Goal: Task Accomplishment & Management: Use online tool/utility

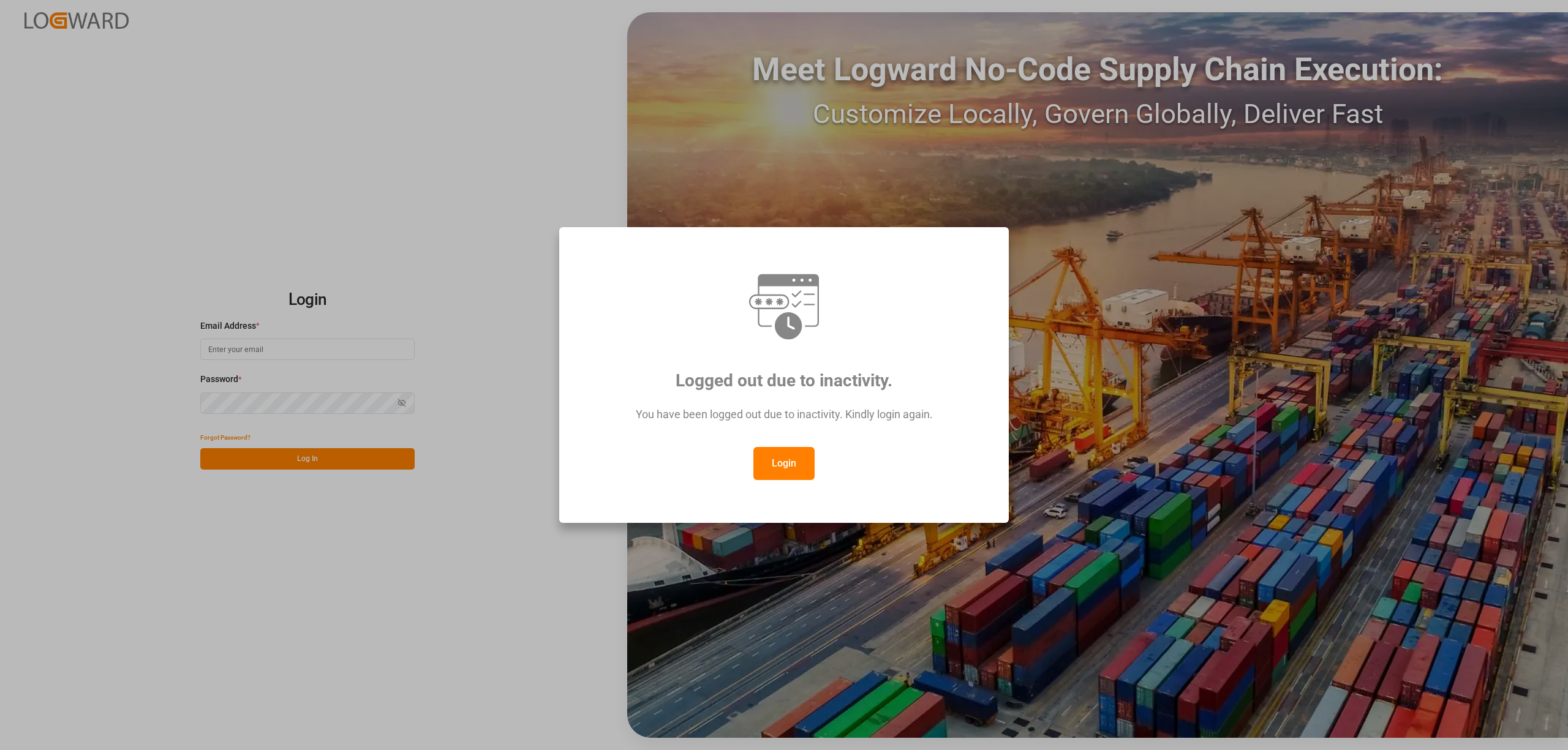
click at [797, 463] on button "Login" at bounding box center [784, 463] width 61 height 33
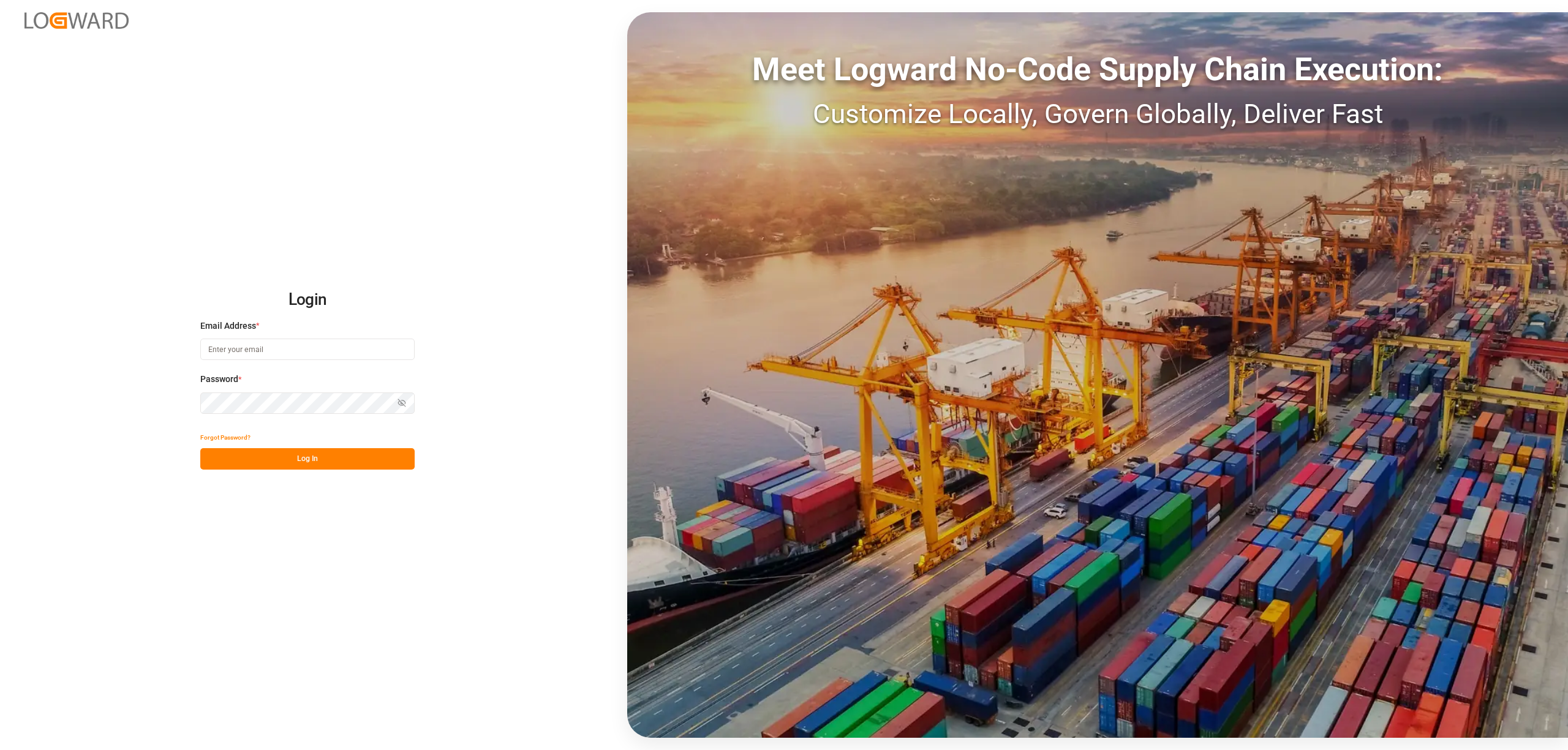
click at [222, 349] on input at bounding box center [307, 349] width 214 height 22
type input "inge.niegsch@rhenus.com"
click at [363, 461] on button "Log In" at bounding box center [307, 459] width 214 height 22
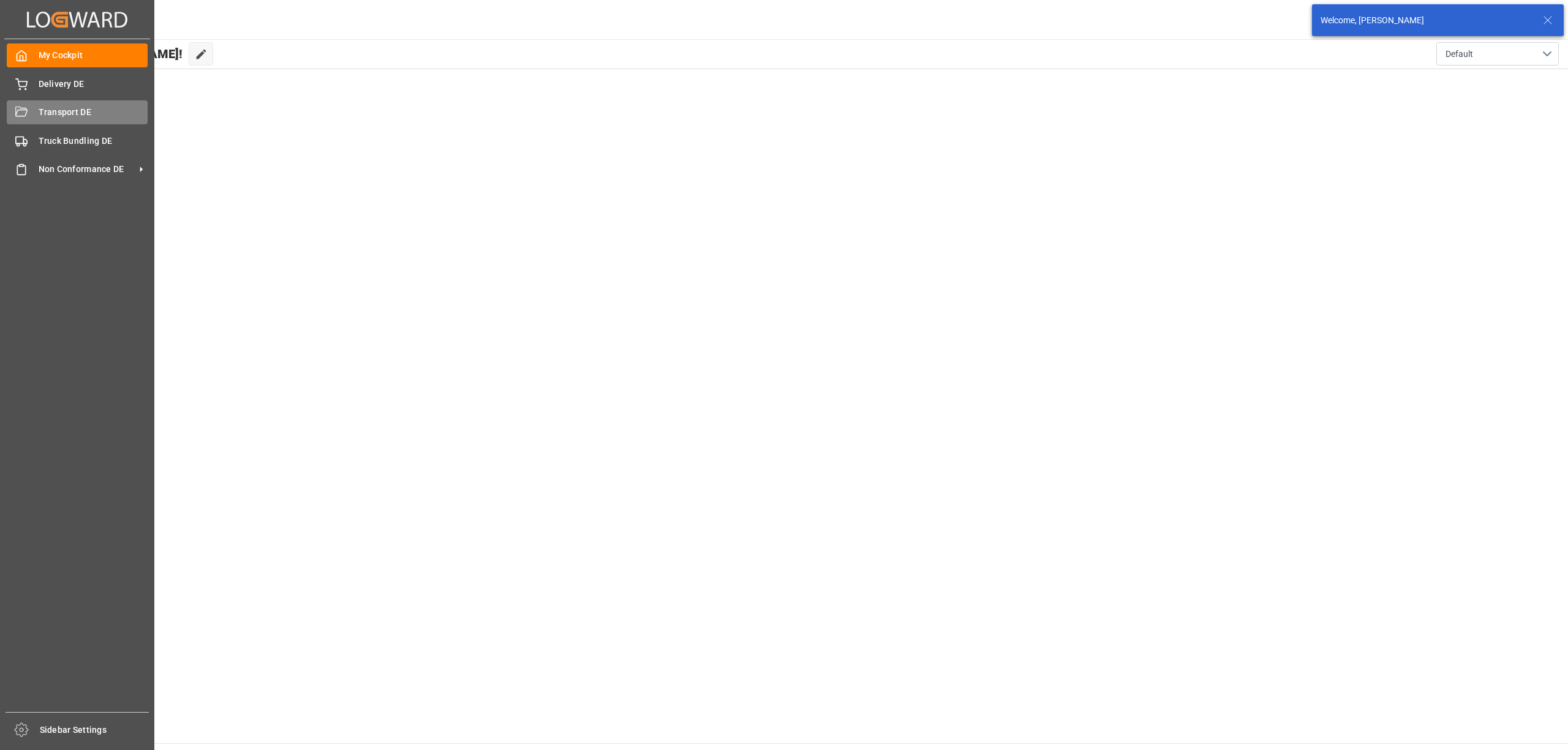
click at [31, 112] on div "Transport DE Transport DE" at bounding box center [77, 112] width 141 height 24
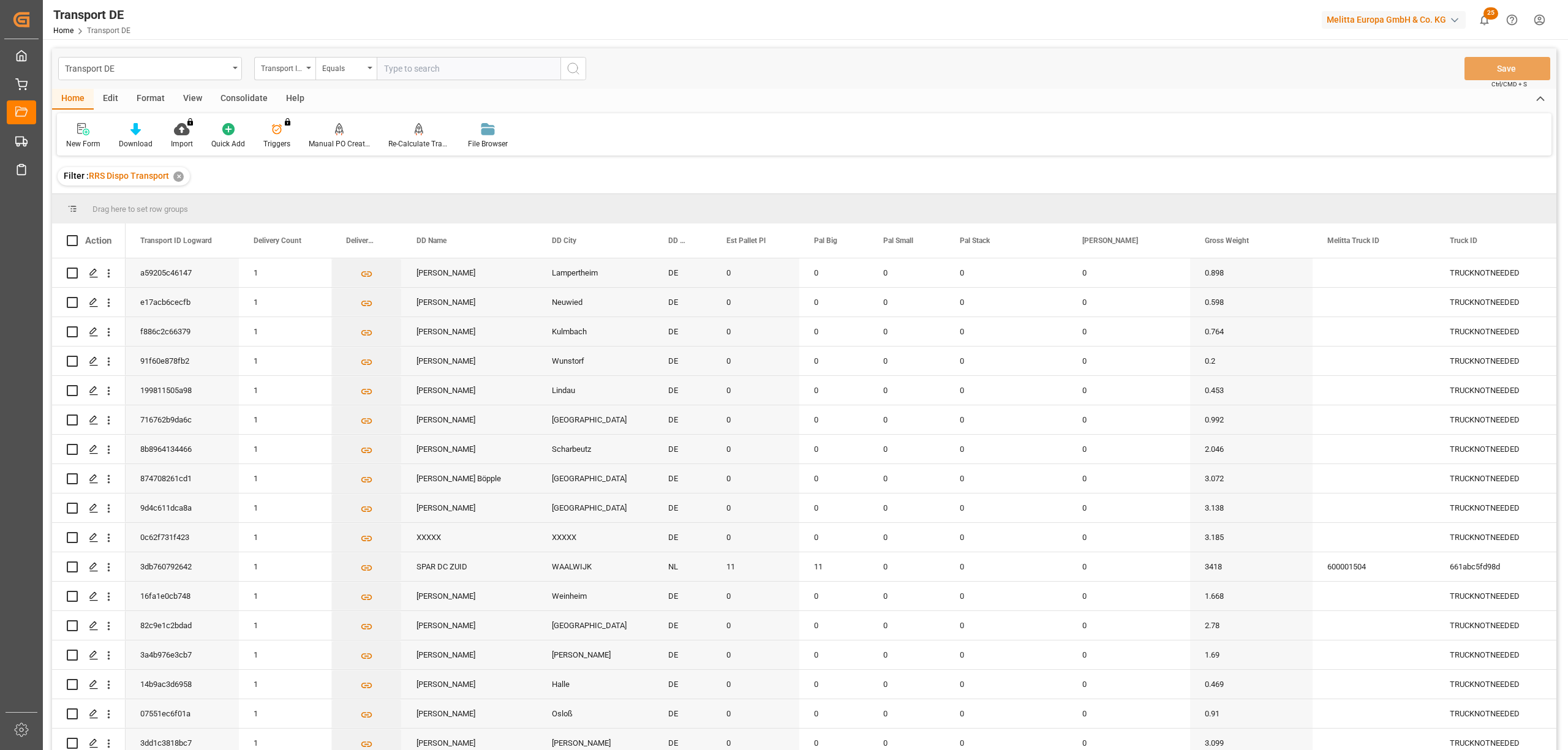
drag, startPoint x: 238, startPoint y: 101, endPoint x: 228, endPoint y: 108, distance: 12.2
click at [237, 103] on div "Consolidate" at bounding box center [244, 99] width 65 height 21
click at [102, 143] on div "Consolidation List" at bounding box center [96, 144] width 60 height 11
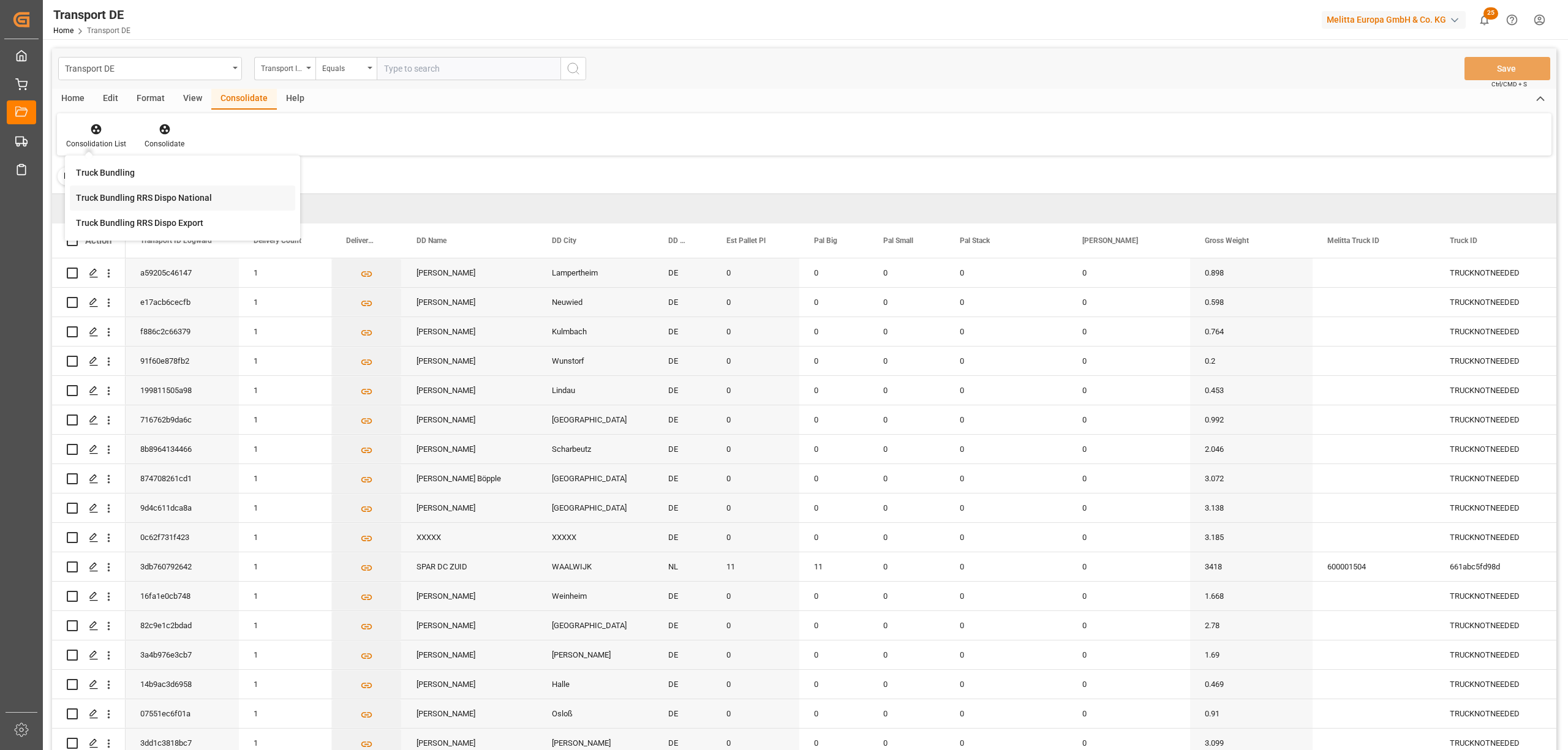
click at [131, 197] on div "Transport DE Transport ID Logward Equals Save Ctrl/CMD + S Home Edit Format Vie…" at bounding box center [804, 416] width 1504 height 735
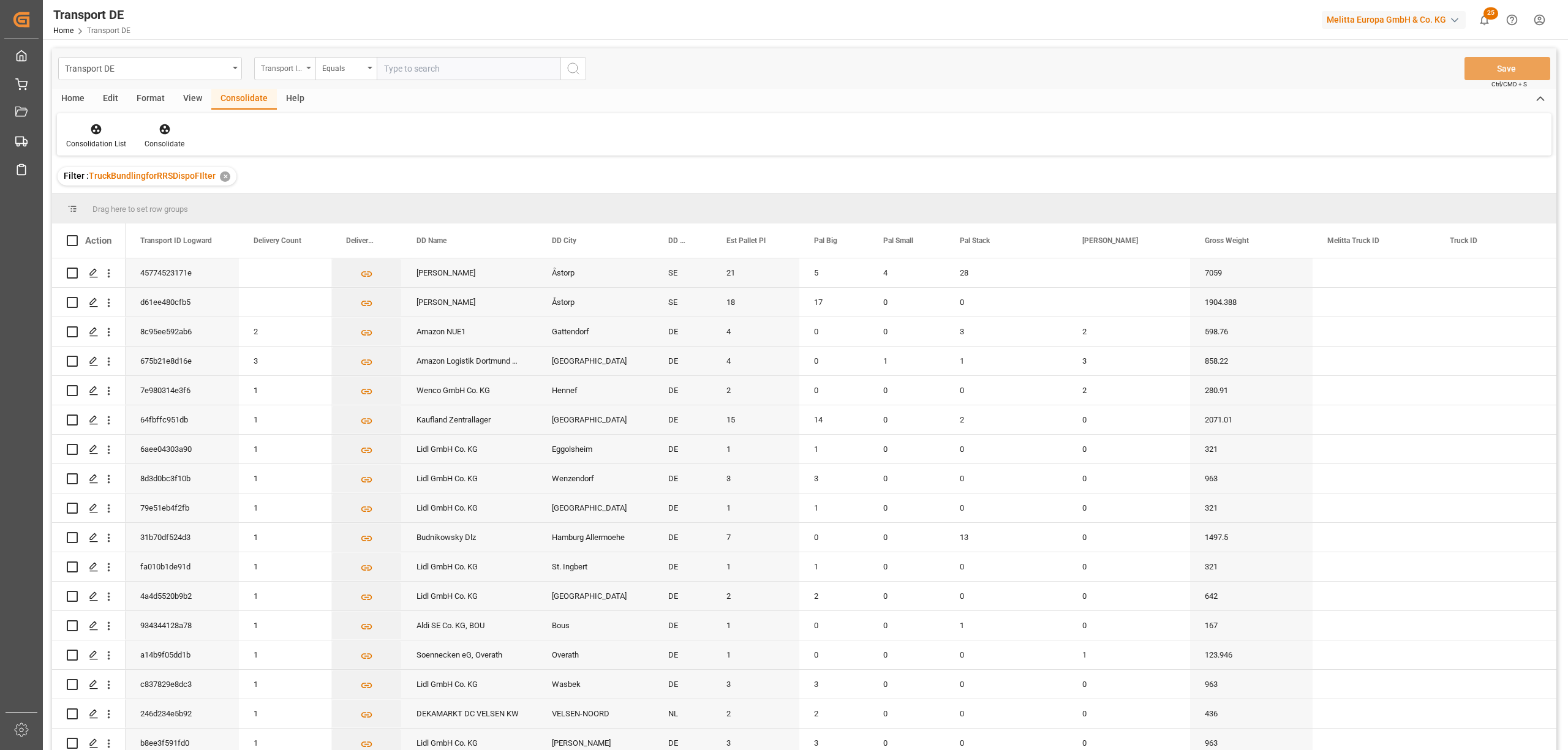
click at [275, 76] on div "Transport ID Logward" at bounding box center [284, 69] width 61 height 24
type input "route"
click at [280, 133] on div "Route" at bounding box center [346, 125] width 182 height 26
click at [336, 71] on div "Equals" at bounding box center [343, 67] width 42 height 14
click at [371, 205] on div "Starts with" at bounding box center [407, 202] width 182 height 26
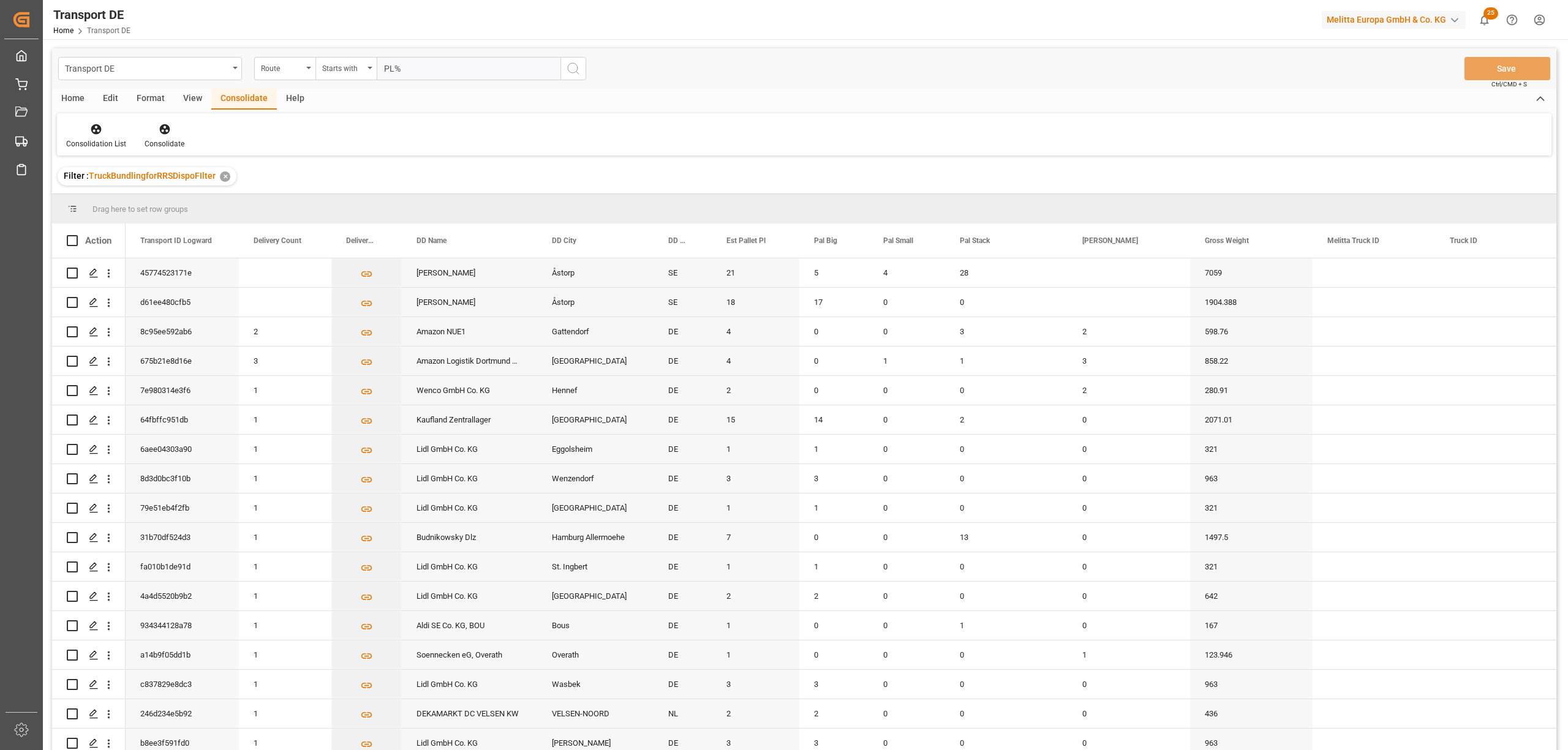
type input "PL%"
click at [577, 67] on icon "search button" at bounding box center [573, 68] width 15 height 15
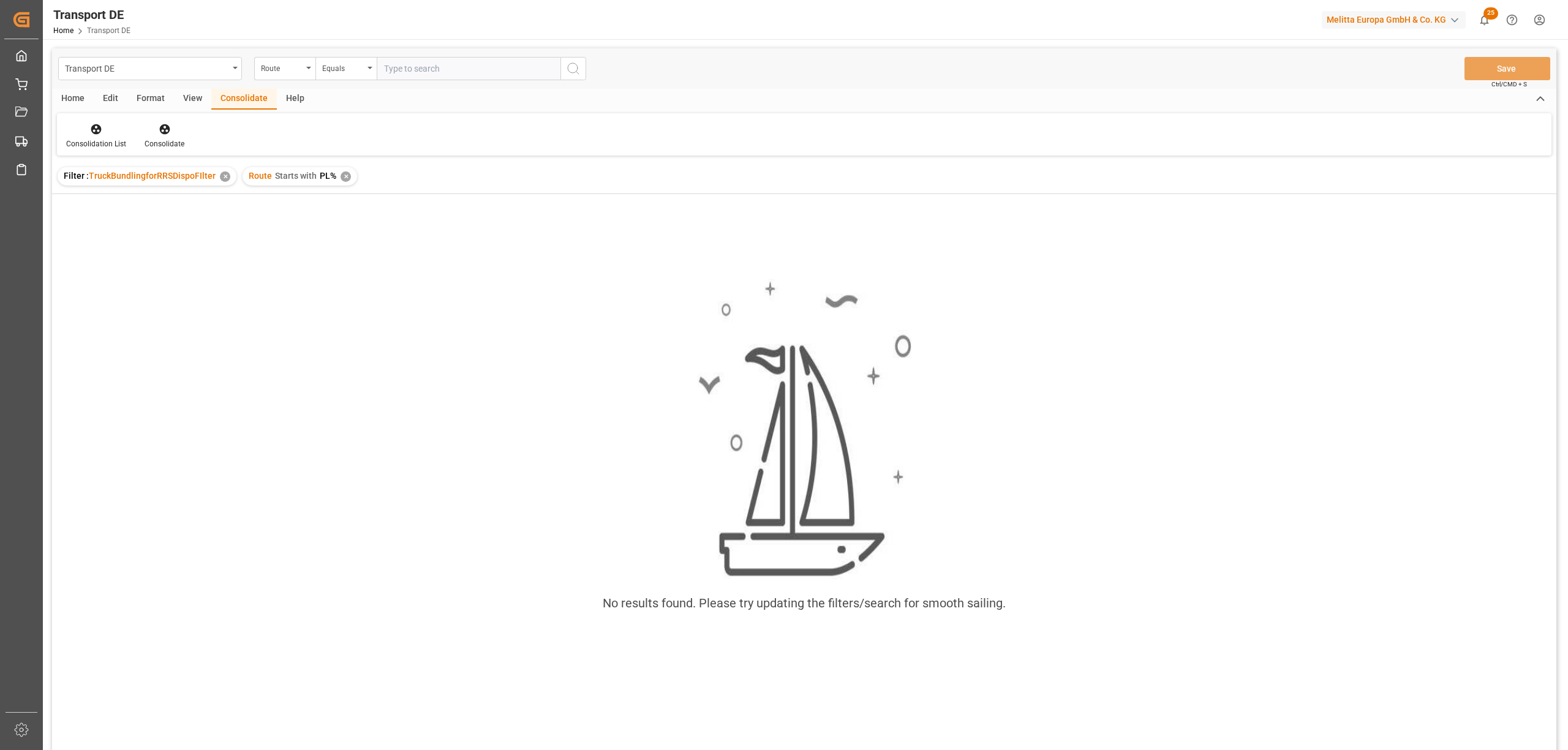
click at [344, 176] on div "✕" at bounding box center [346, 176] width 10 height 10
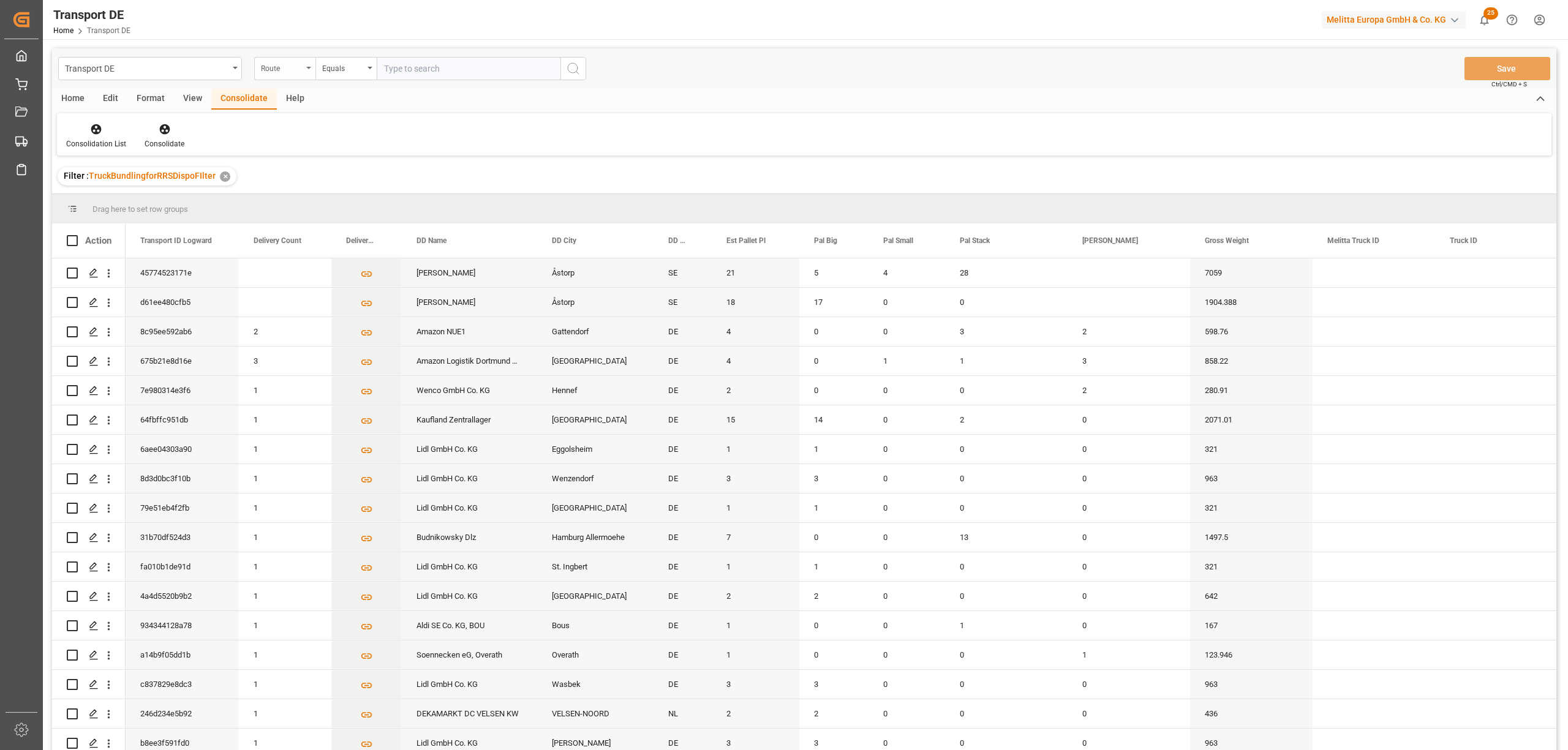
click at [290, 71] on div "Route" at bounding box center [282, 67] width 42 height 14
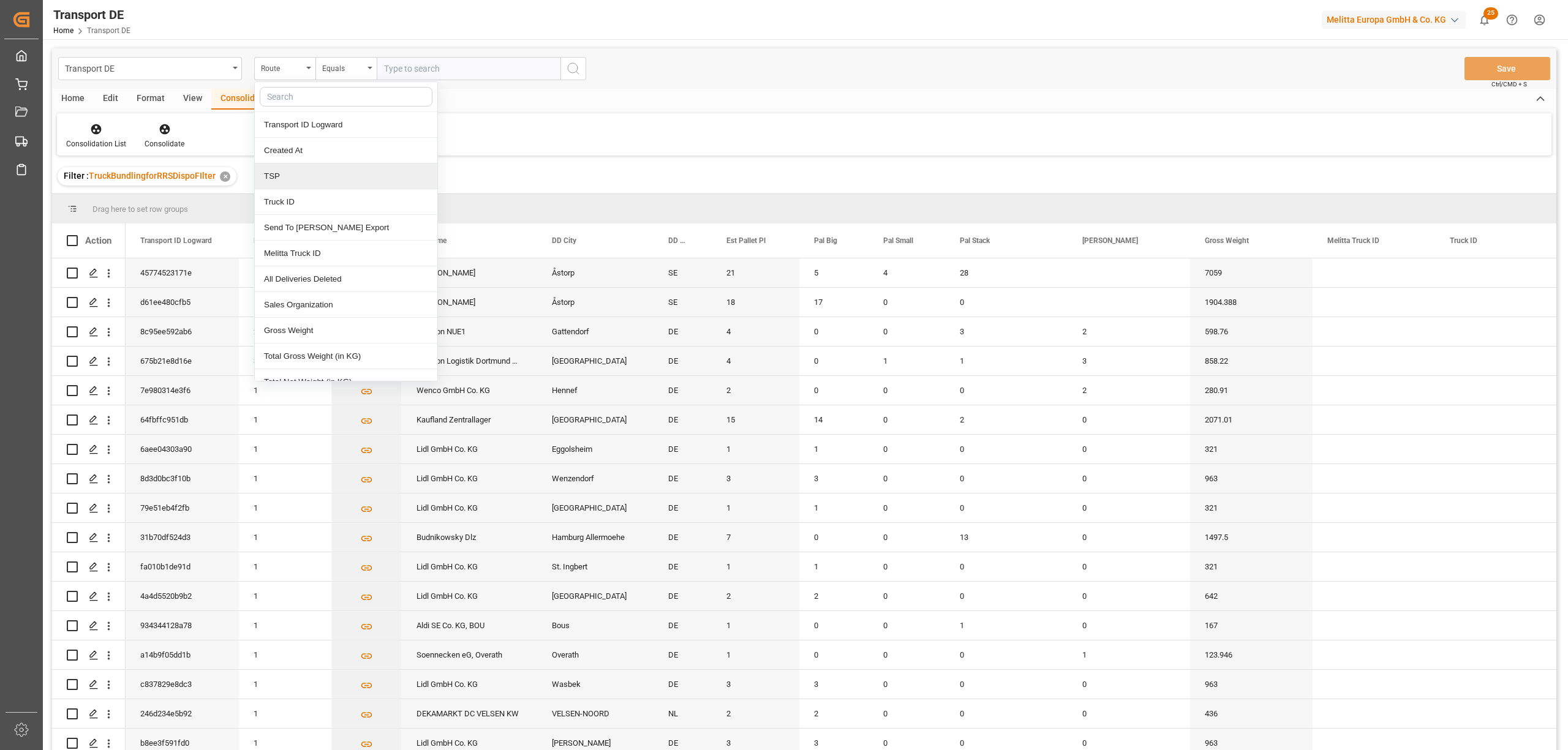
click at [290, 178] on div "TSP" at bounding box center [346, 176] width 182 height 26
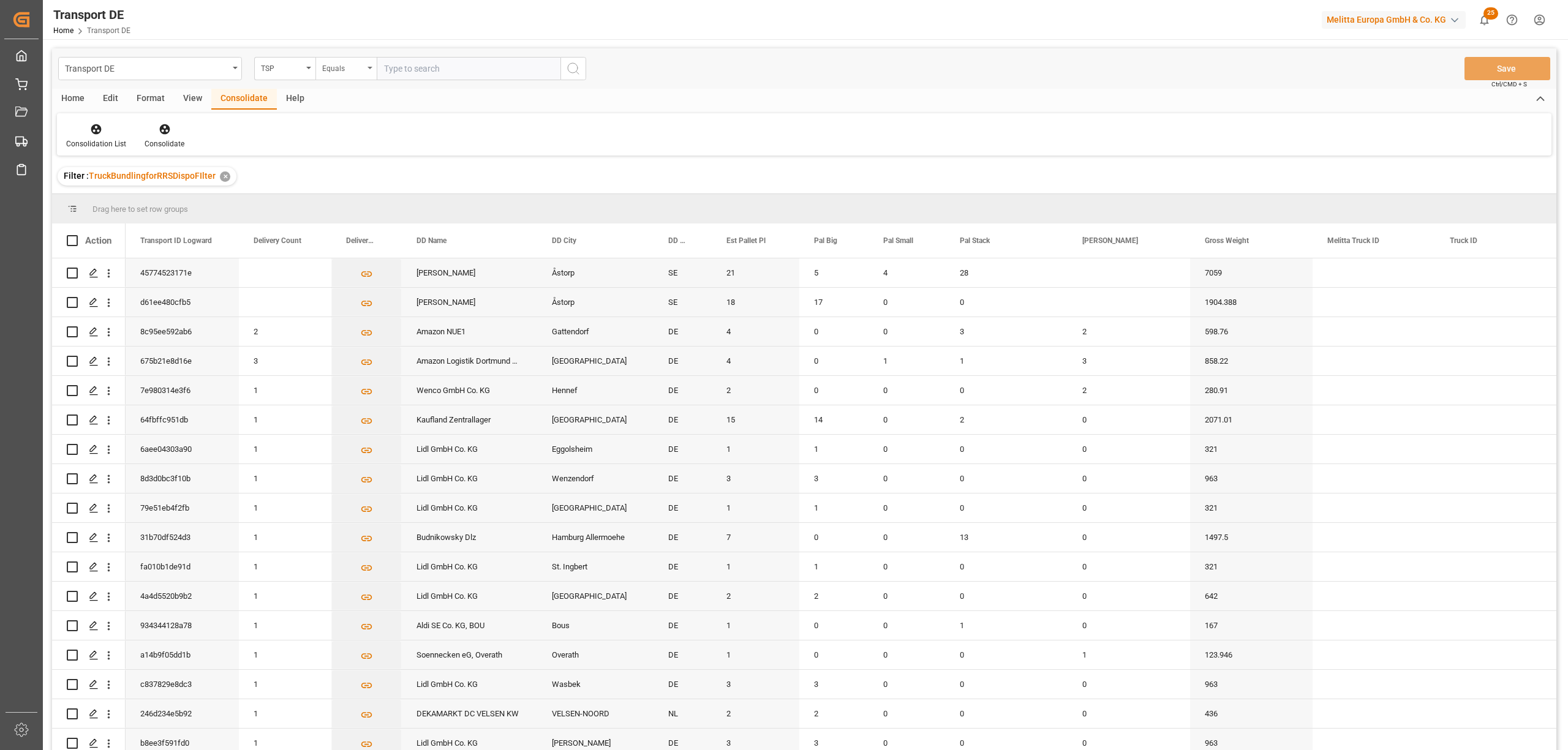
click at [326, 67] on div "Equals" at bounding box center [343, 67] width 42 height 14
click at [368, 205] on div "Starts with" at bounding box center [407, 202] width 182 height 26
type input "RABEN"
click at [566, 69] on icon "search button" at bounding box center [573, 68] width 15 height 15
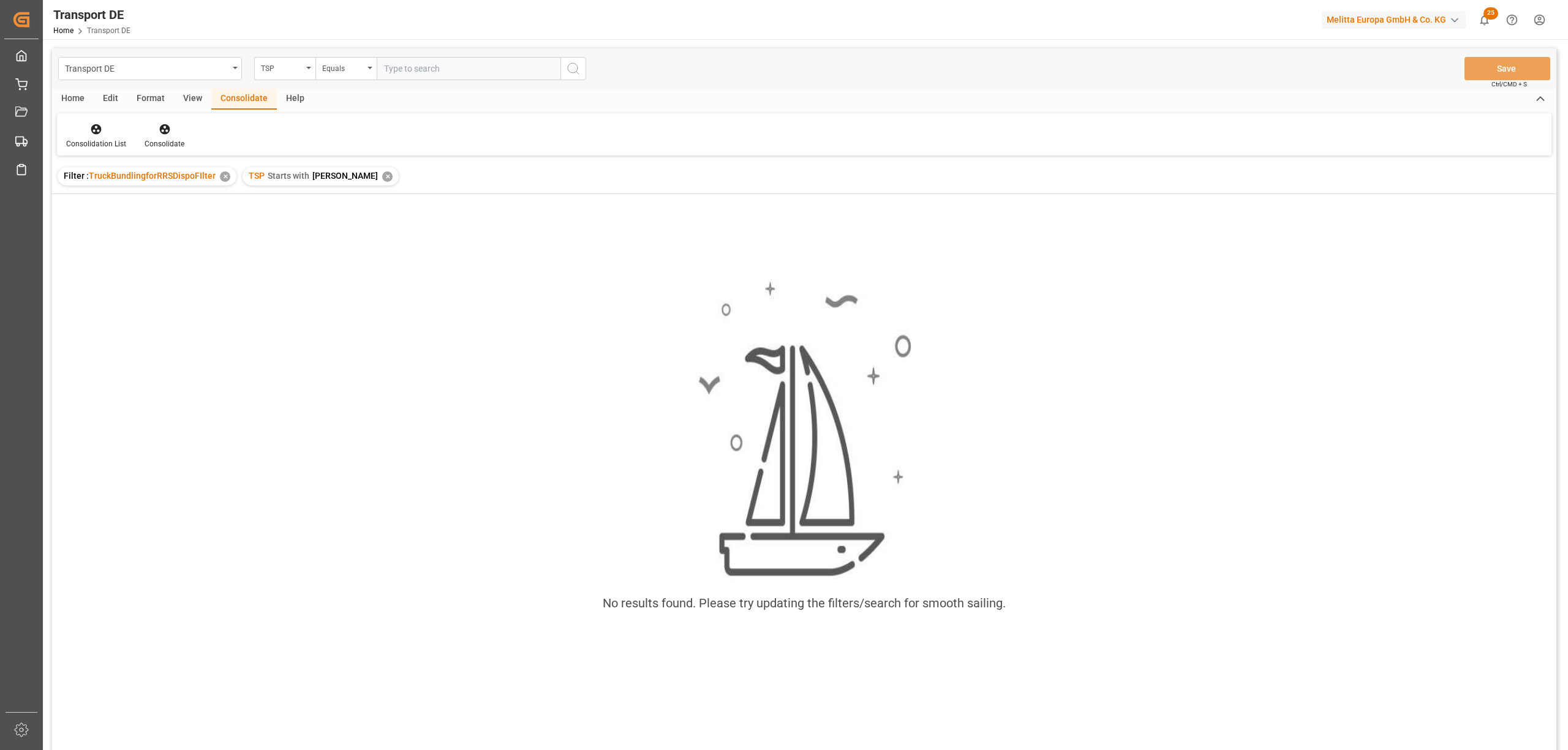
click at [382, 177] on div "✕" at bounding box center [387, 176] width 10 height 10
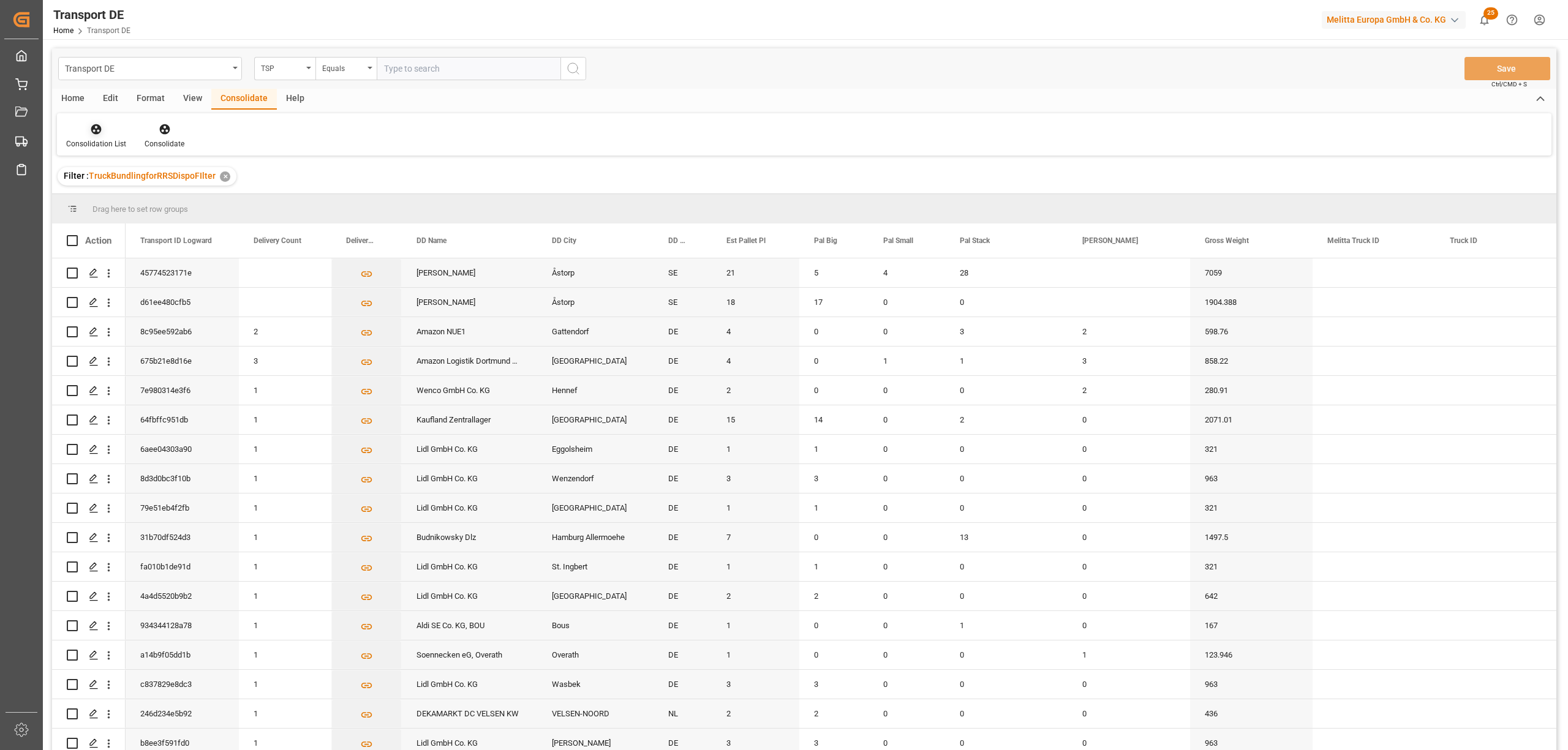
click at [94, 137] on div "Consolidation List" at bounding box center [96, 136] width 78 height 27
click at [99, 198] on div "Transport DE TSP Equals Save Ctrl/CMD + S Home Edit Format View Consolidate Hel…" at bounding box center [804, 416] width 1504 height 735
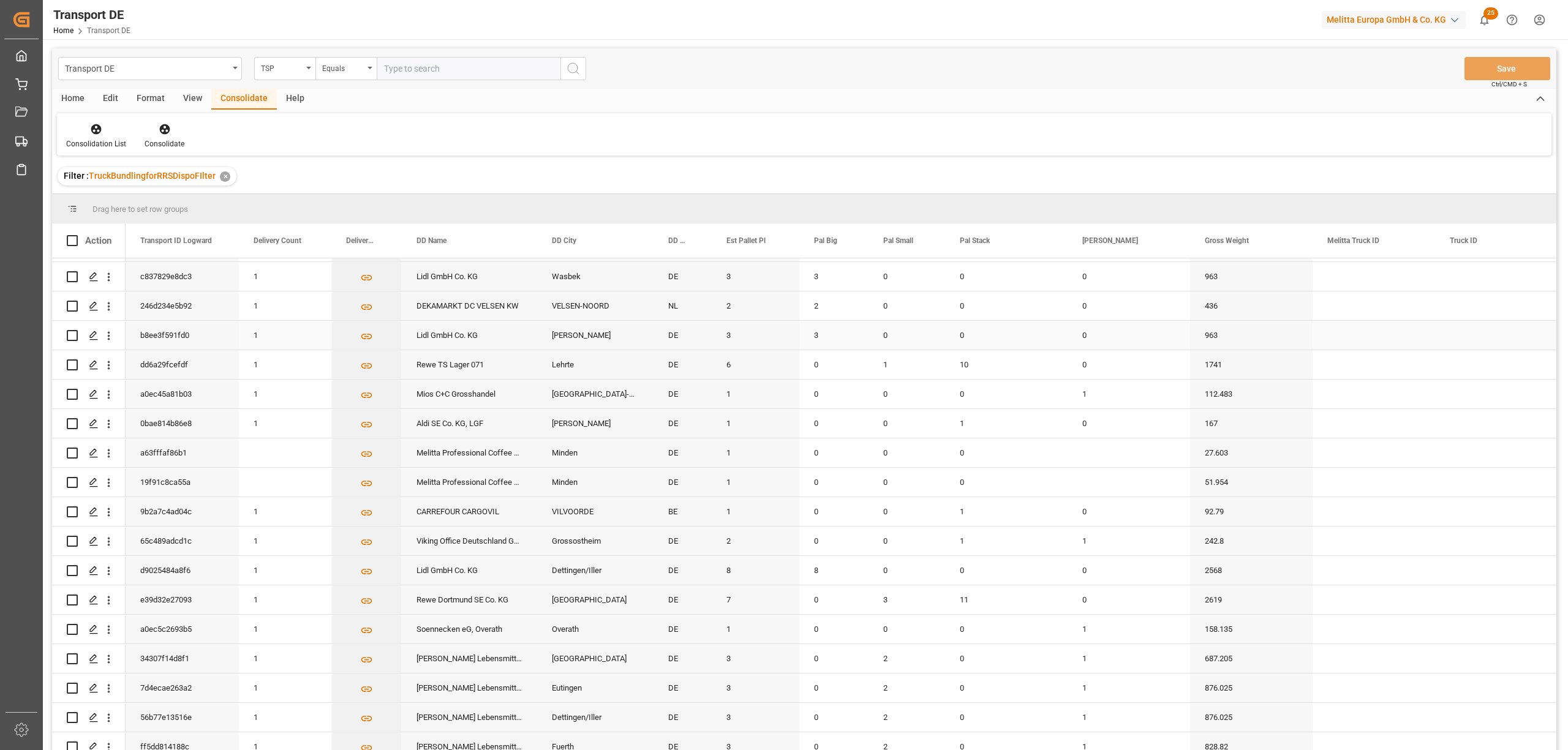
scroll to position [596, 0]
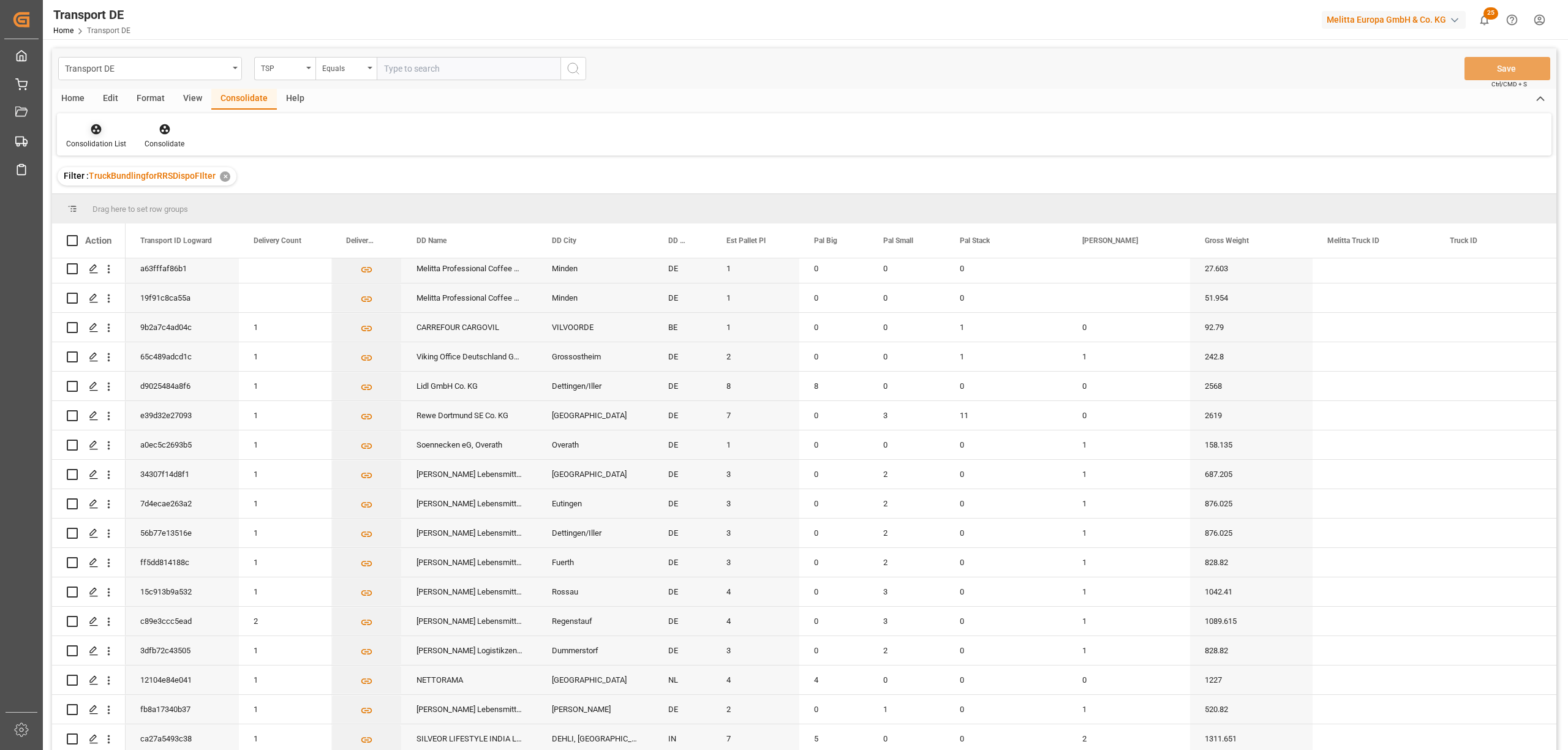
click at [101, 128] on icon at bounding box center [96, 129] width 12 height 12
click at [137, 198] on div "Transport DE TSP Equals Save Ctrl/CMD + S Home Edit Format View Consolidate Hel…" at bounding box center [804, 416] width 1504 height 735
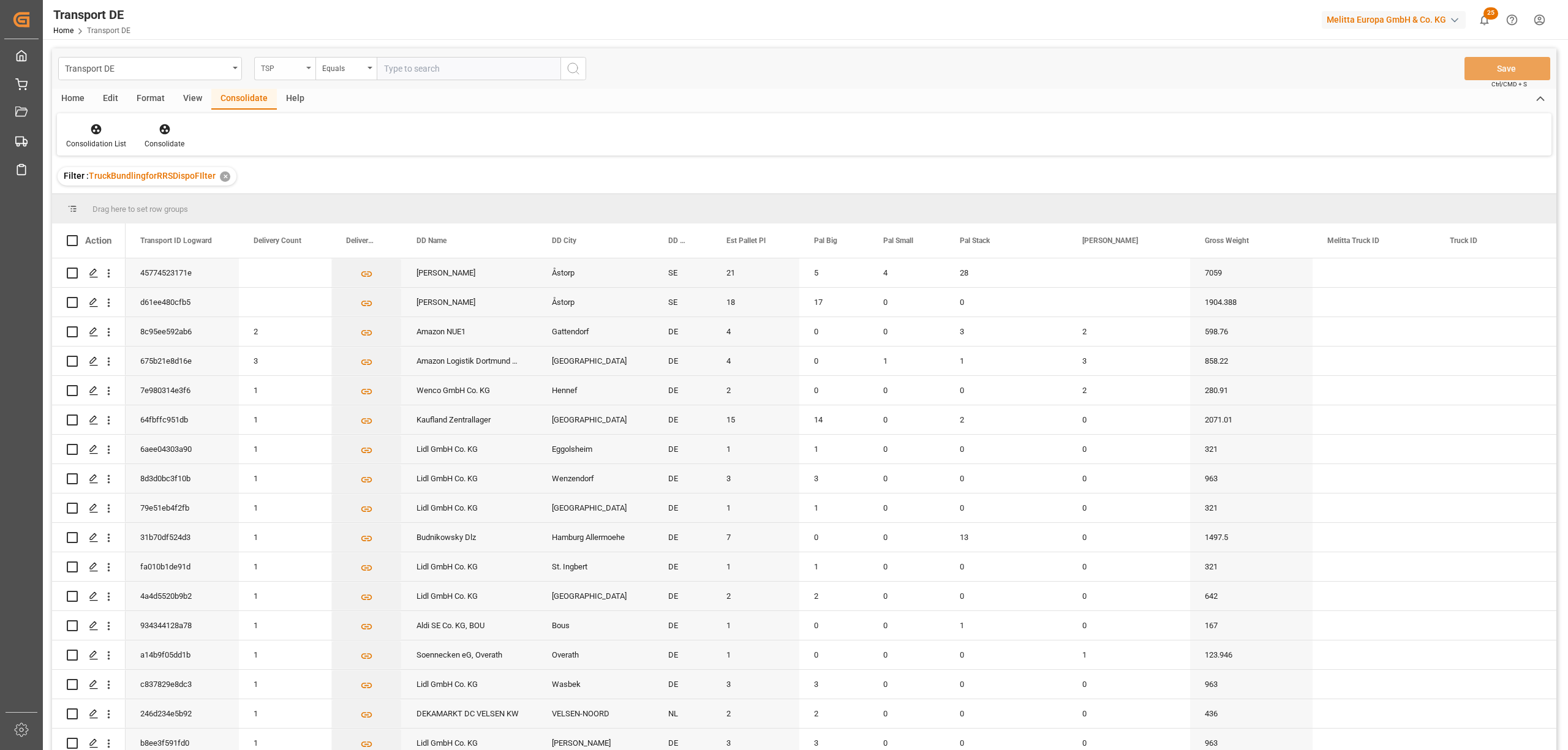
click at [273, 66] on div "TSP" at bounding box center [282, 67] width 42 height 14
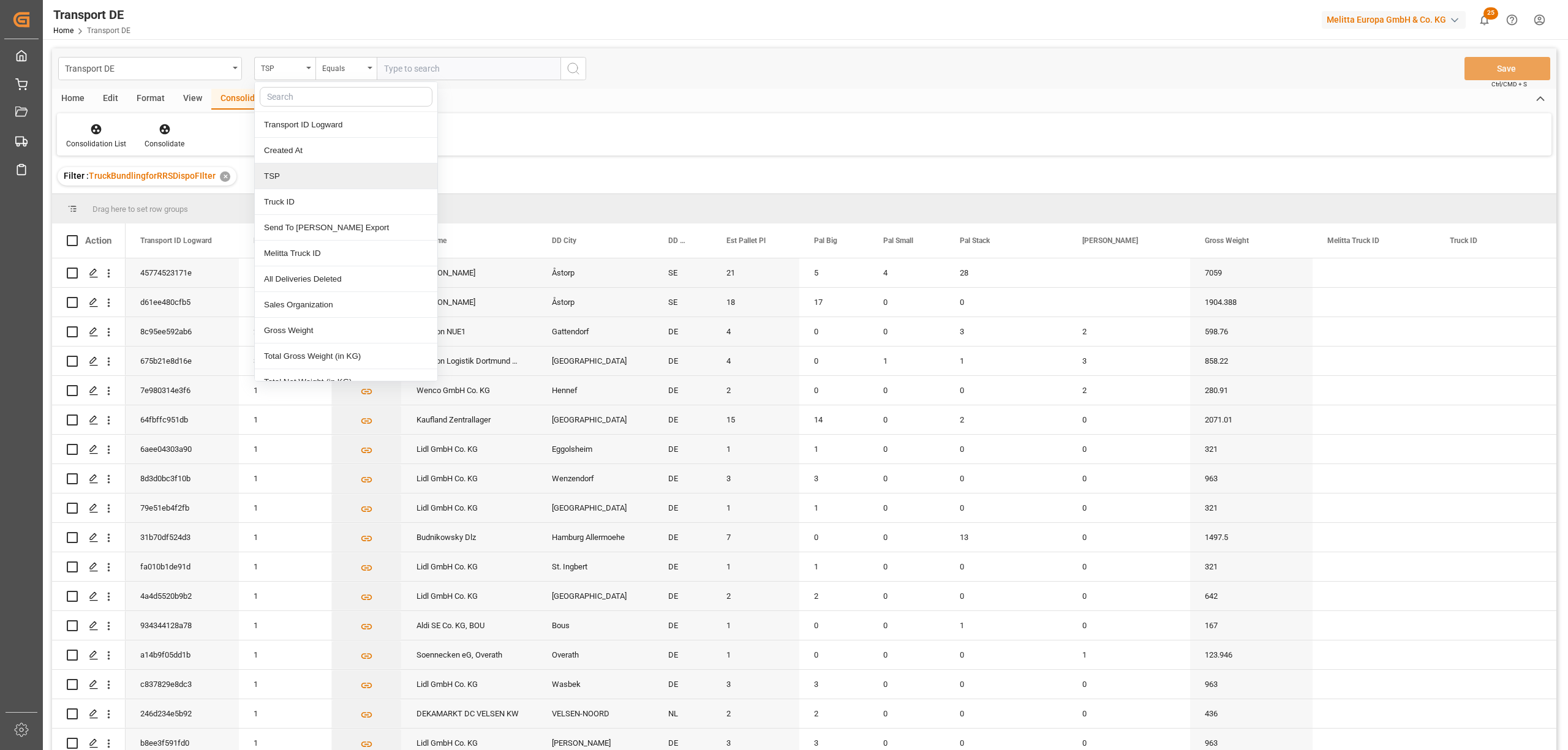
click at [285, 178] on div "TSP" at bounding box center [346, 176] width 182 height 26
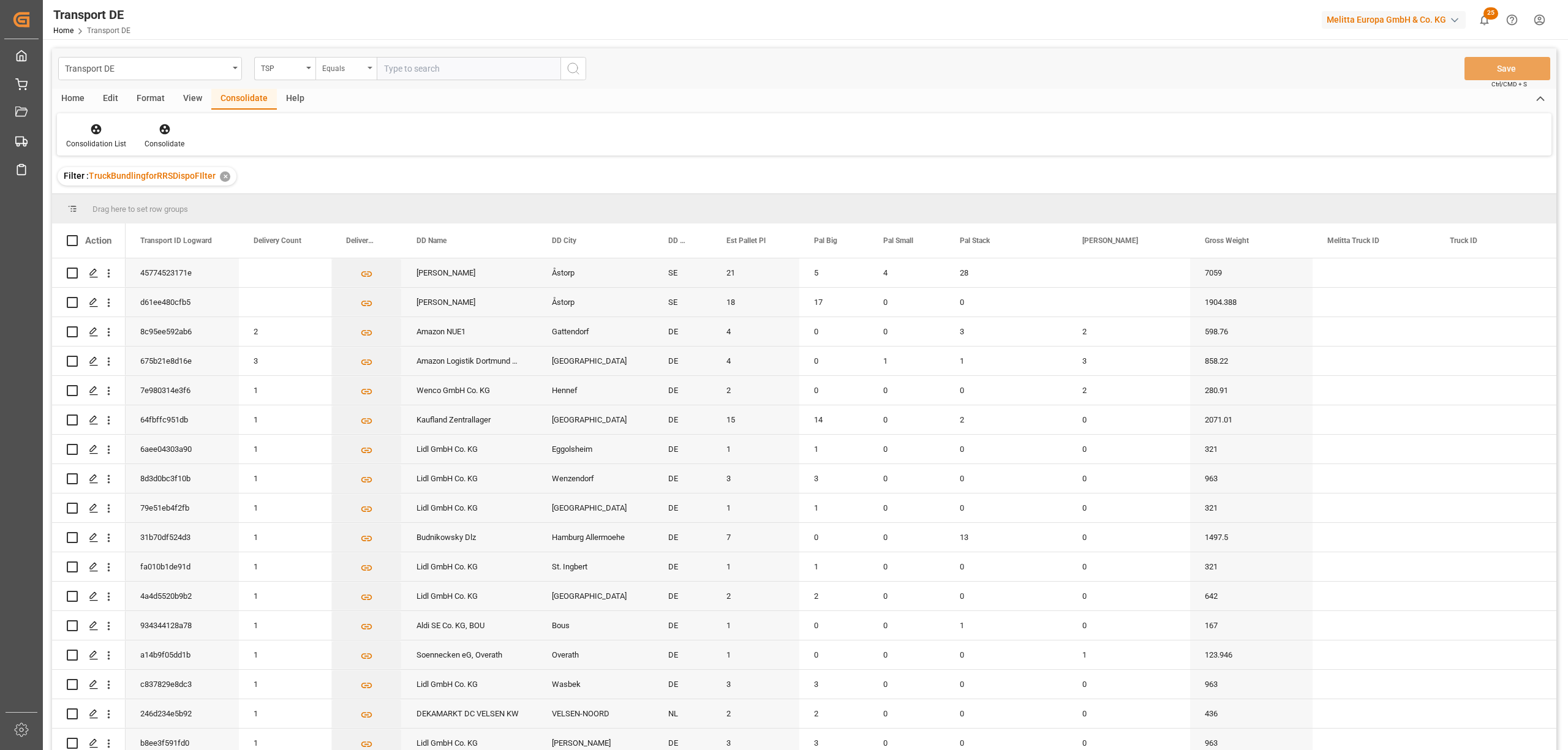
click at [341, 65] on div "Equals" at bounding box center [343, 67] width 42 height 14
click at [380, 205] on div "Starts with" at bounding box center [407, 202] width 182 height 26
type input "Moeller"
click at [568, 67] on circle "search button" at bounding box center [572, 68] width 10 height 10
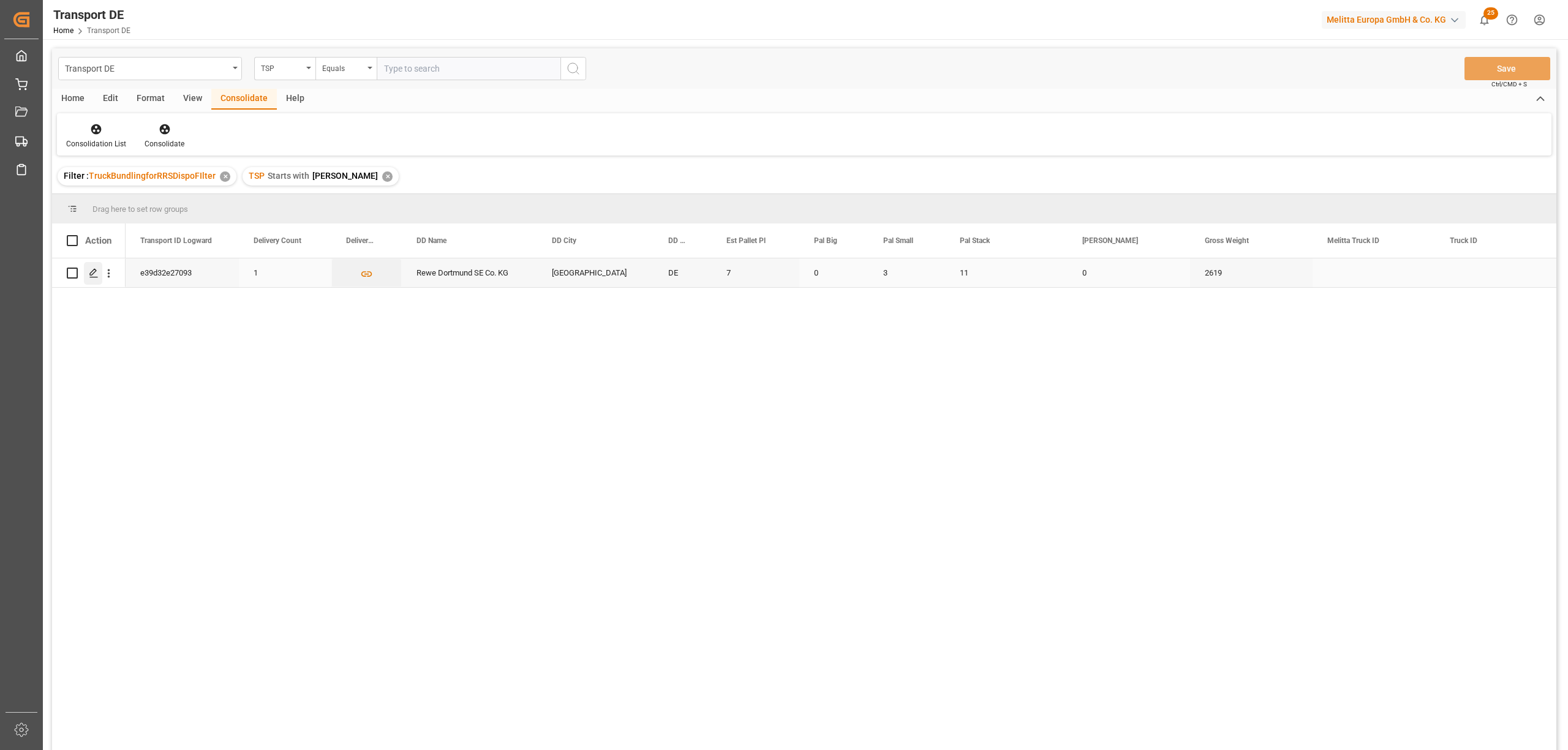
click at [92, 267] on div "Press SPACE to select this row." at bounding box center [93, 273] width 18 height 23
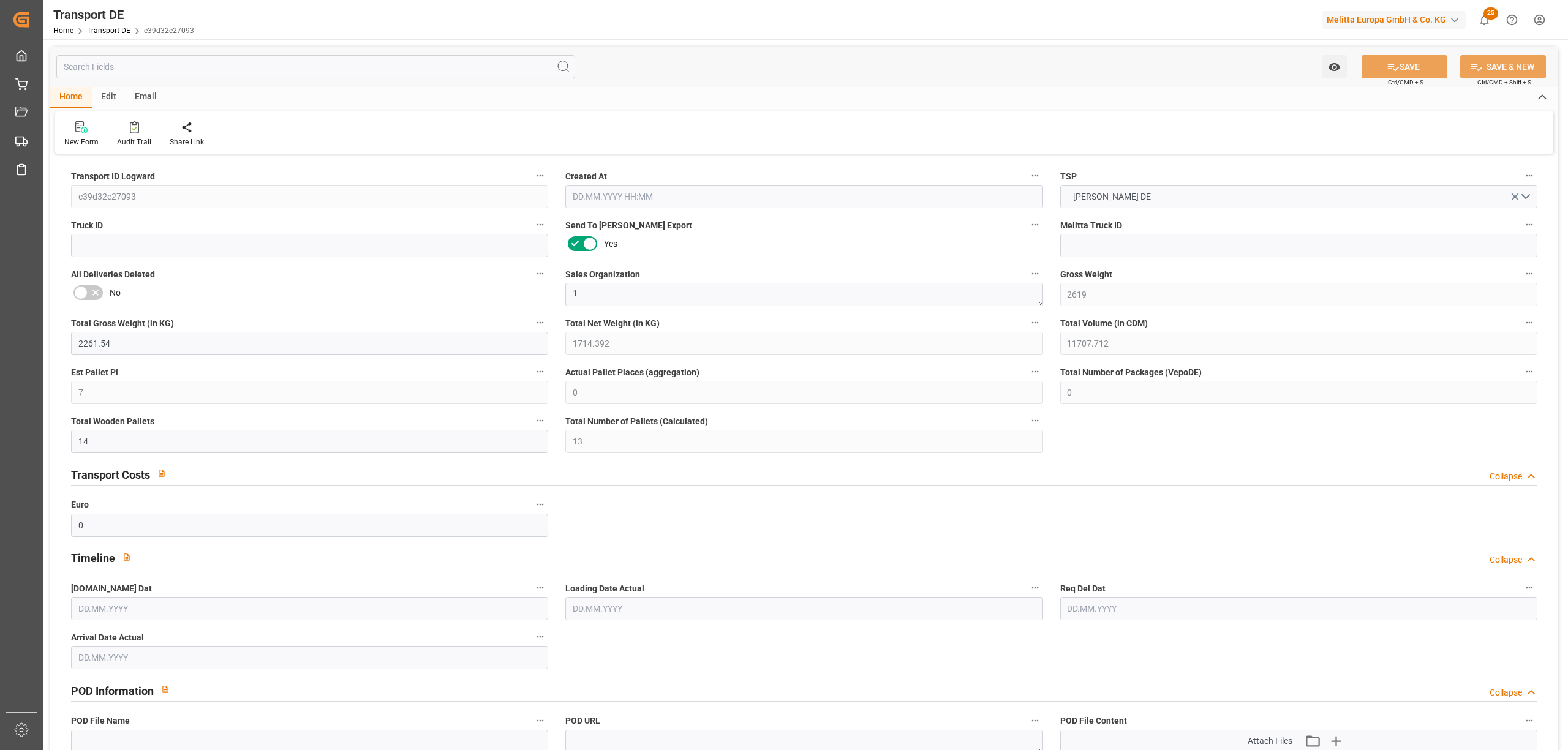
type input "2619"
type input "2261.54"
type input "1714.392"
type input "11707.712"
type input "7"
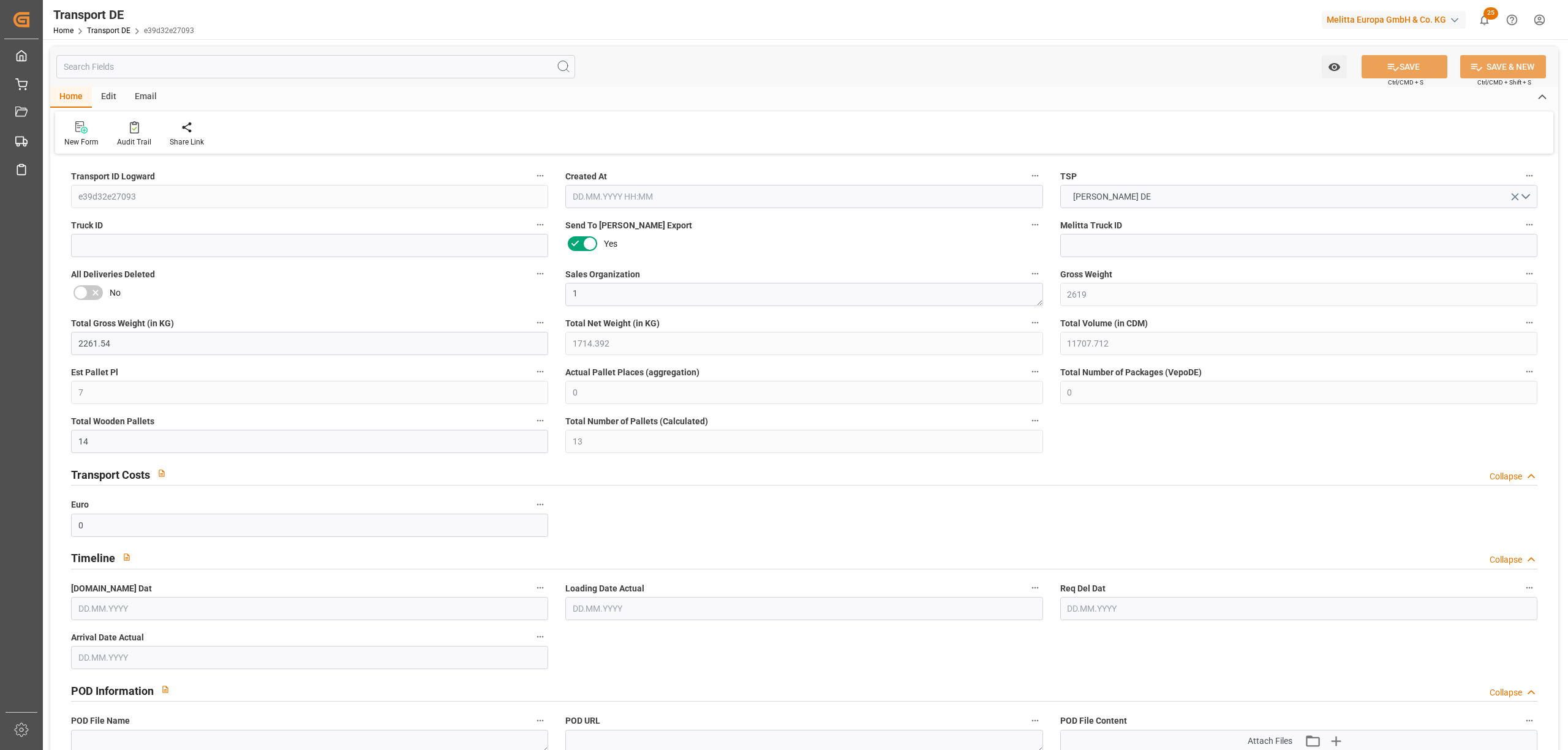
type input "0"
type input "14"
type input "13"
type input "0"
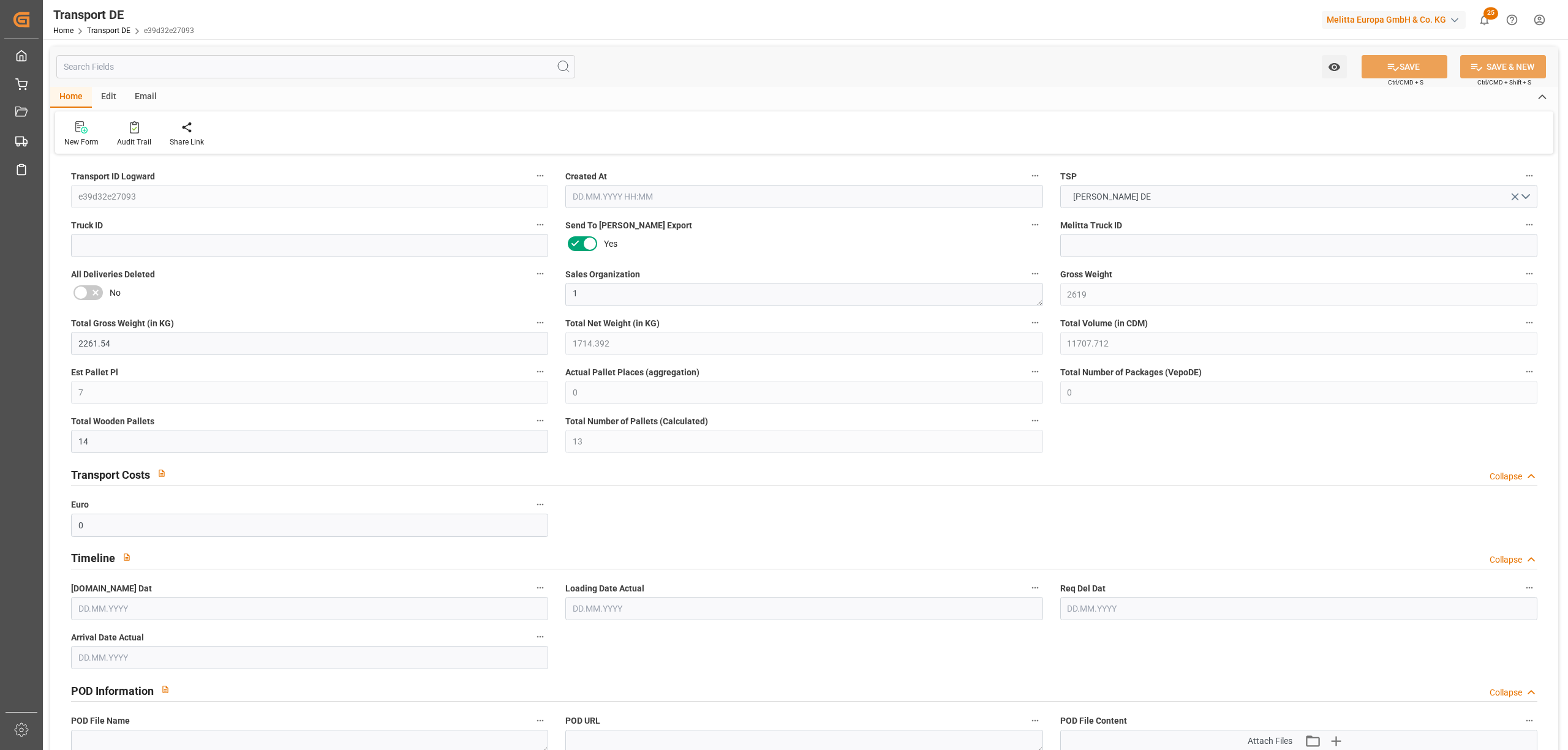
type input "44"
type input "0"
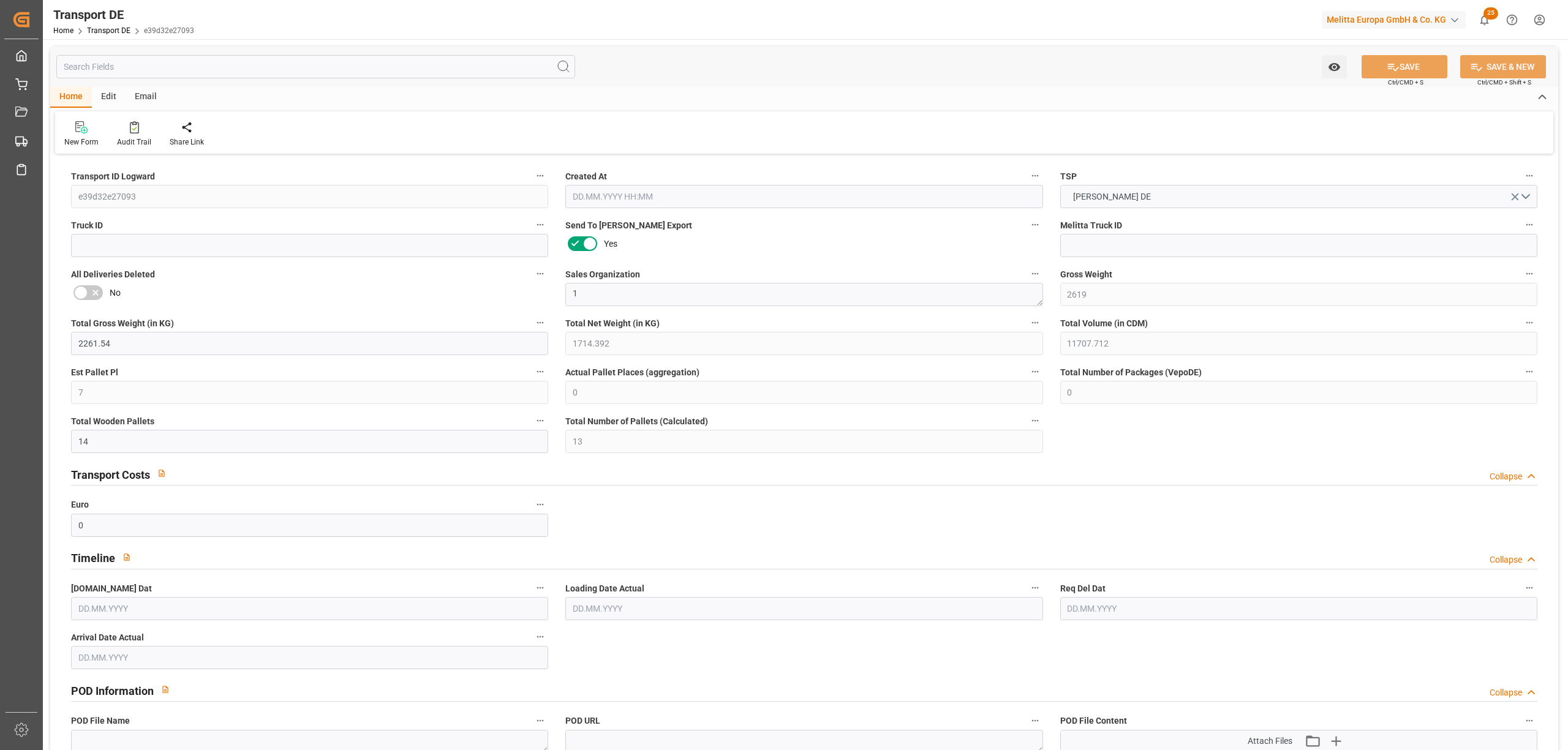
type input "0"
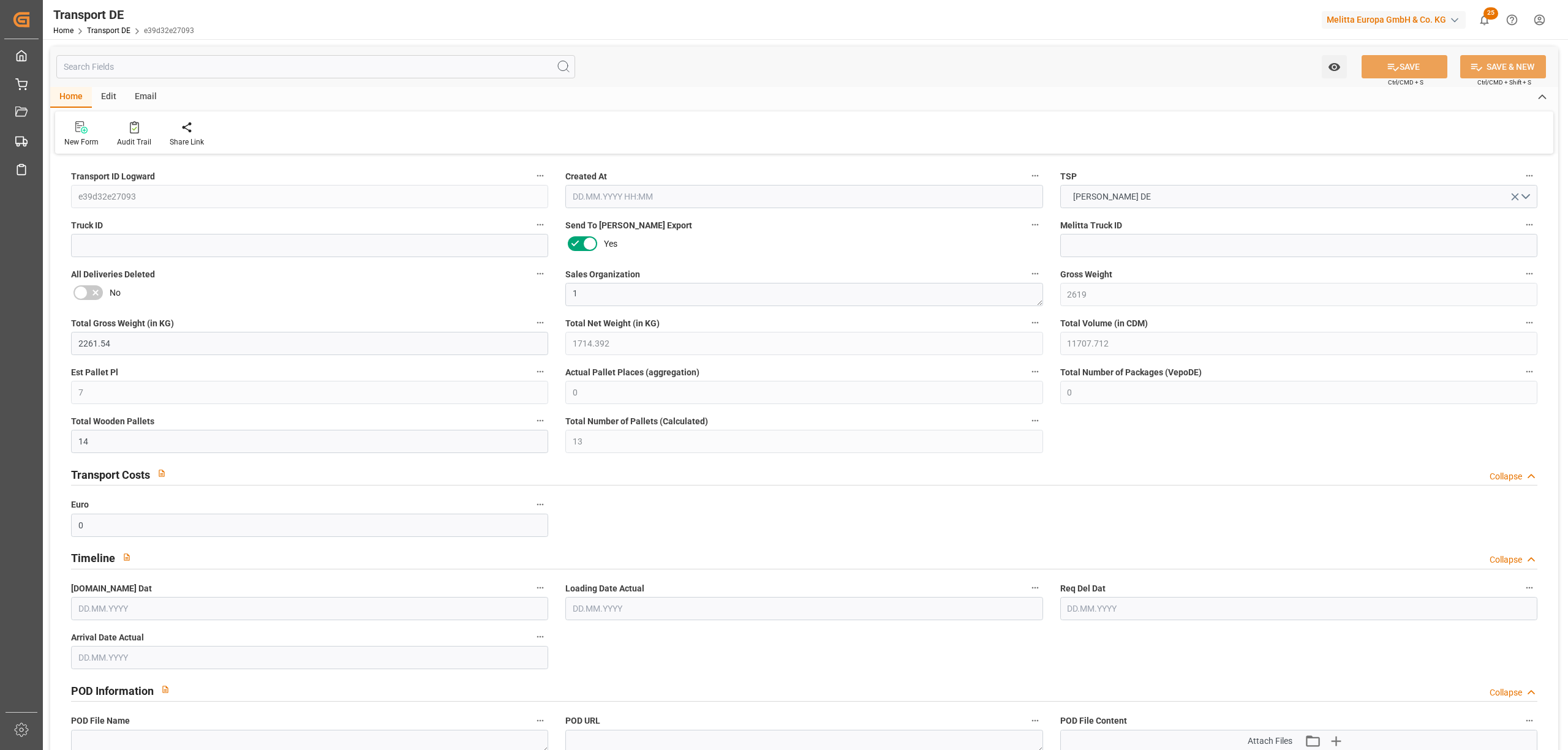
type input "0"
type input "3"
type input "11"
type input "0"
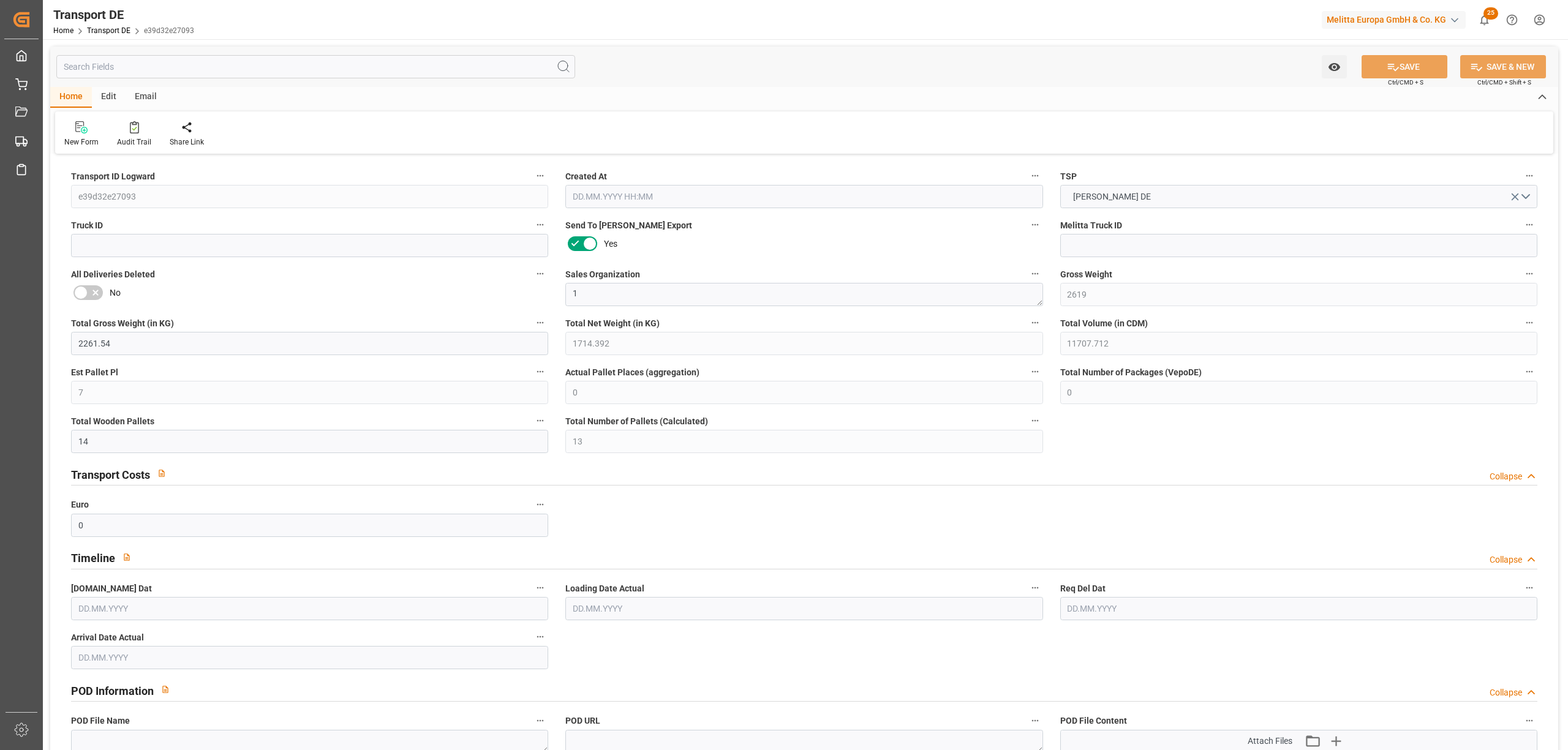
type input "0"
type input "1"
type input "0"
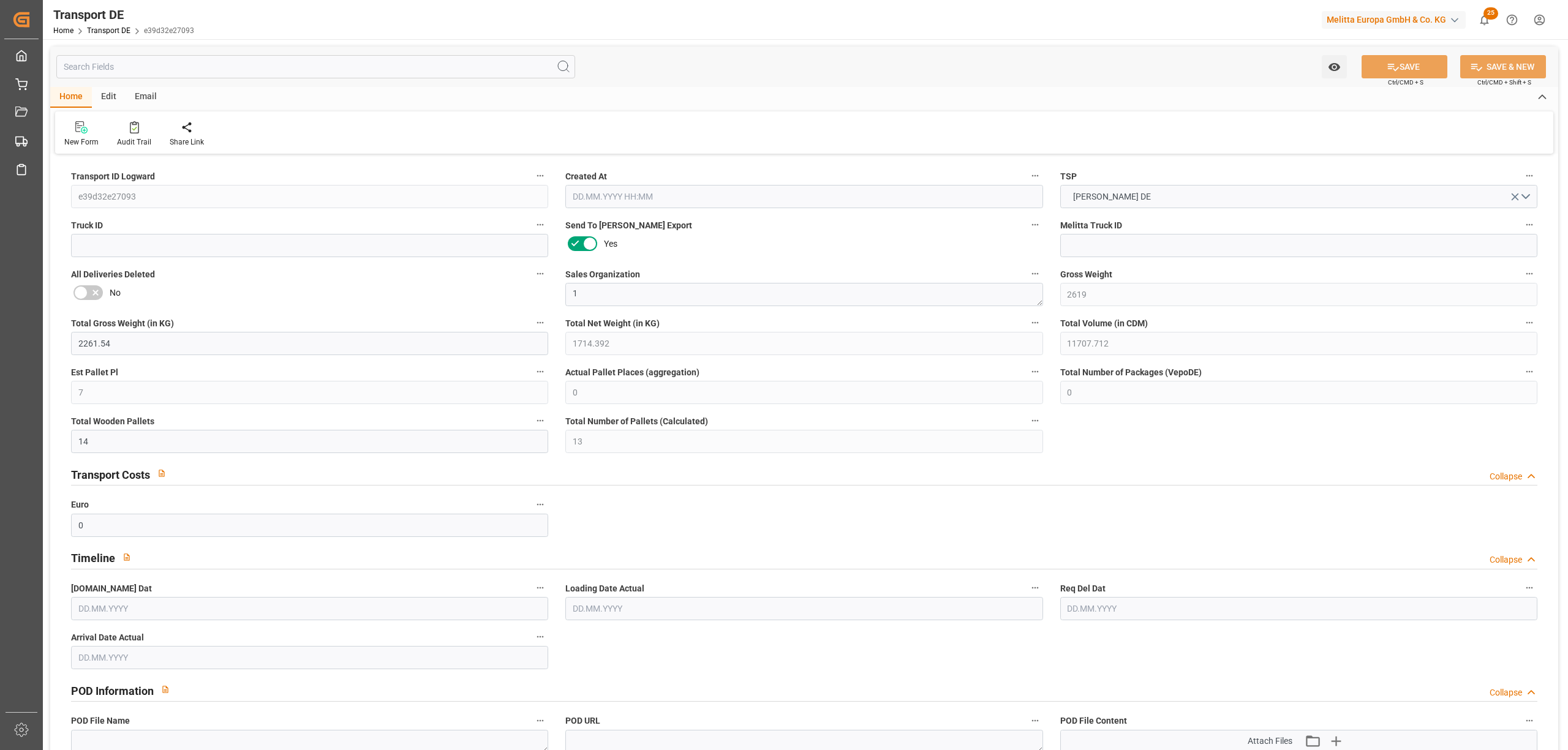
type input "864"
type input "206.0496"
type input "184.2516"
type input "06.08.2025 23:01"
type input "14.08.2025"
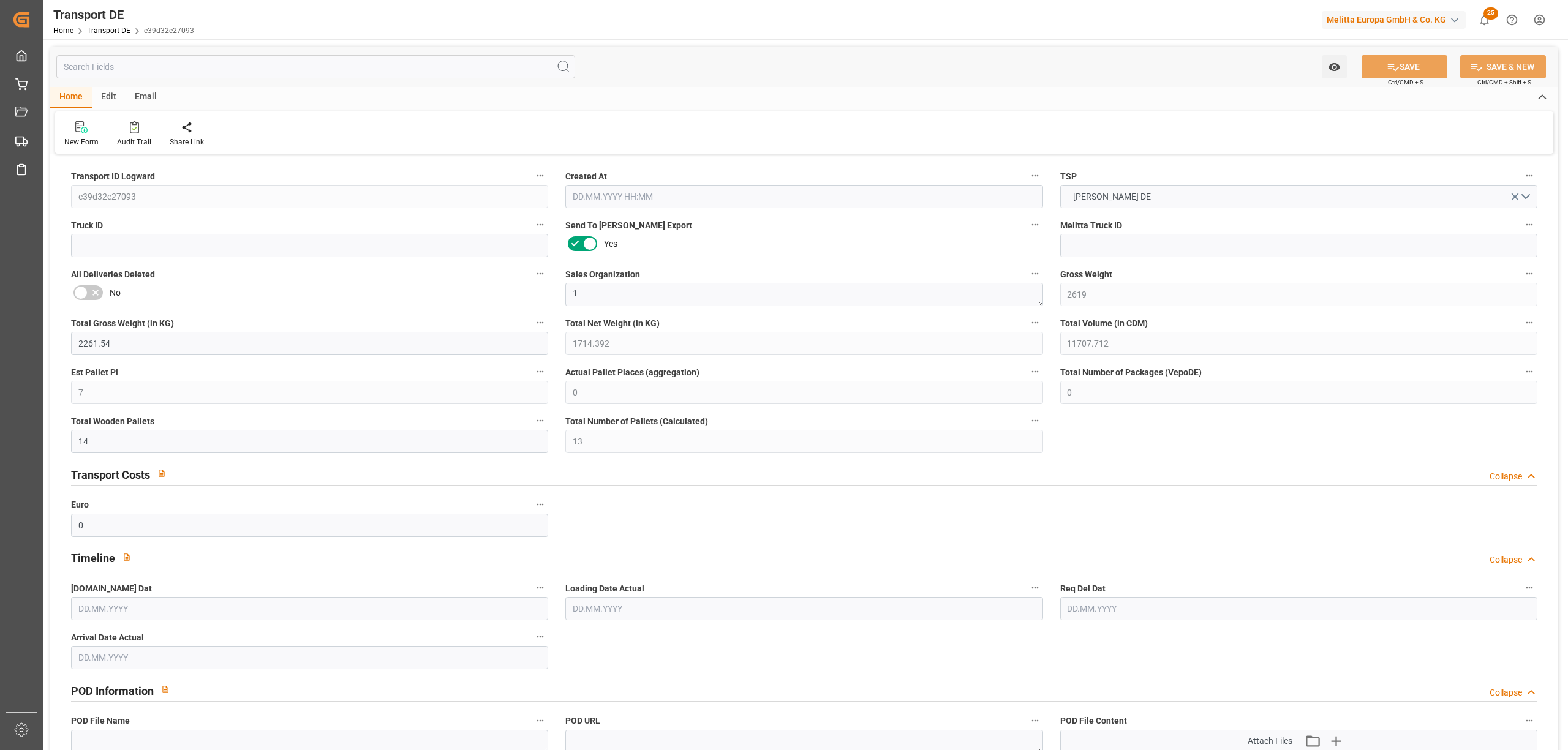
type input "18.08.2025"
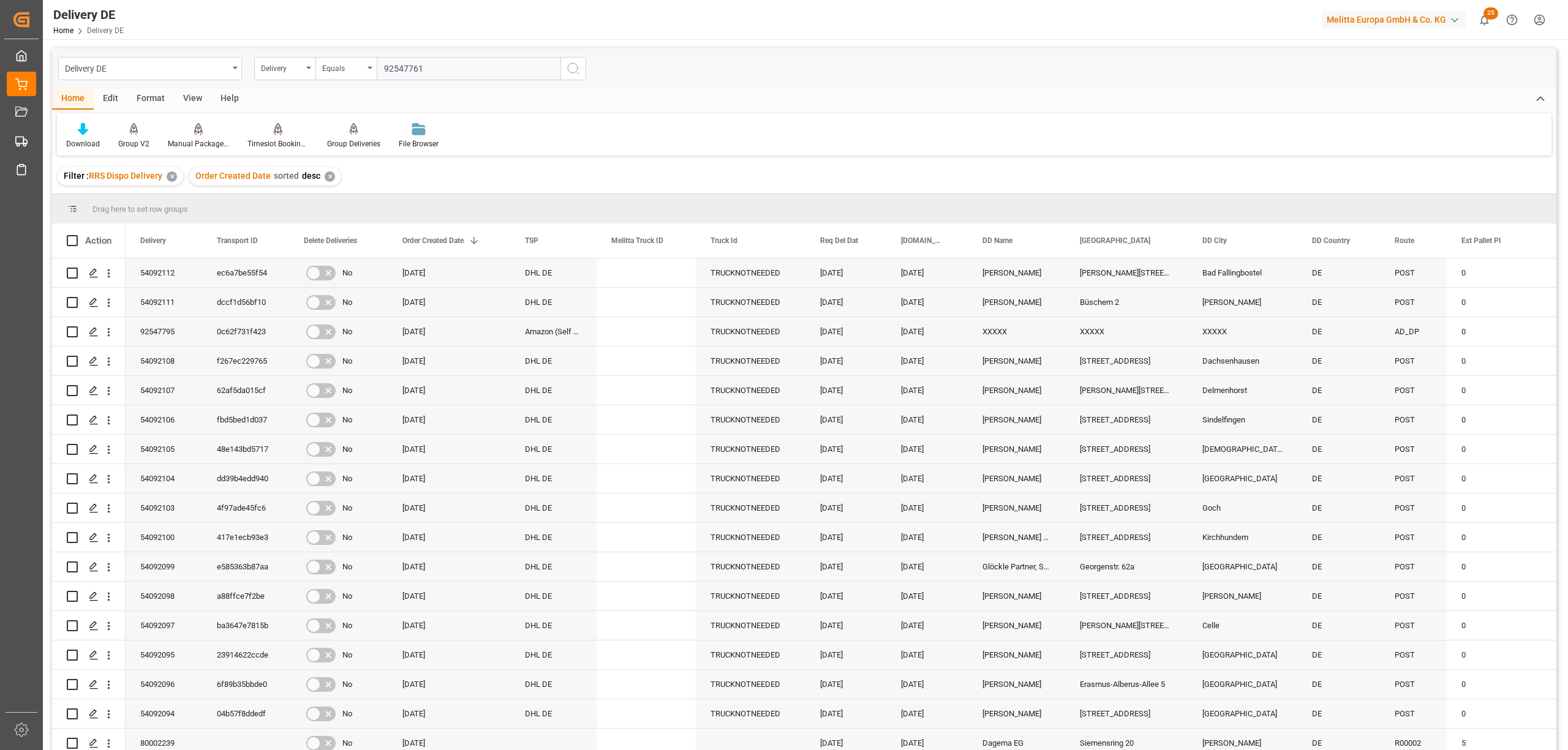
type input "92547761"
click at [571, 67] on icon "search button" at bounding box center [573, 68] width 15 height 15
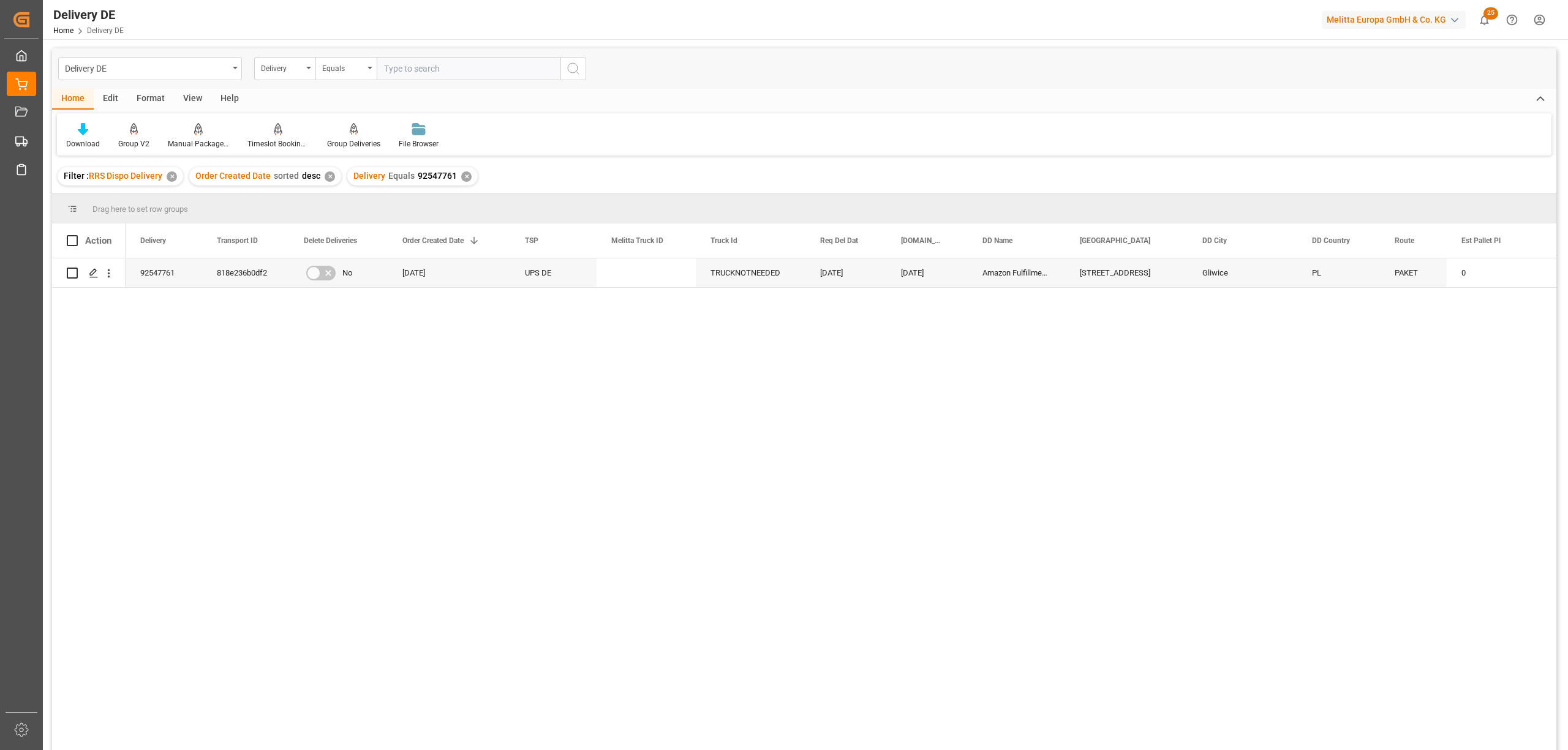
click at [461, 174] on div "✕" at bounding box center [466, 176] width 10 height 10
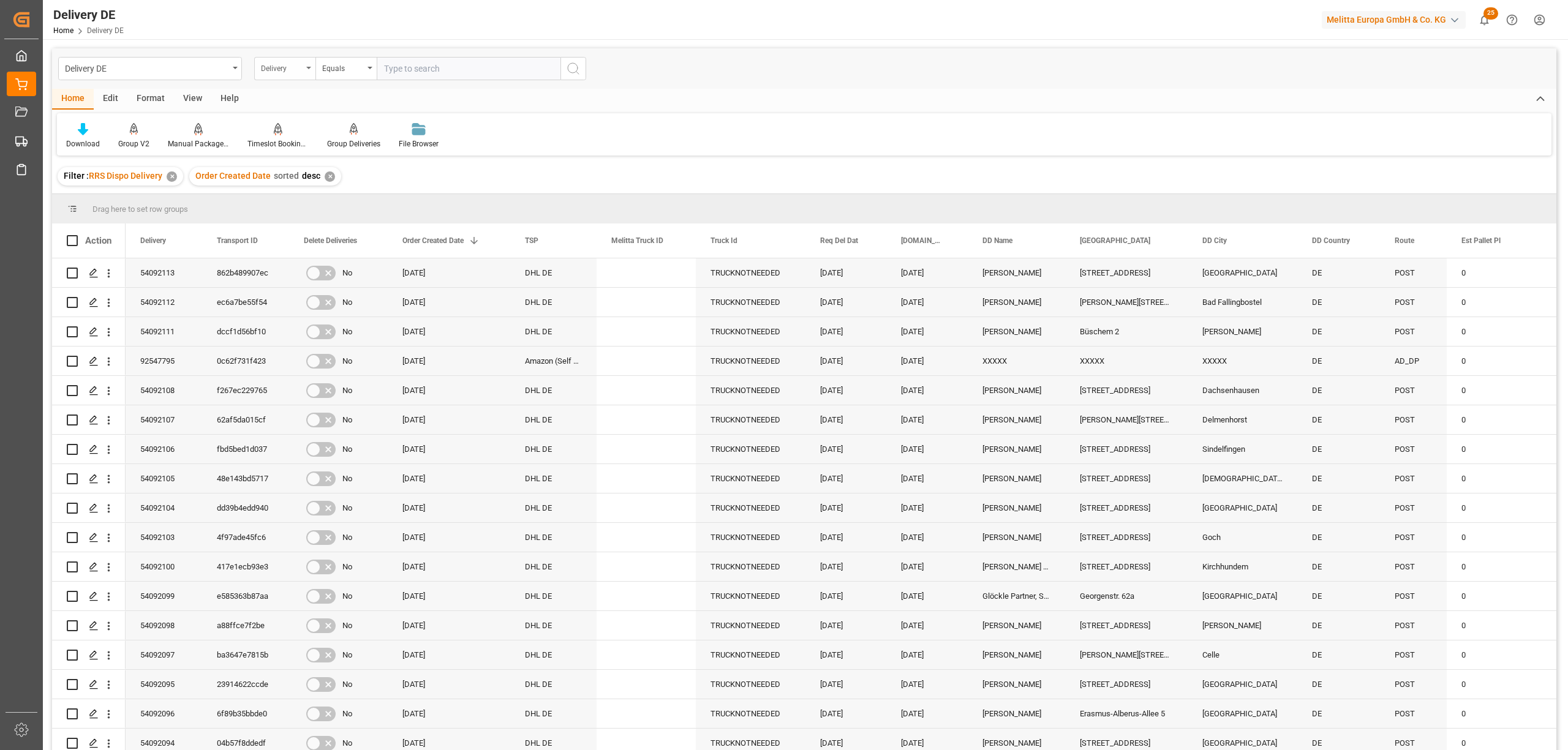
click at [283, 71] on div "Delivery" at bounding box center [282, 67] width 42 height 14
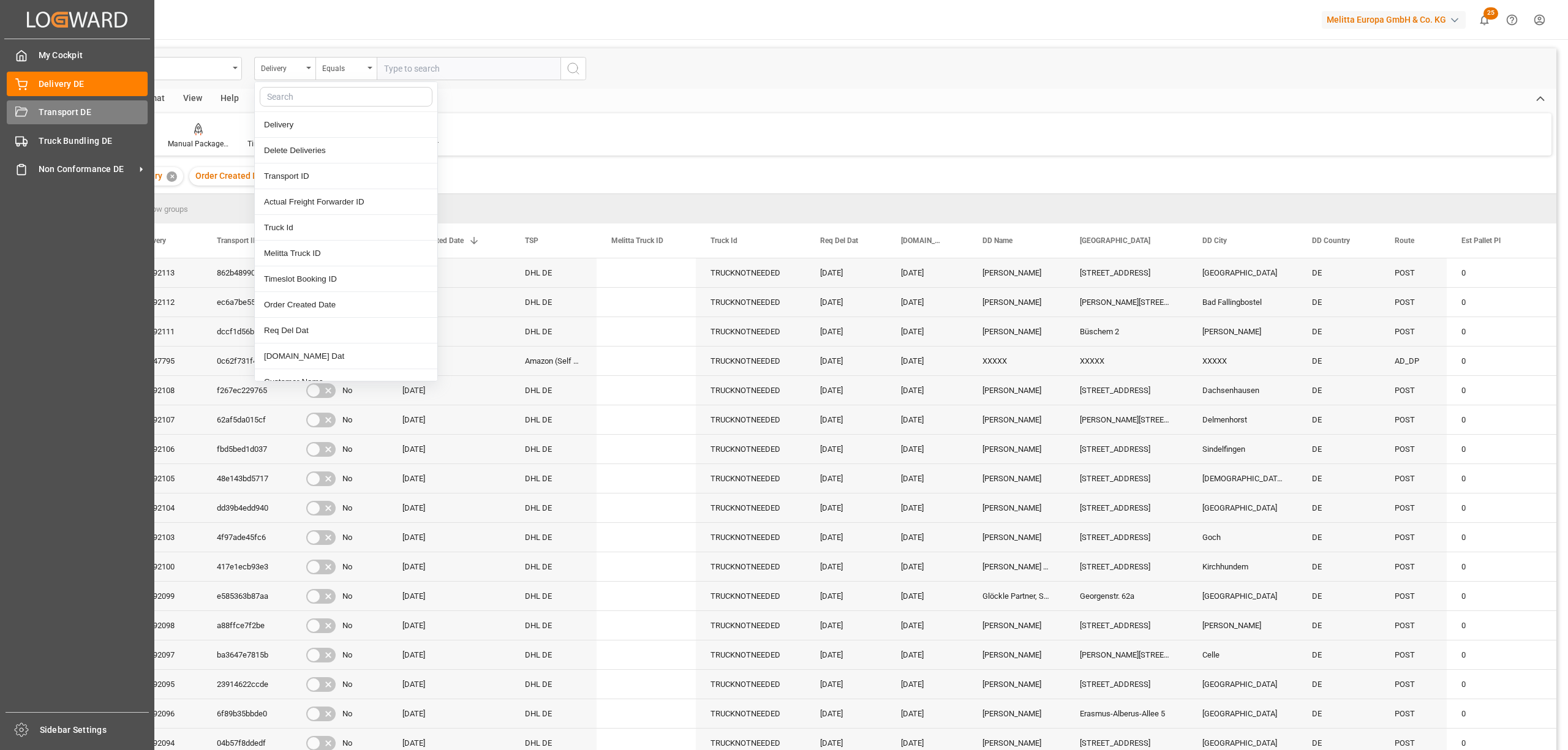
click at [40, 115] on span "Transport DE" at bounding box center [94, 112] width 110 height 13
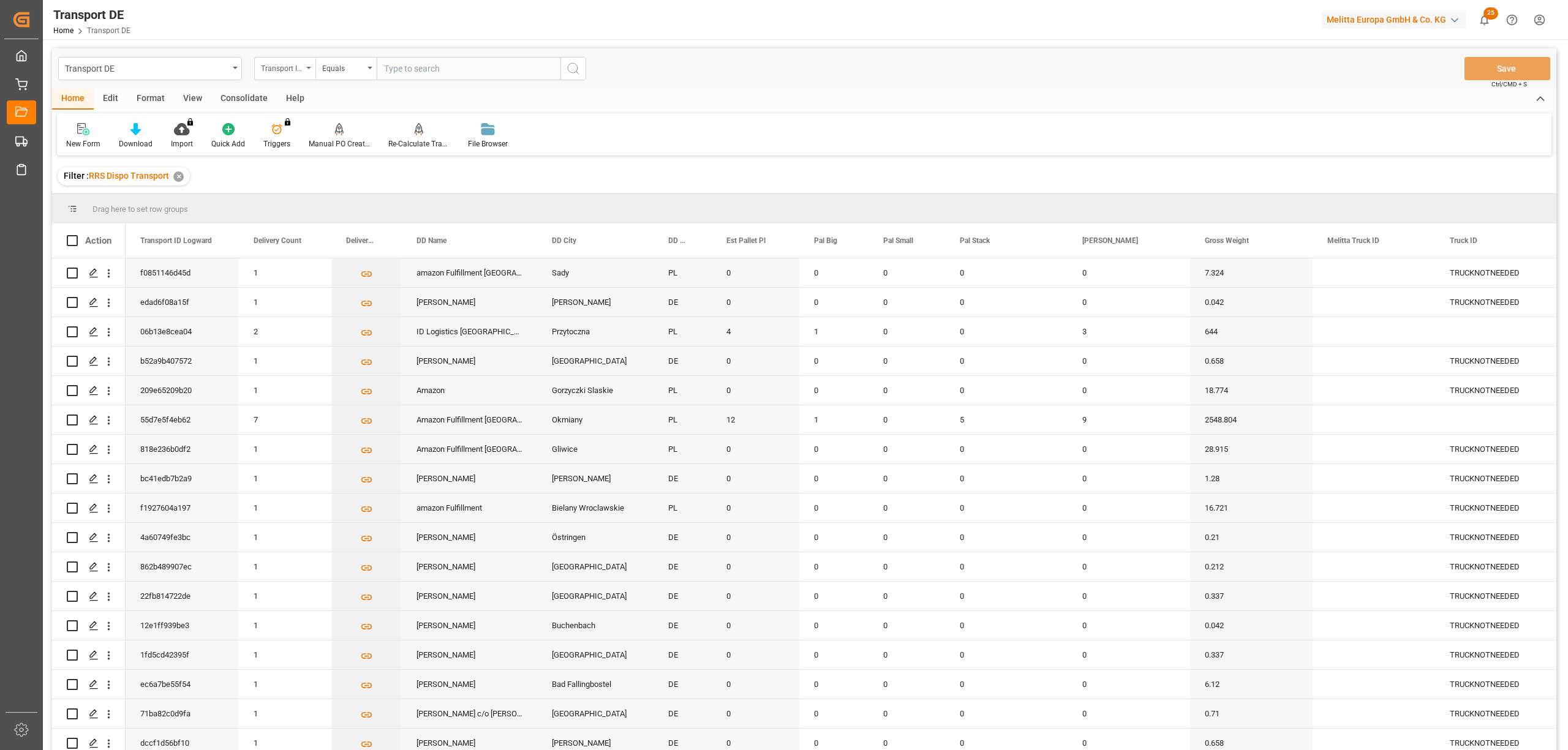
click at [290, 67] on div "Transport ID Logward" at bounding box center [282, 67] width 42 height 14
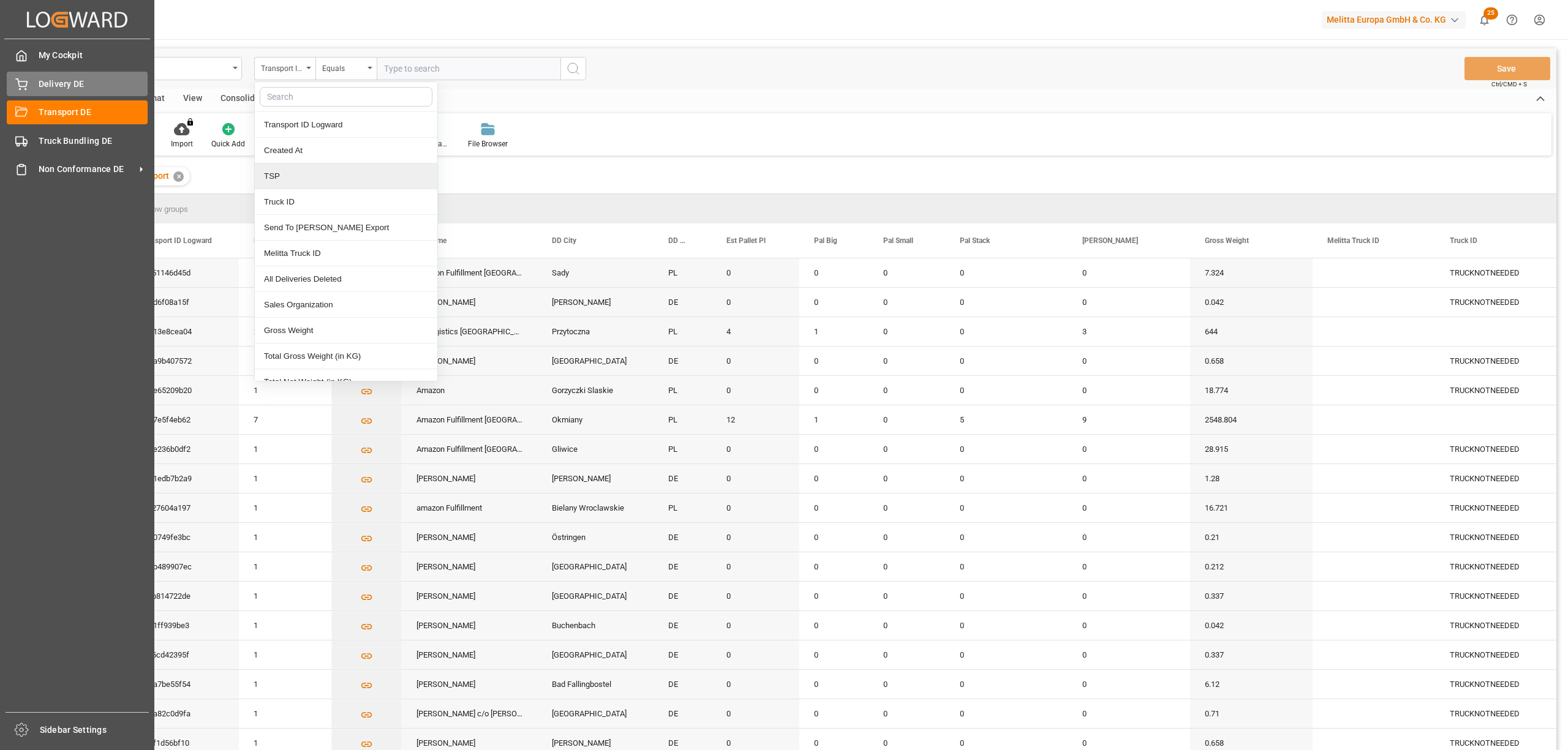
click at [74, 78] on span "Delivery DE" at bounding box center [94, 84] width 110 height 13
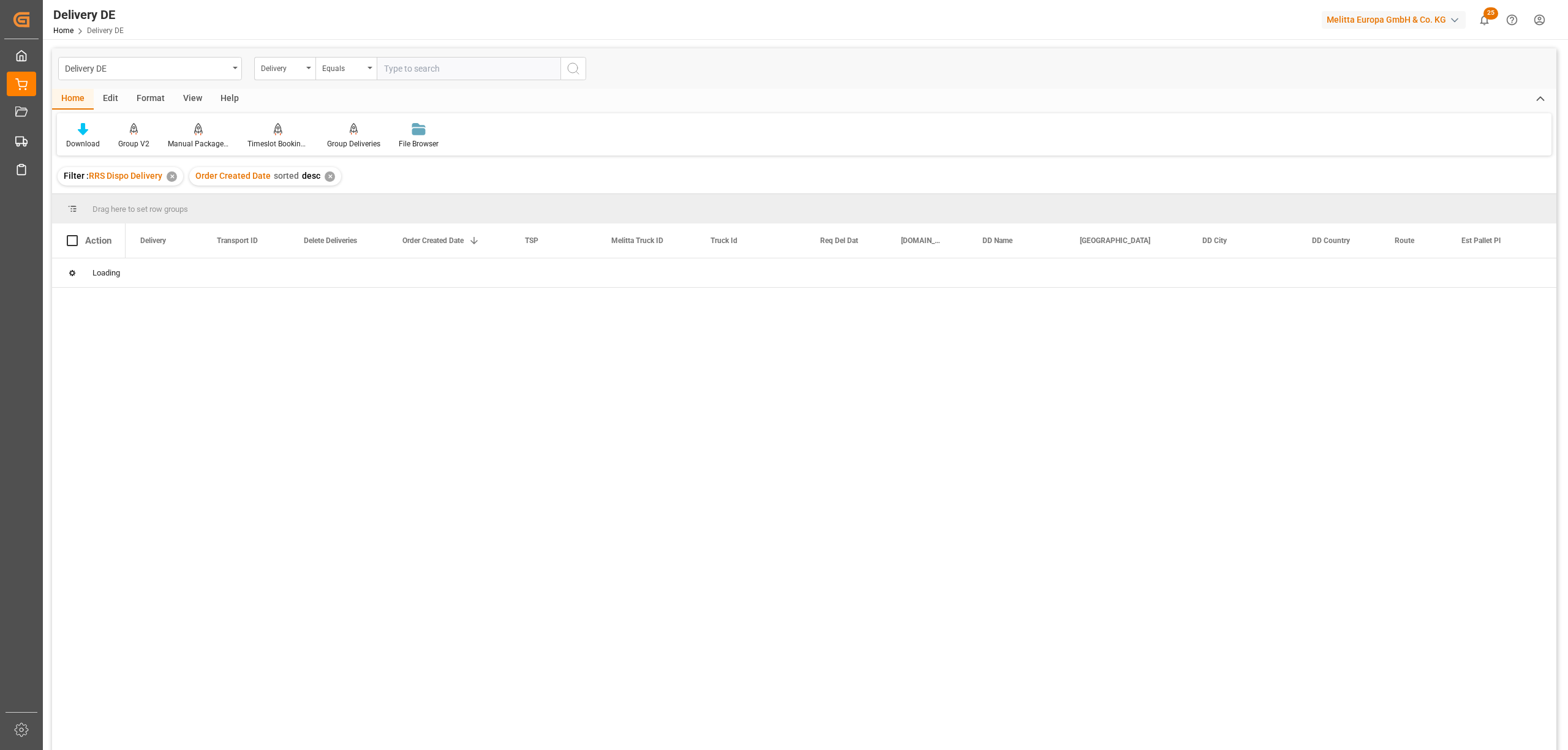
click at [385, 71] on input "text" at bounding box center [468, 69] width 184 height 24
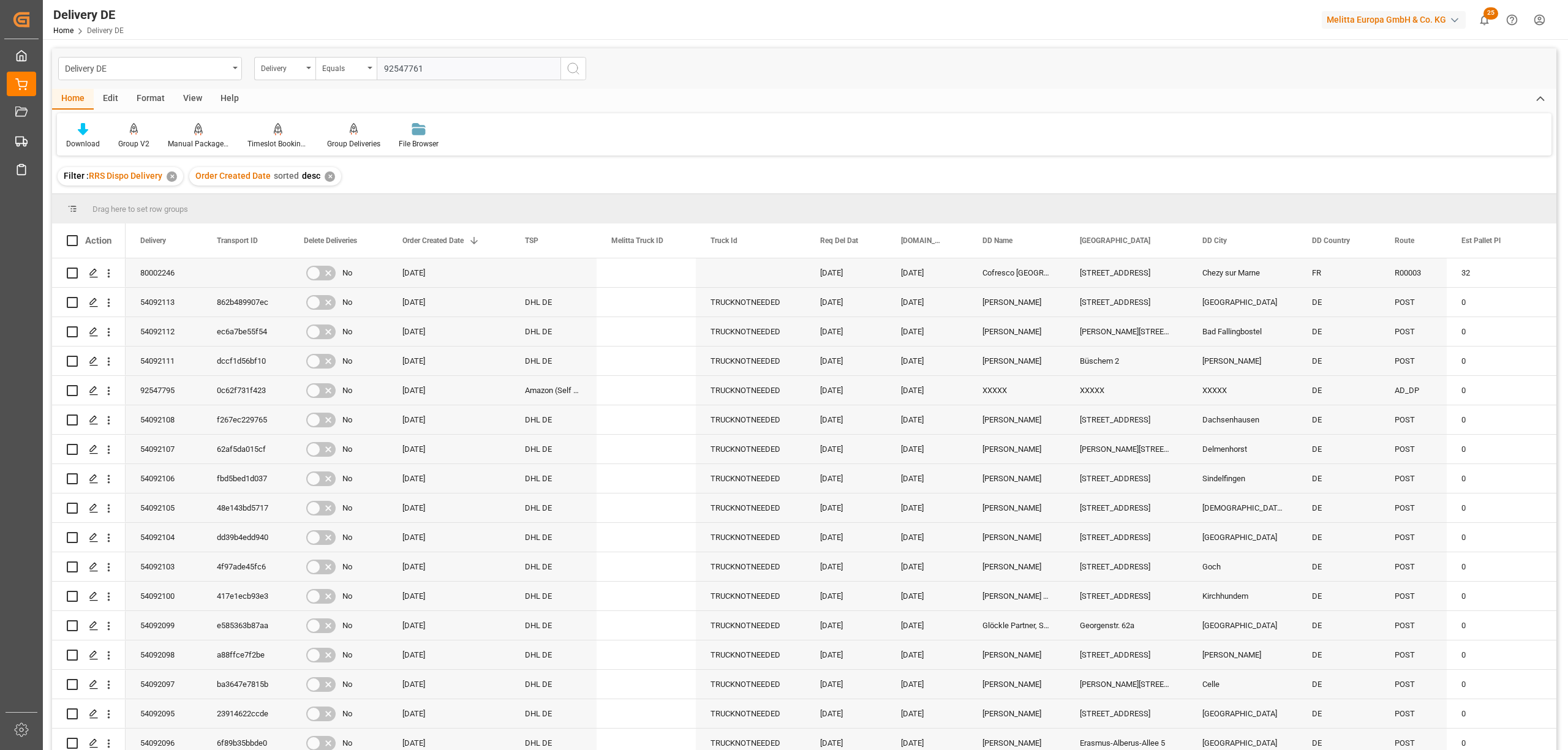
type input "92547761"
click at [570, 76] on button "search button" at bounding box center [573, 69] width 26 height 24
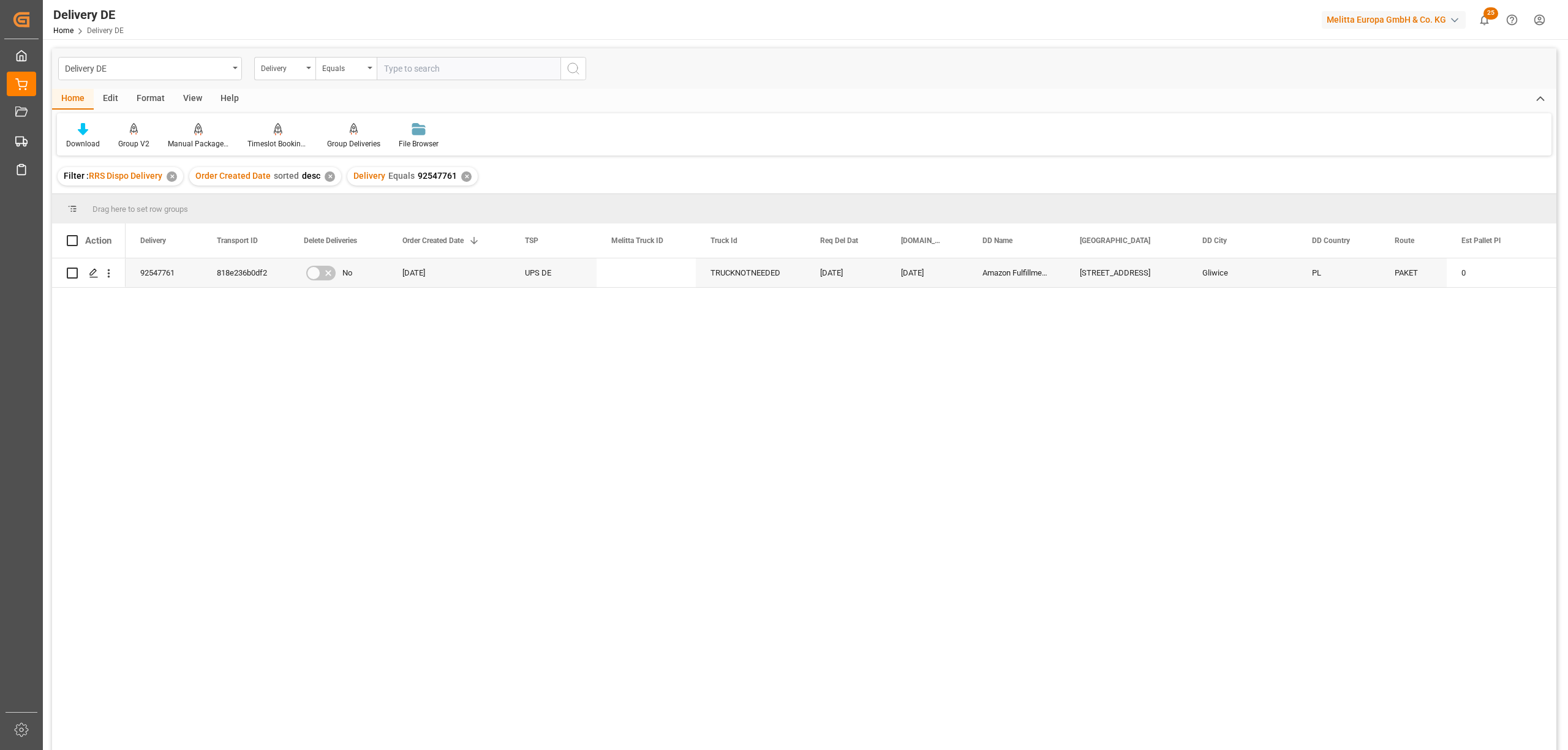
click at [461, 176] on div "✕" at bounding box center [466, 176] width 10 height 10
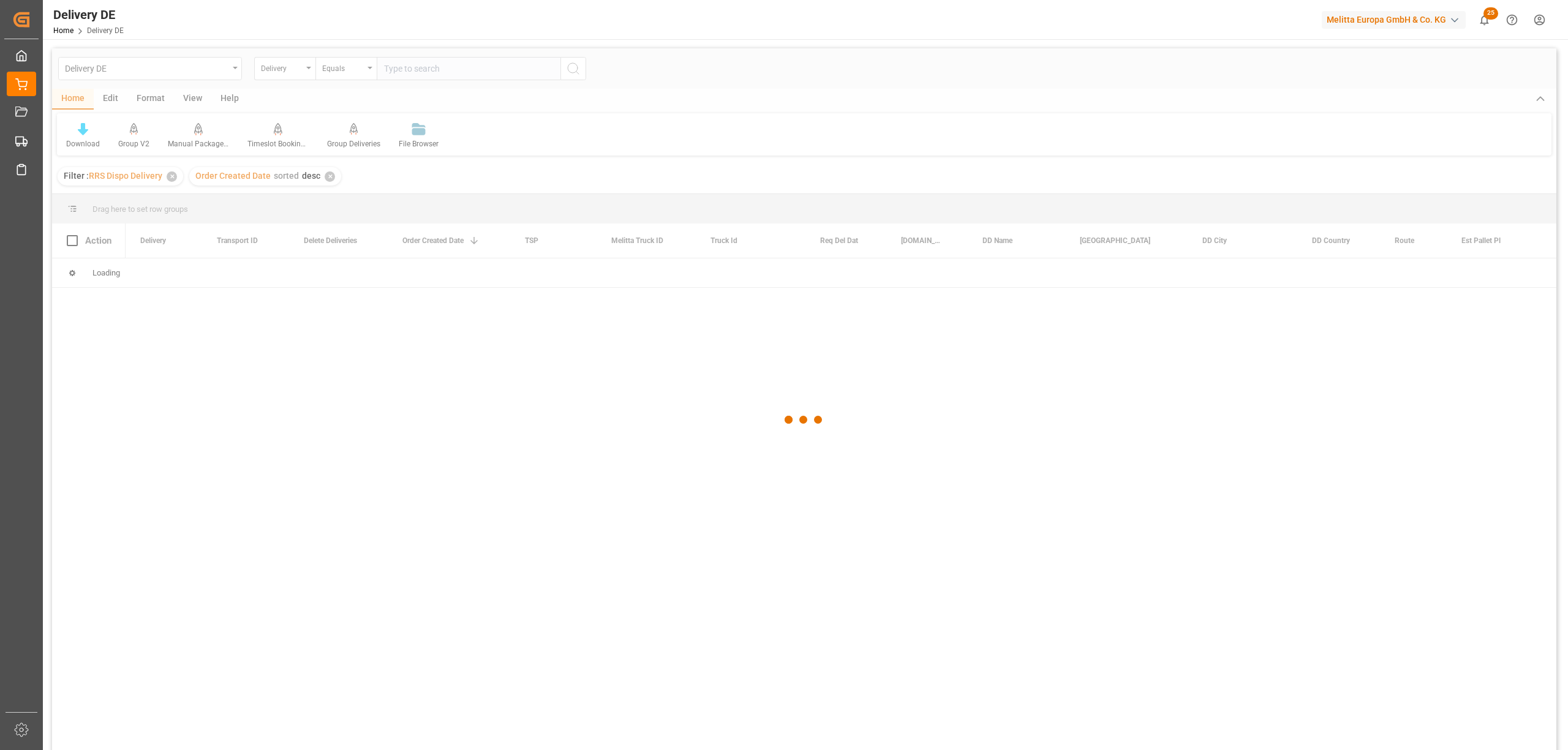
click at [395, 75] on div at bounding box center [804, 420] width 1504 height 743
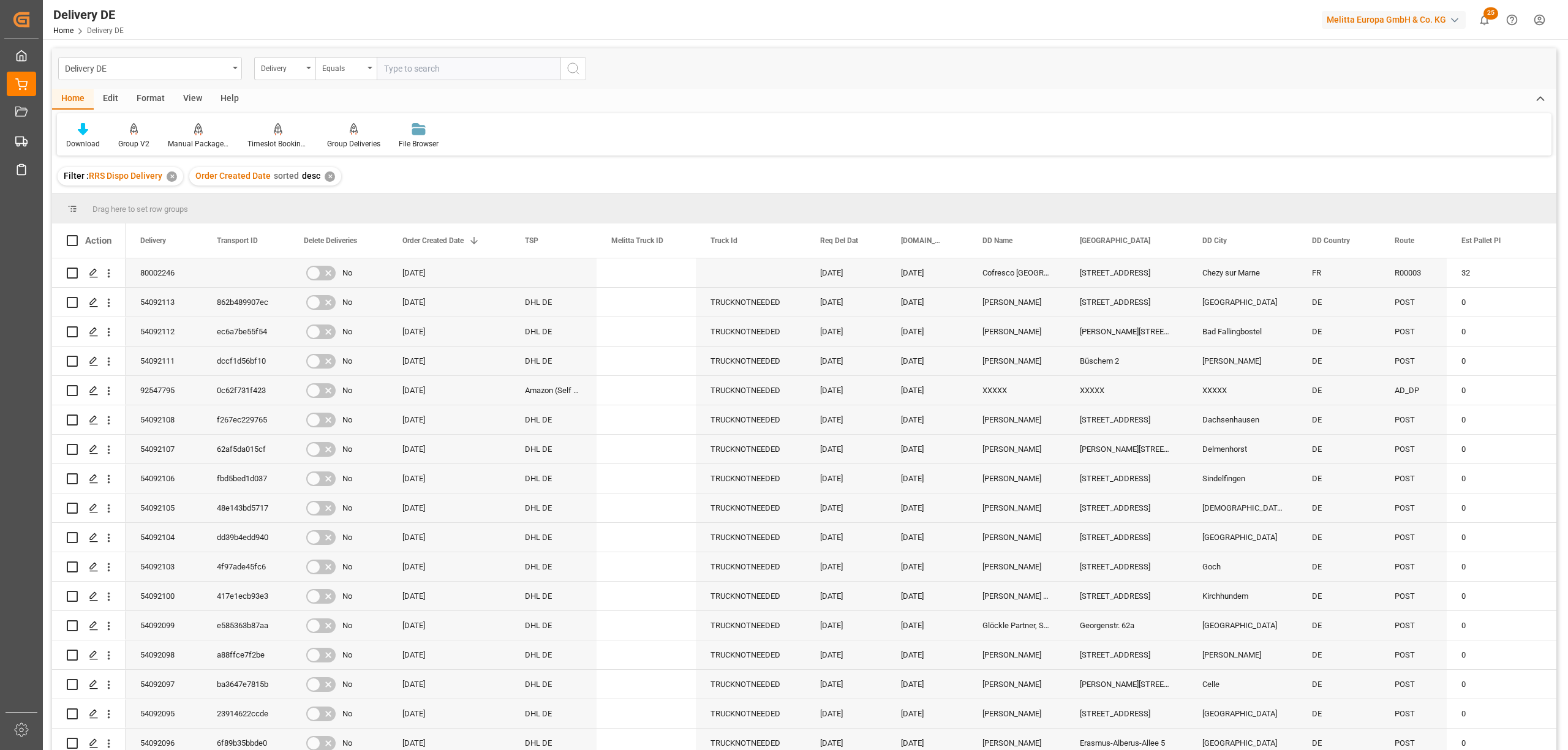
click at [429, 70] on input "text" at bounding box center [468, 69] width 184 height 24
type input "92547754"
click at [577, 69] on circle "search button" at bounding box center [572, 68] width 10 height 10
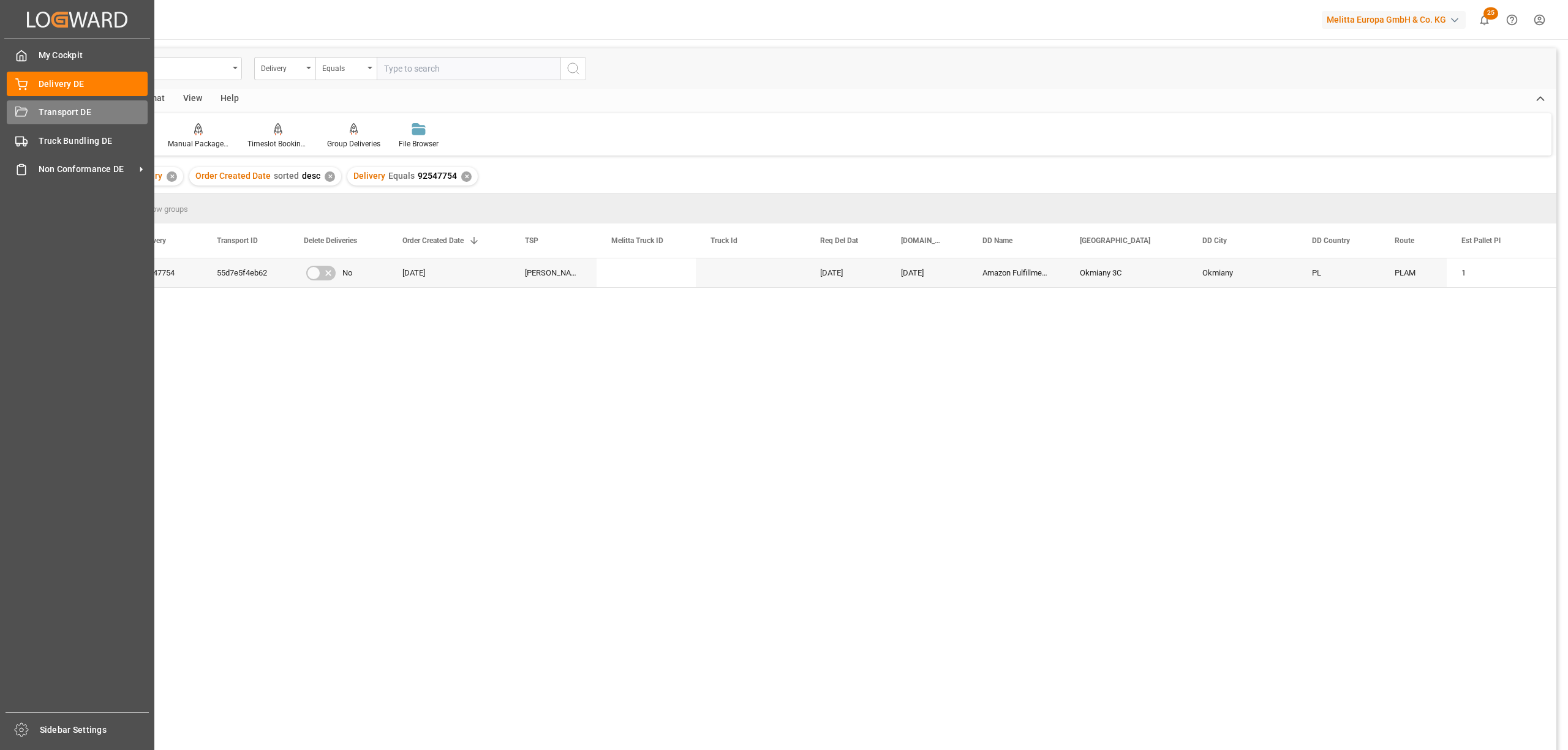
drag, startPoint x: 55, startPoint y: 111, endPoint x: 66, endPoint y: 111, distance: 11.0
click at [56, 111] on span "Transport DE" at bounding box center [94, 112] width 110 height 13
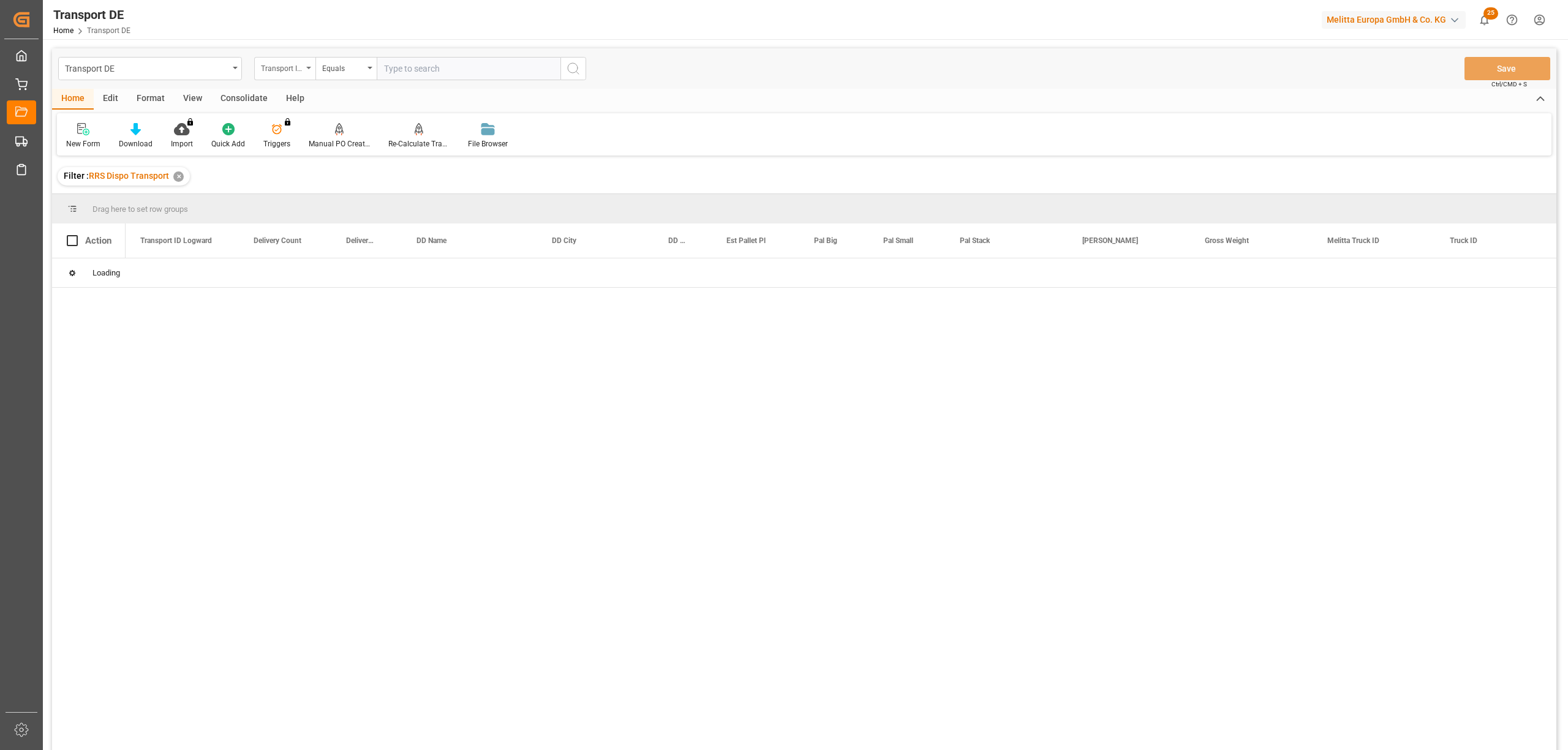
click at [283, 71] on div "Transport ID Logward" at bounding box center [282, 67] width 42 height 14
type input "route"
click at [305, 128] on div "Route" at bounding box center [346, 125] width 182 height 26
click at [343, 65] on div "Equals" at bounding box center [343, 67] width 42 height 14
click at [374, 201] on div "Starts with" at bounding box center [407, 202] width 182 height 26
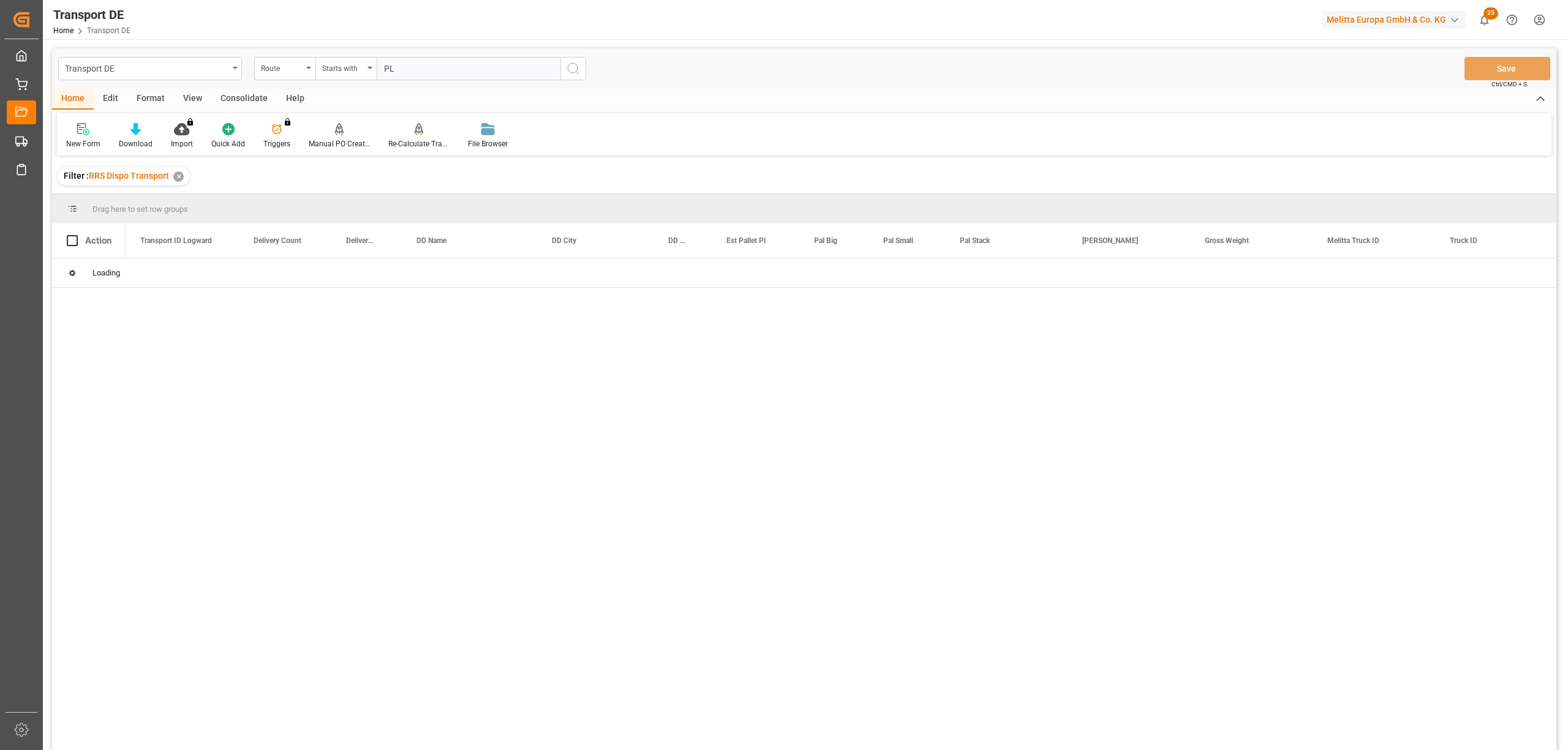
type input "PL"
click at [571, 71] on icon "search button" at bounding box center [573, 68] width 15 height 15
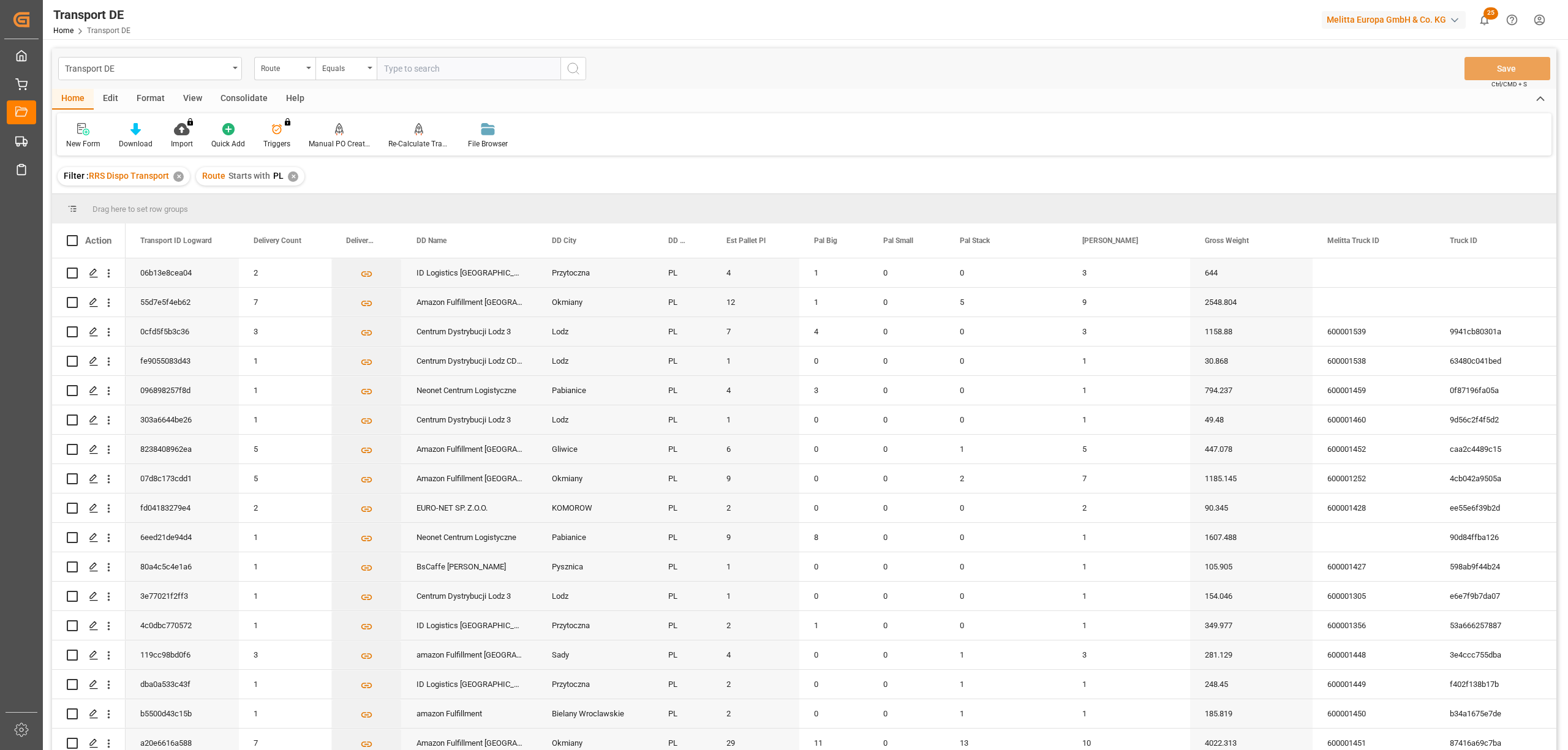
click at [246, 94] on div "Consolidate" at bounding box center [244, 99] width 65 height 21
click at [96, 135] on div "Consolidation List" at bounding box center [96, 136] width 78 height 27
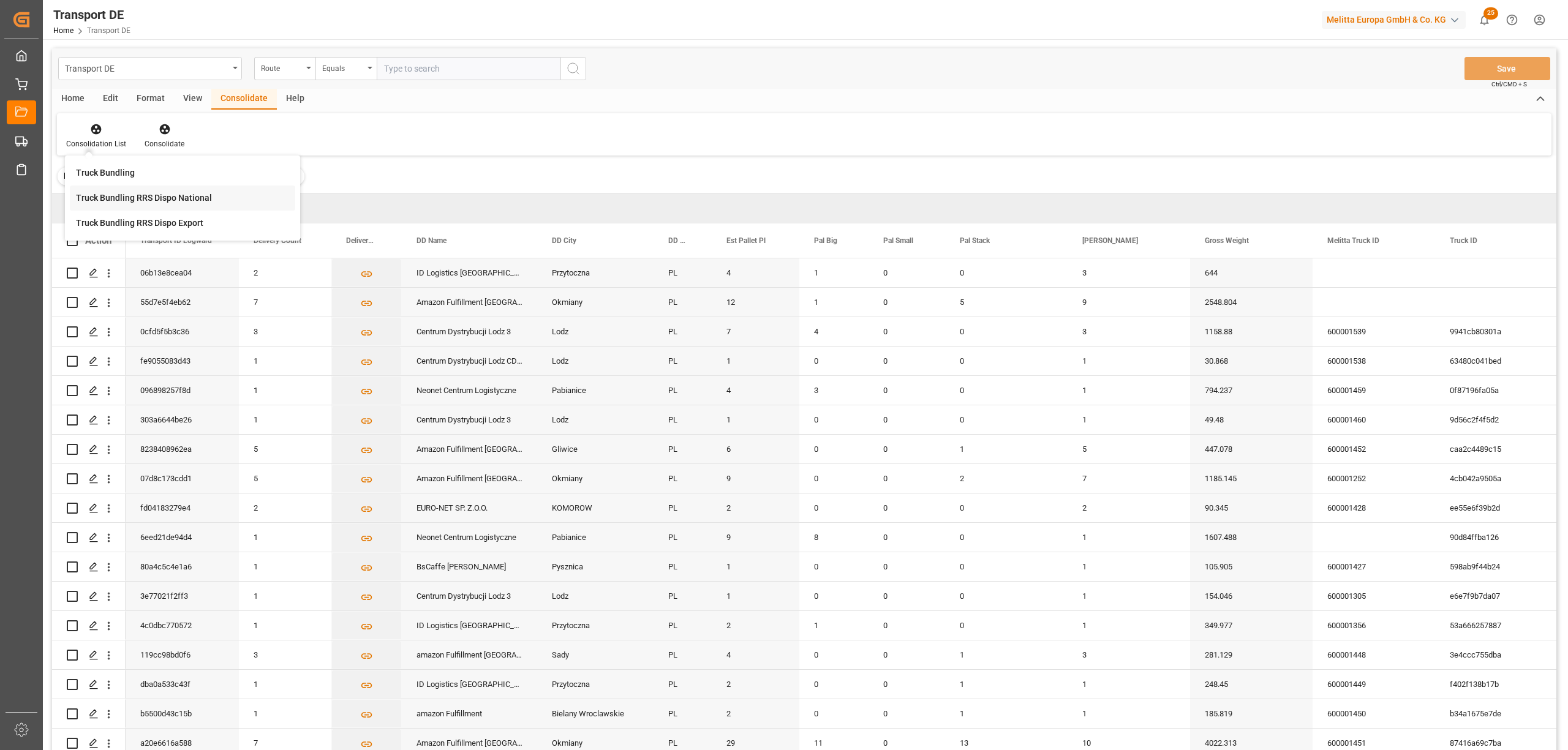
click at [110, 199] on div "Transport DE Route Equals Save Ctrl/CMD + S Home Edit Format View Consolidate H…" at bounding box center [804, 416] width 1504 height 735
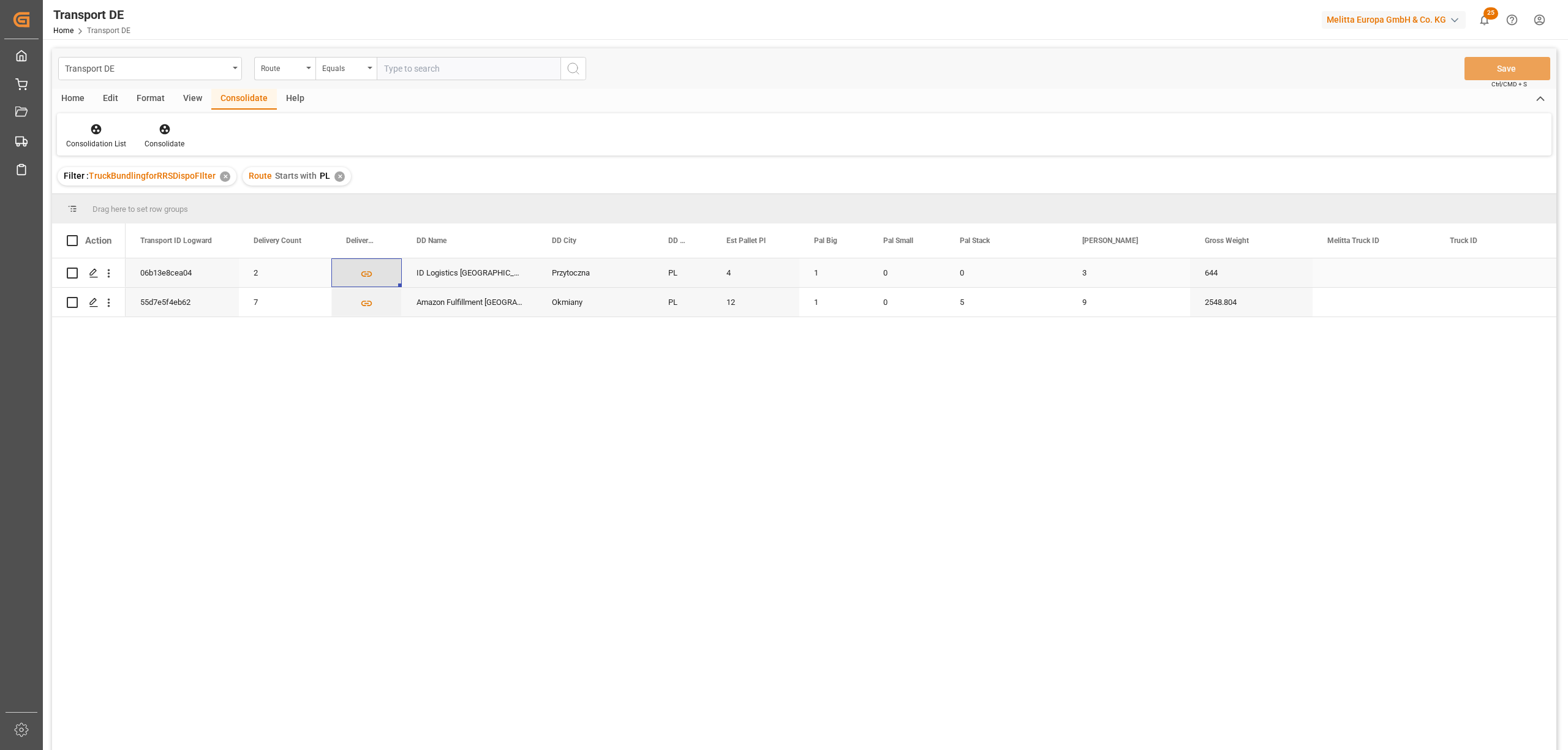
click at [366, 273] on icon "Press SPACE to select this row." at bounding box center [367, 274] width 11 height 6
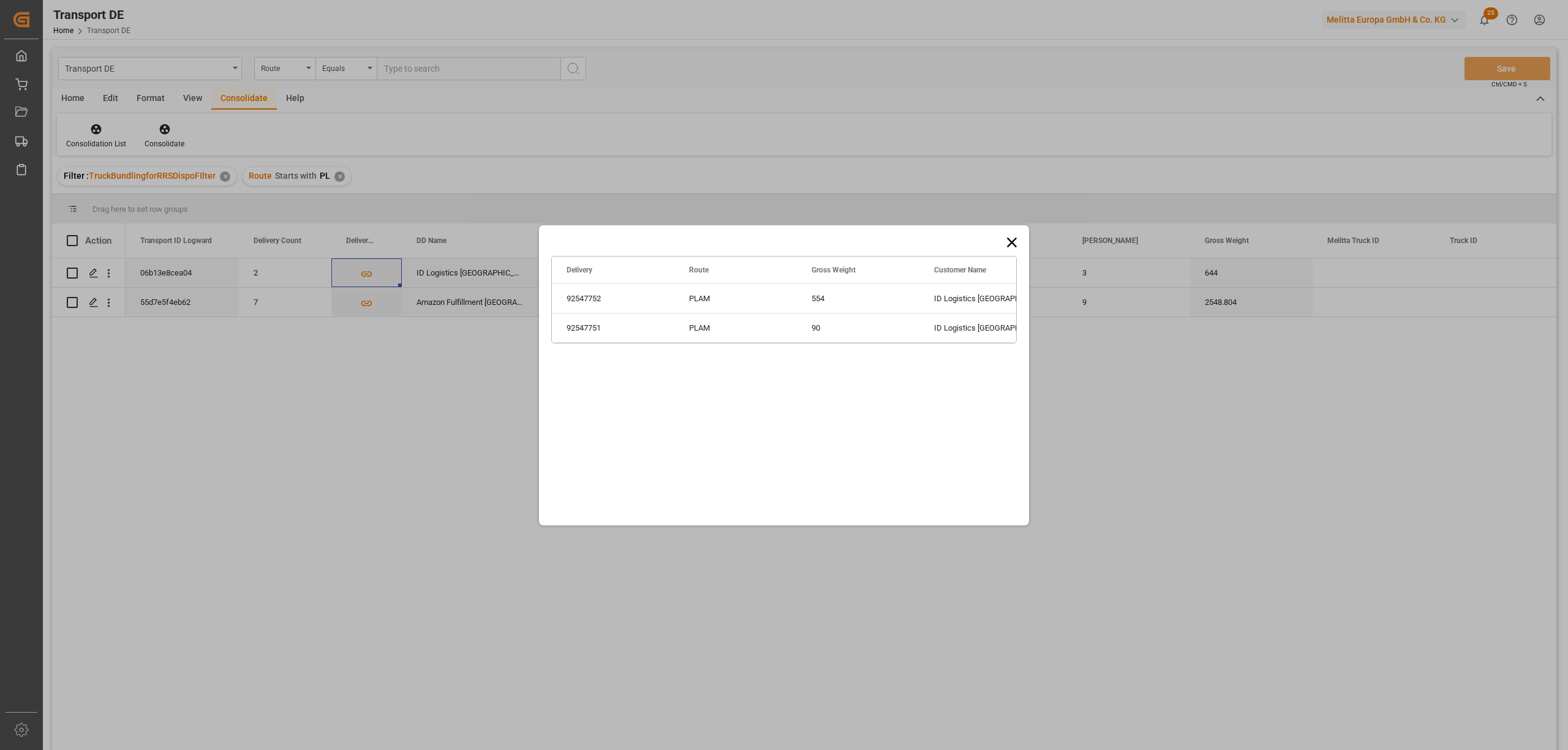
click at [1013, 240] on icon at bounding box center [1012, 242] width 10 height 10
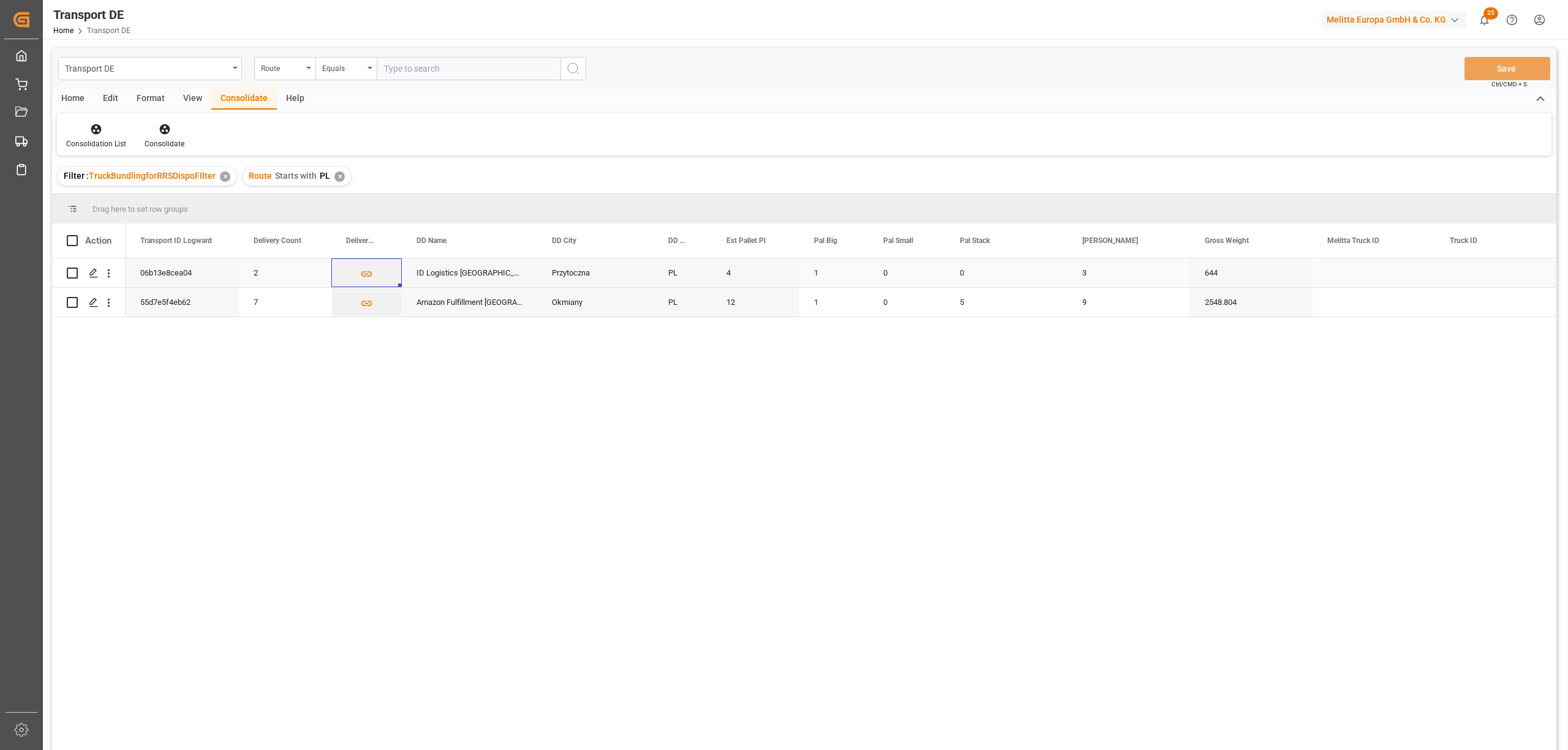
click at [74, 273] on input "Press Space to toggle row selection (unchecked)" at bounding box center [72, 273] width 11 height 11
click at [162, 130] on icon at bounding box center [164, 129] width 10 height 10
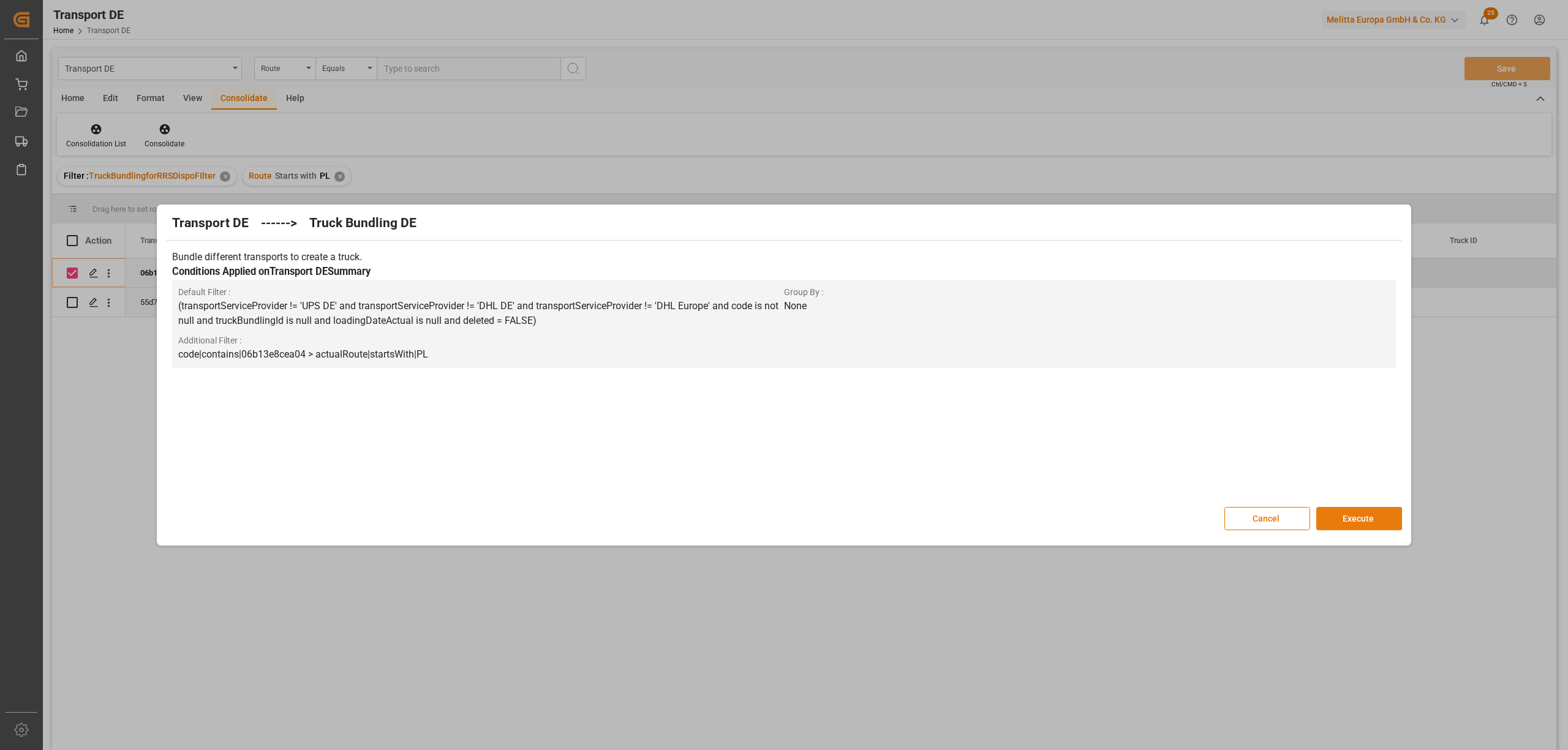
click at [1375, 522] on button "Execute" at bounding box center [1359, 519] width 86 height 24
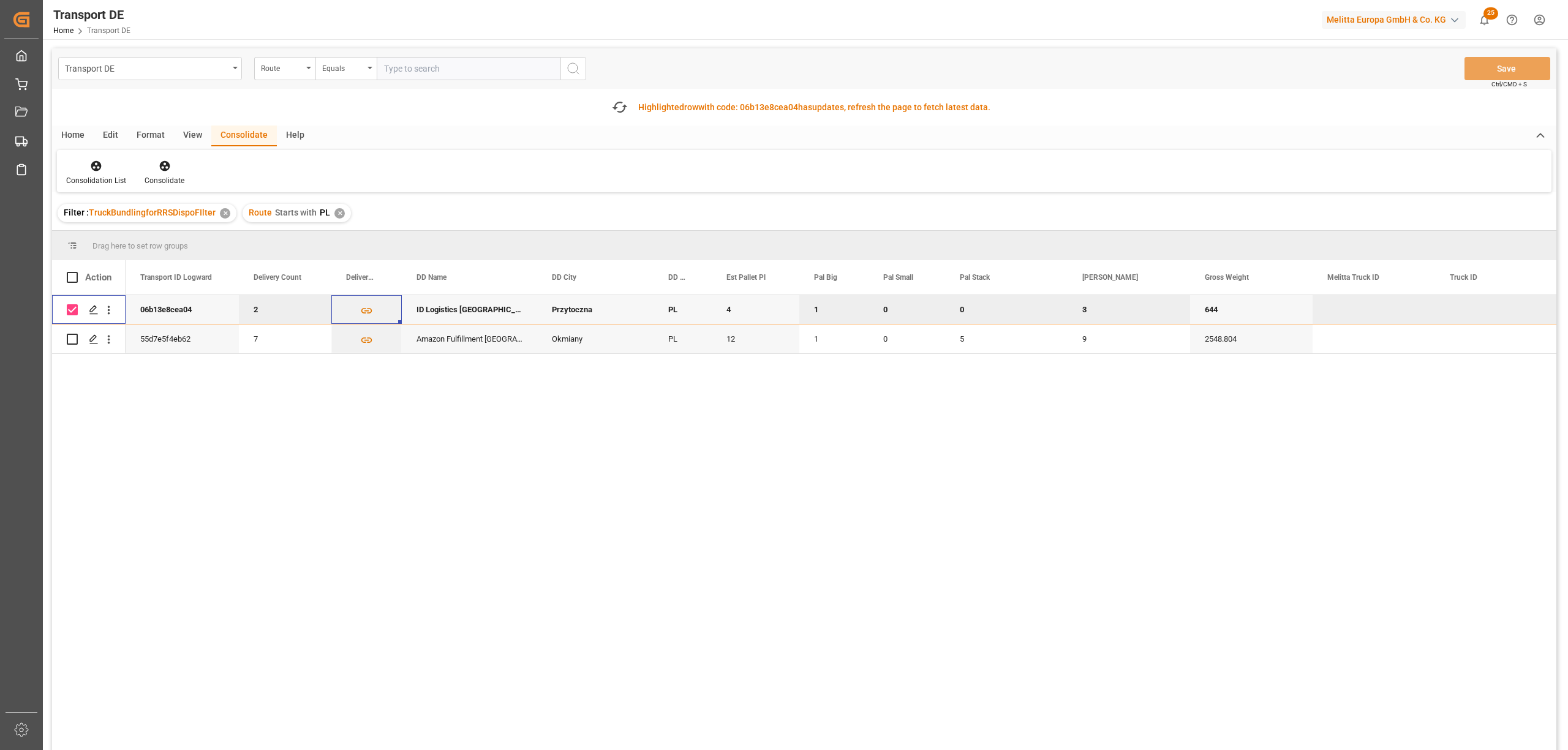
click at [76, 311] on input "Press Space to toggle row selection (checked)" at bounding box center [72, 310] width 11 height 11
checkbox input "false"
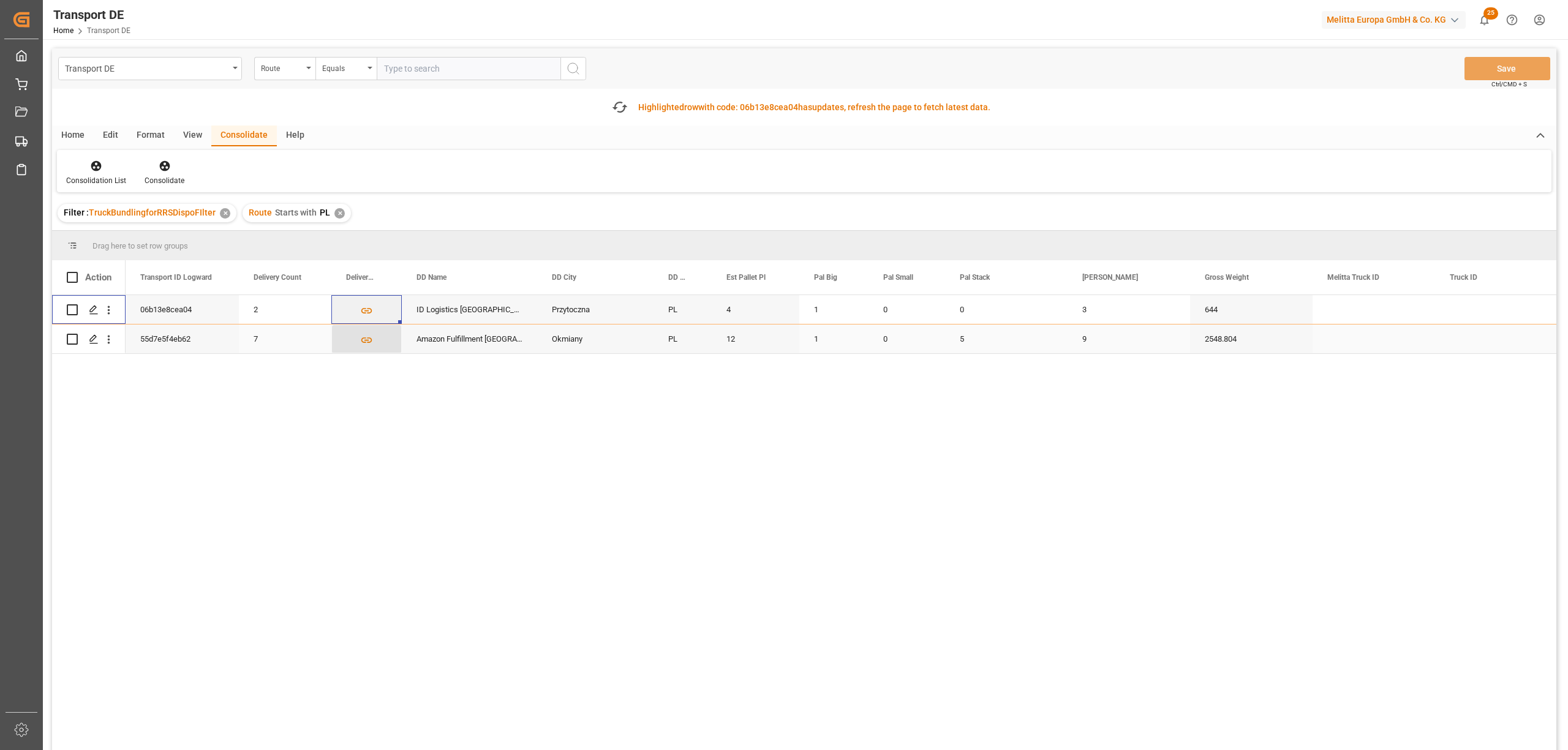
click at [368, 339] on icon "Press SPACE to select this row." at bounding box center [366, 340] width 13 height 13
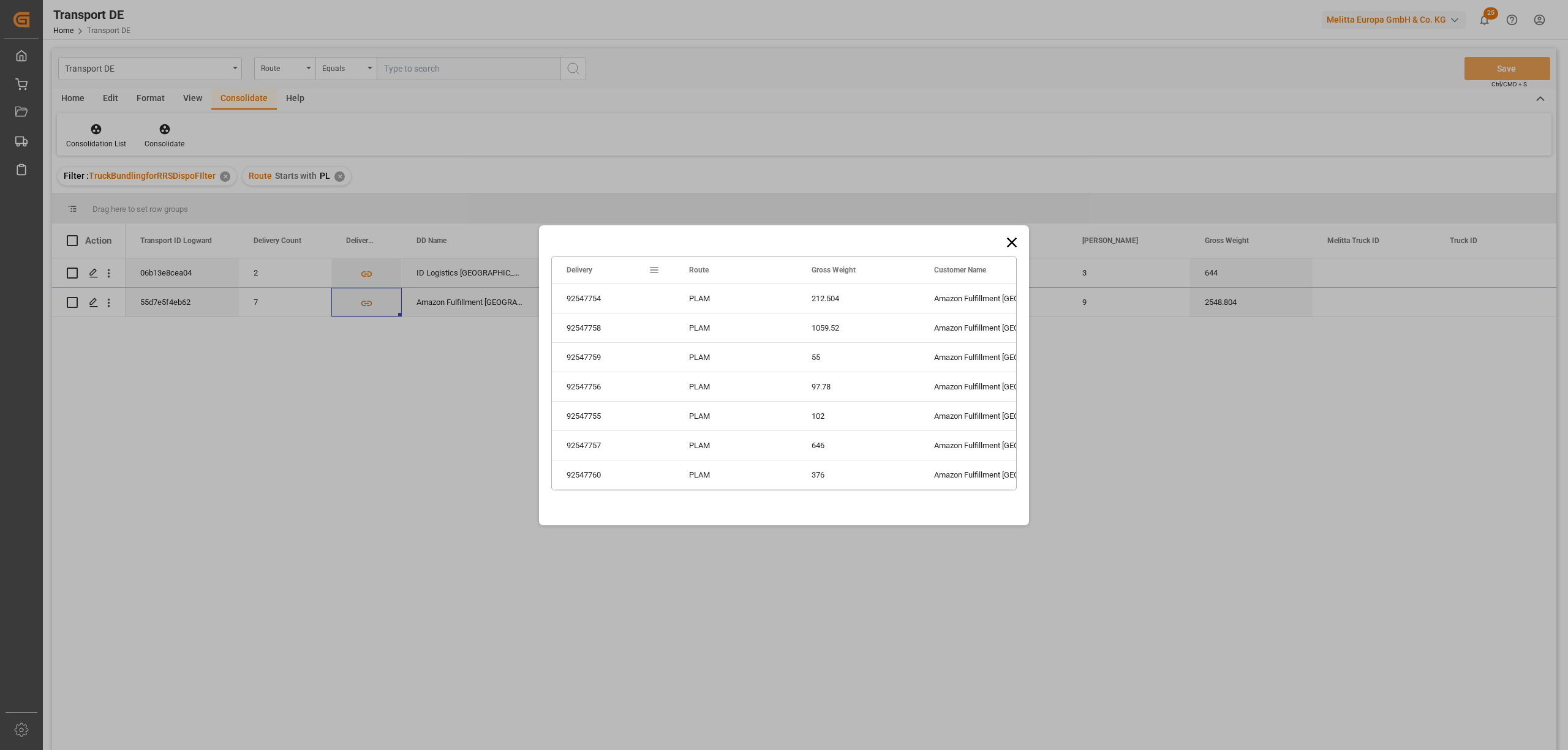
click at [1014, 238] on icon at bounding box center [1012, 242] width 17 height 17
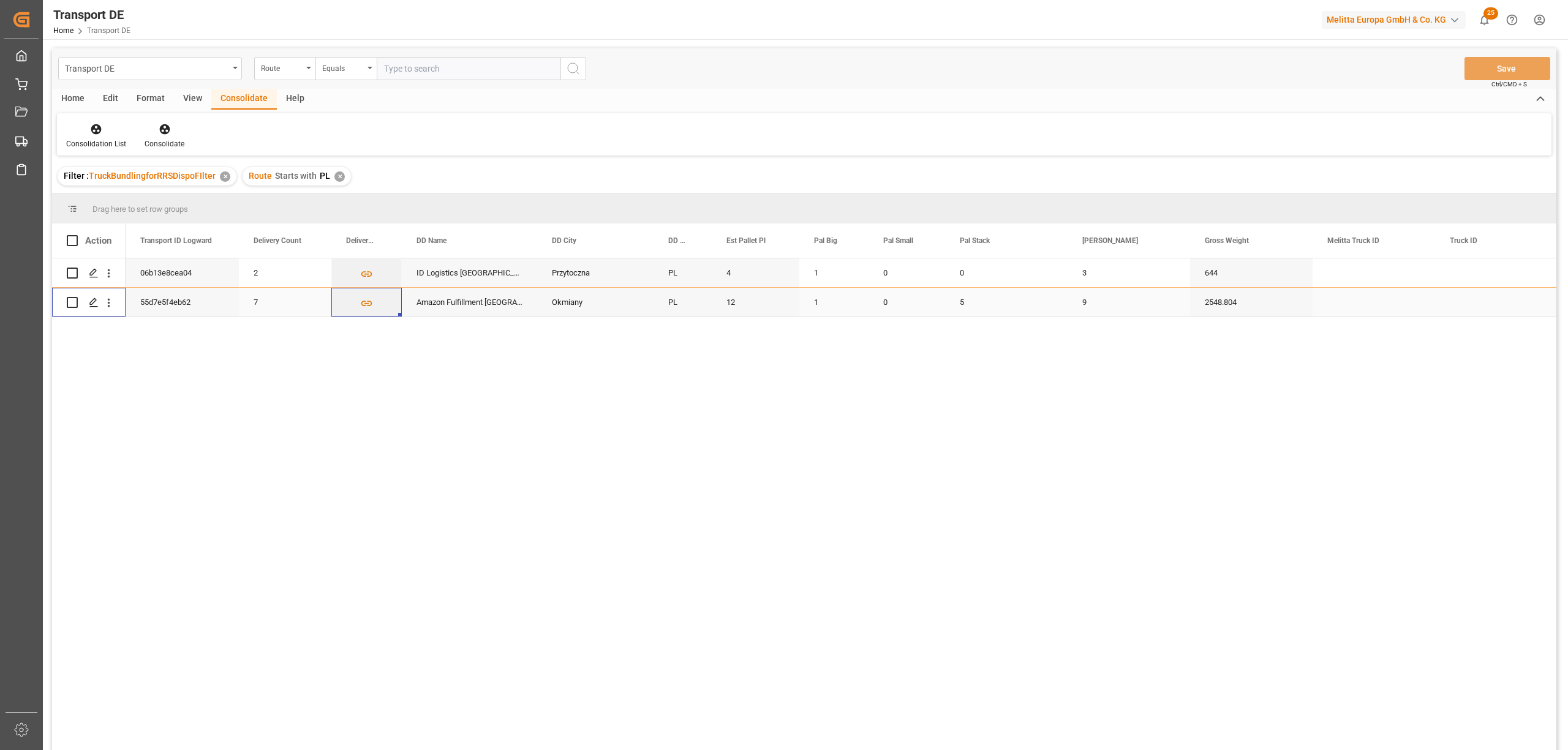
click at [71, 301] on input "Press Space to toggle row selection (unchecked)" at bounding box center [72, 302] width 11 height 11
checkbox input "true"
click at [164, 128] on icon at bounding box center [164, 129] width 10 height 10
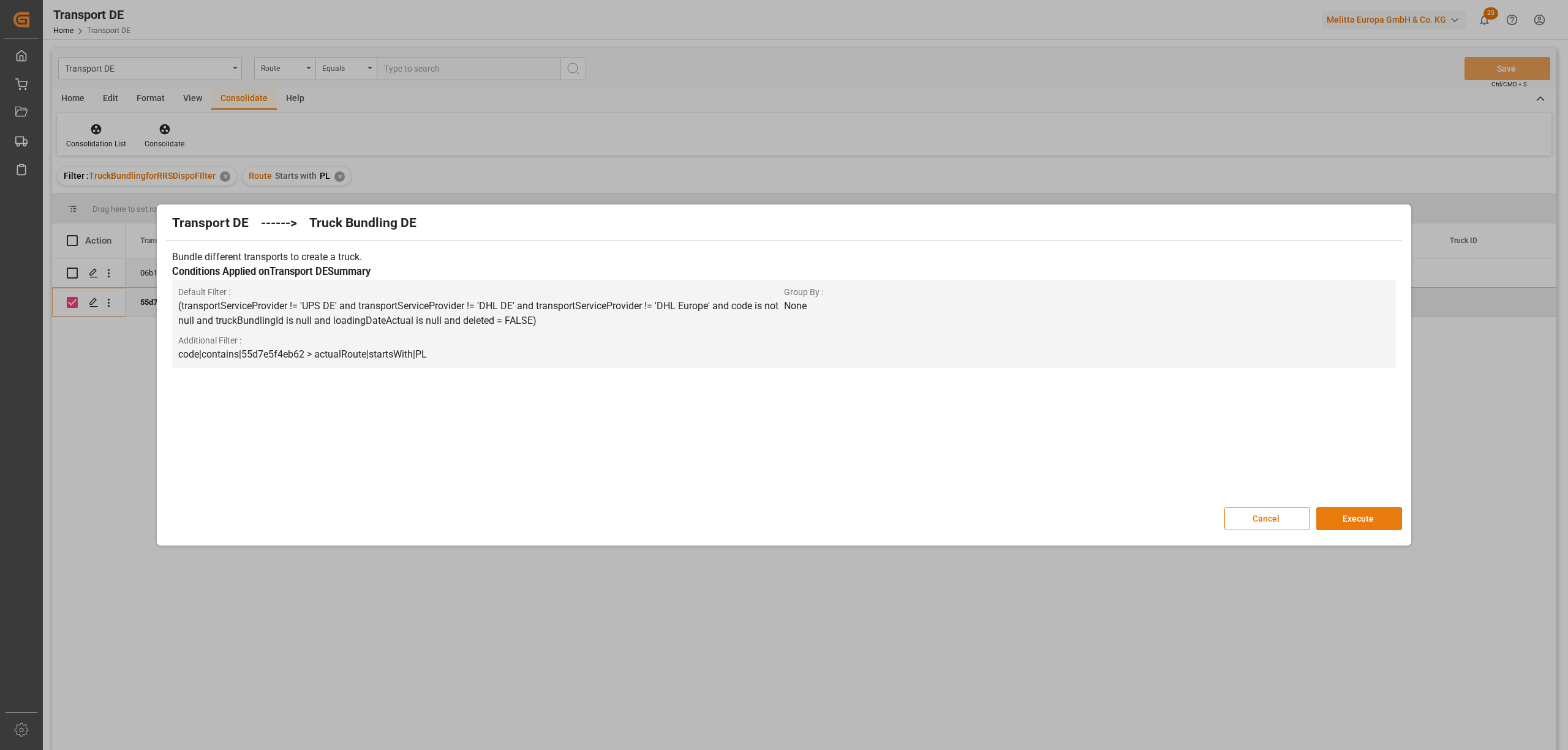
click at [1341, 518] on button "Execute" at bounding box center [1359, 519] width 86 height 24
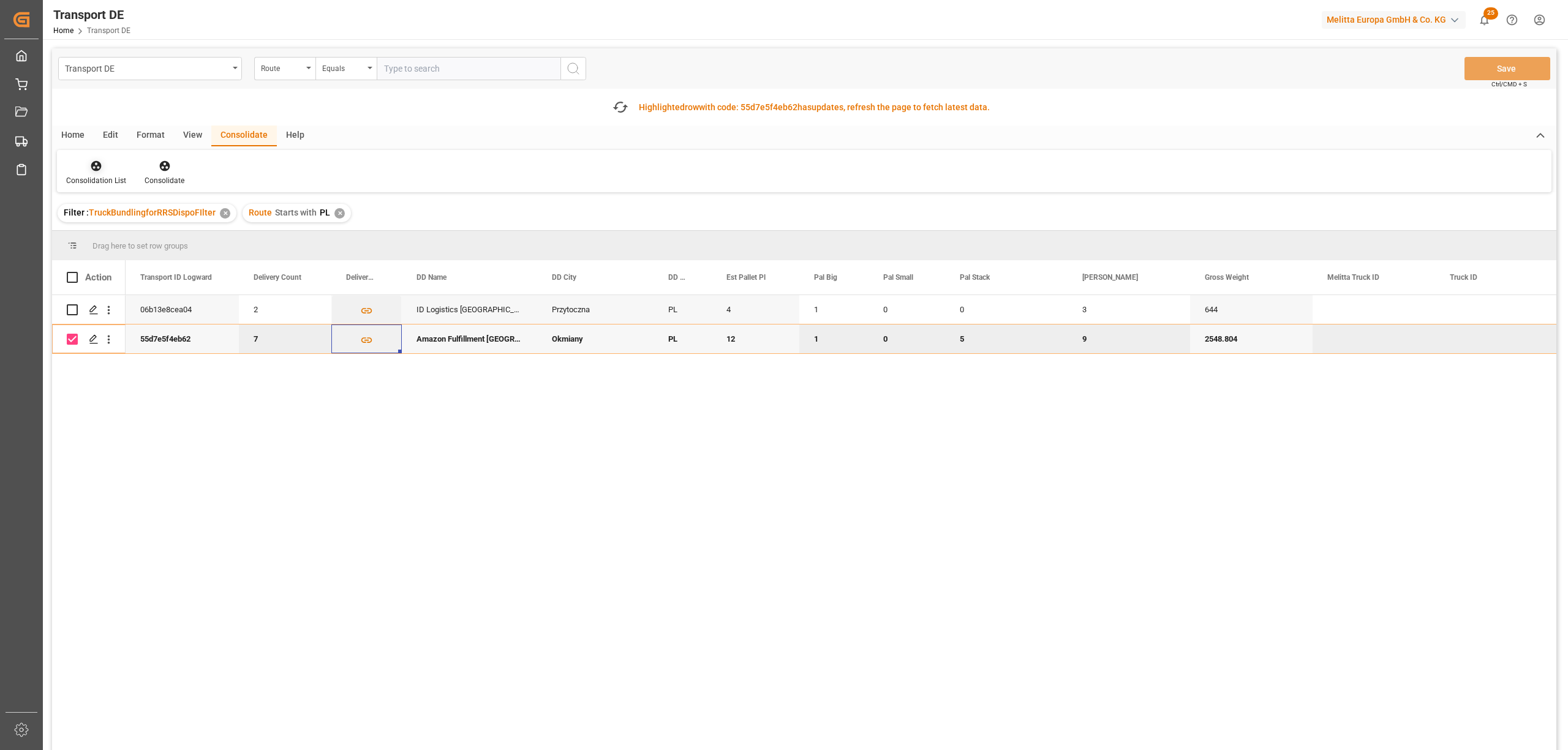
click at [90, 167] on icon at bounding box center [96, 166] width 12 height 12
click at [144, 235] on div "Transport DE Route Equals Save Ctrl/CMD + S Fetch latest updates Highlighted ro…" at bounding box center [804, 434] width 1504 height 771
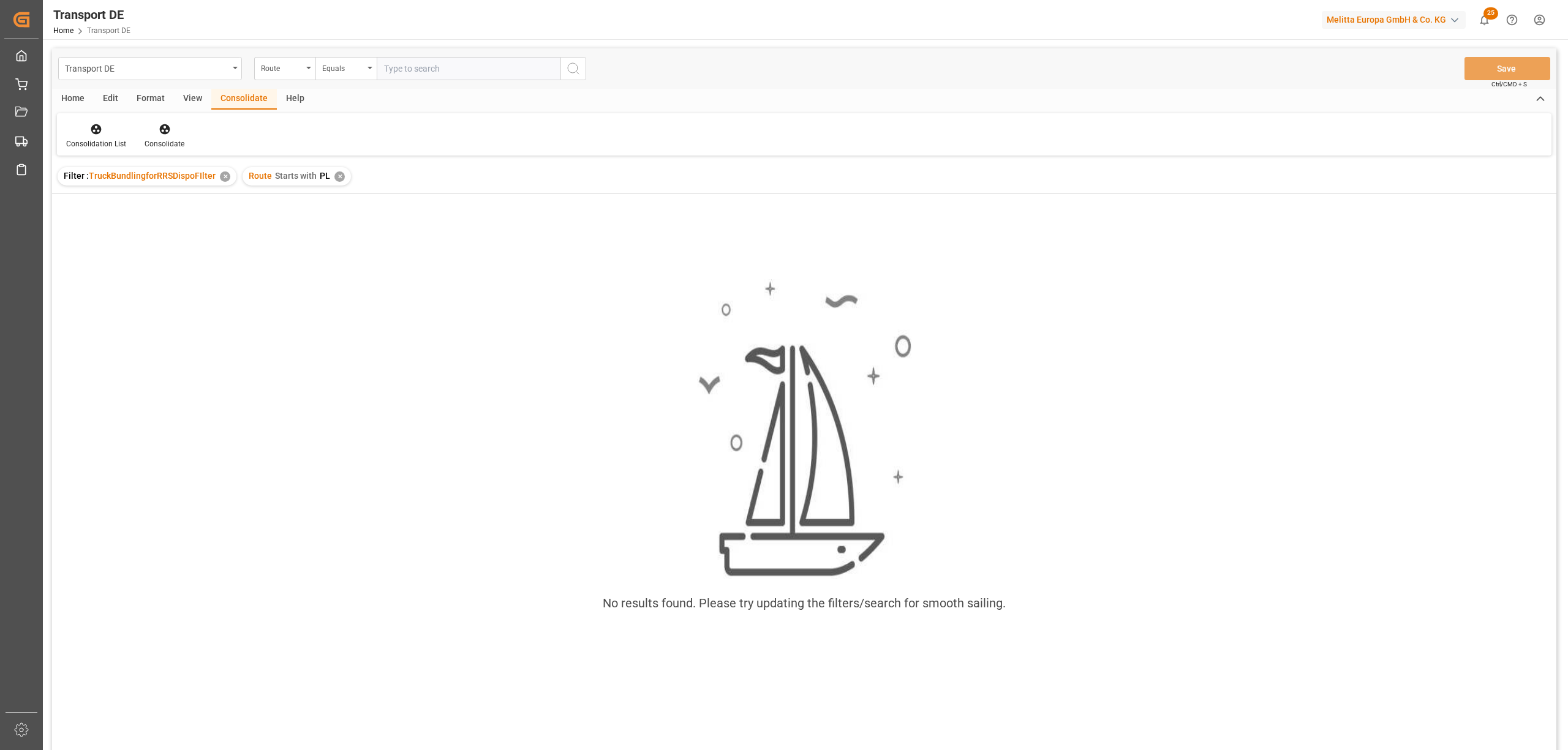
click at [342, 174] on div "Route Starts with PL ✕" at bounding box center [297, 176] width 108 height 18
click at [336, 175] on div "✕" at bounding box center [339, 176] width 10 height 10
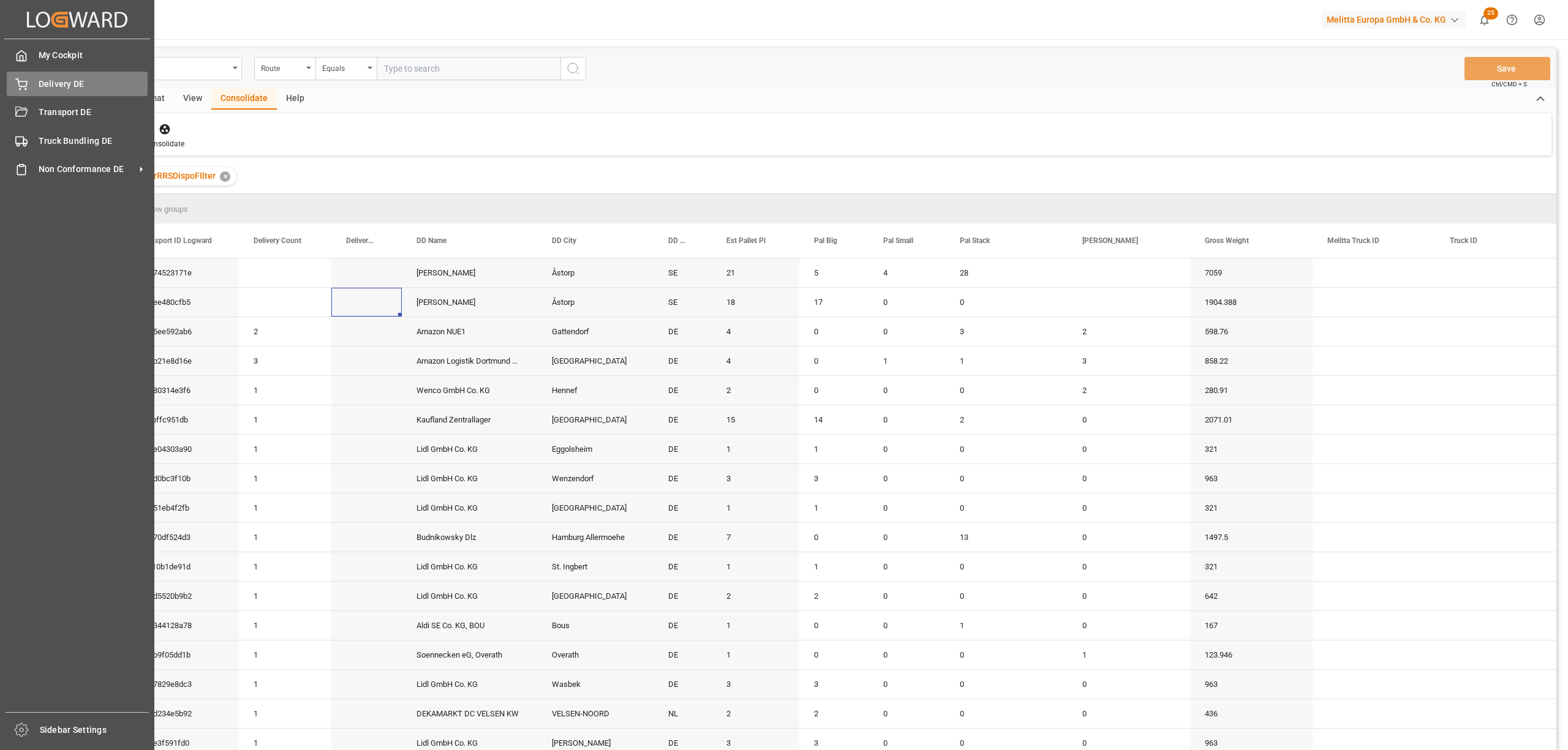
click at [22, 86] on icon at bounding box center [22, 85] width 12 height 12
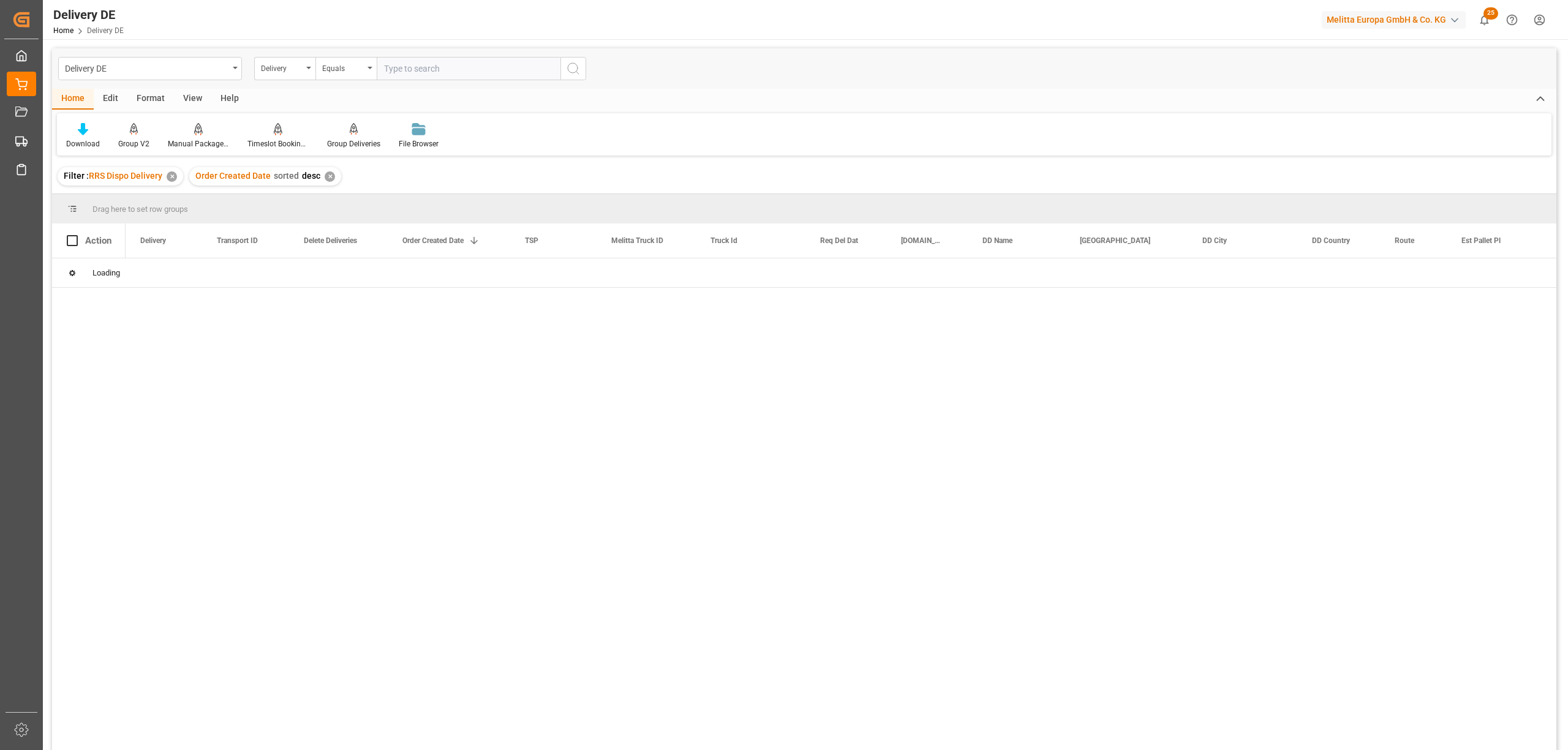
click at [405, 67] on input "text" at bounding box center [468, 69] width 184 height 24
type input "92547763"
click at [576, 69] on icon "search button" at bounding box center [573, 68] width 15 height 15
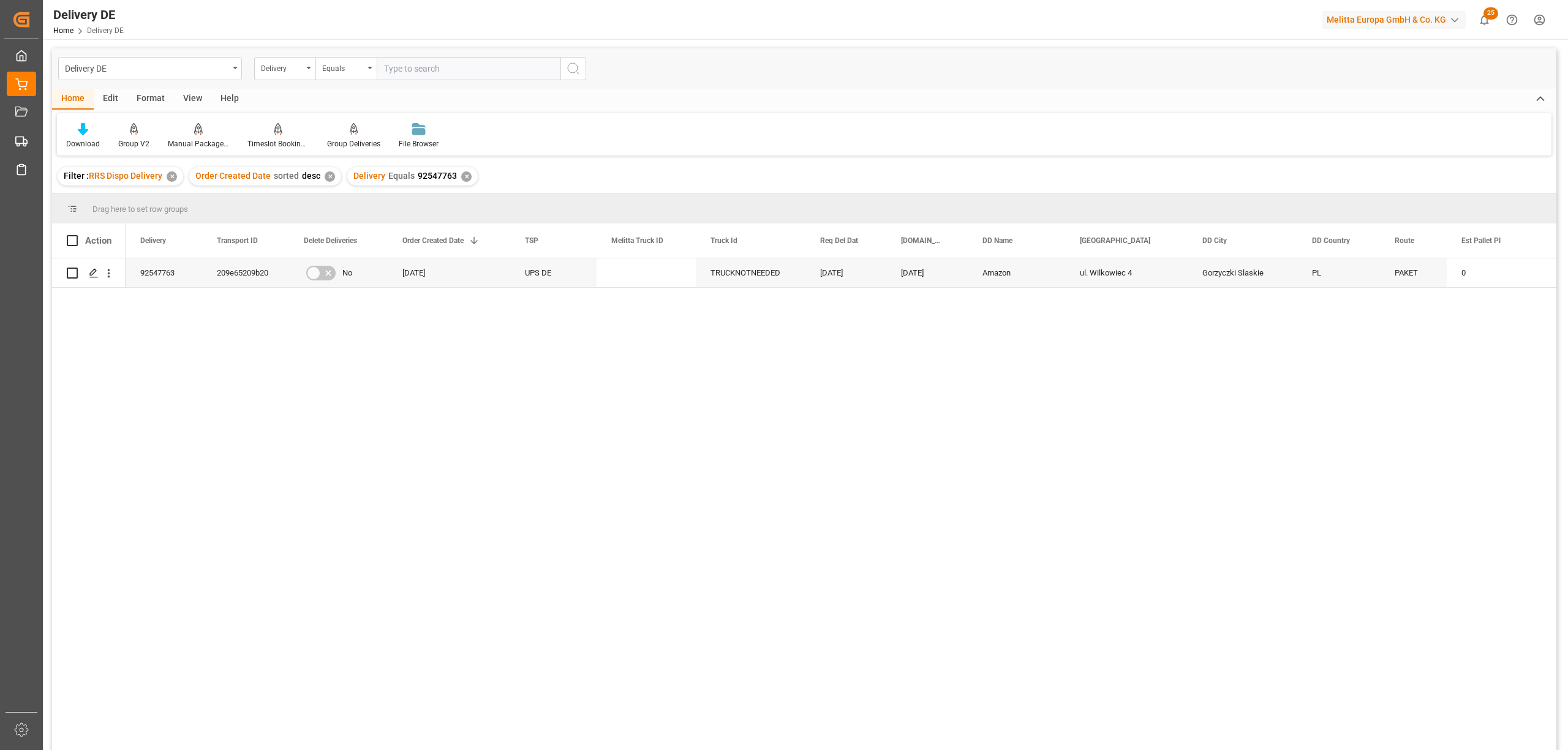
click at [461, 177] on div "✕" at bounding box center [466, 176] width 10 height 10
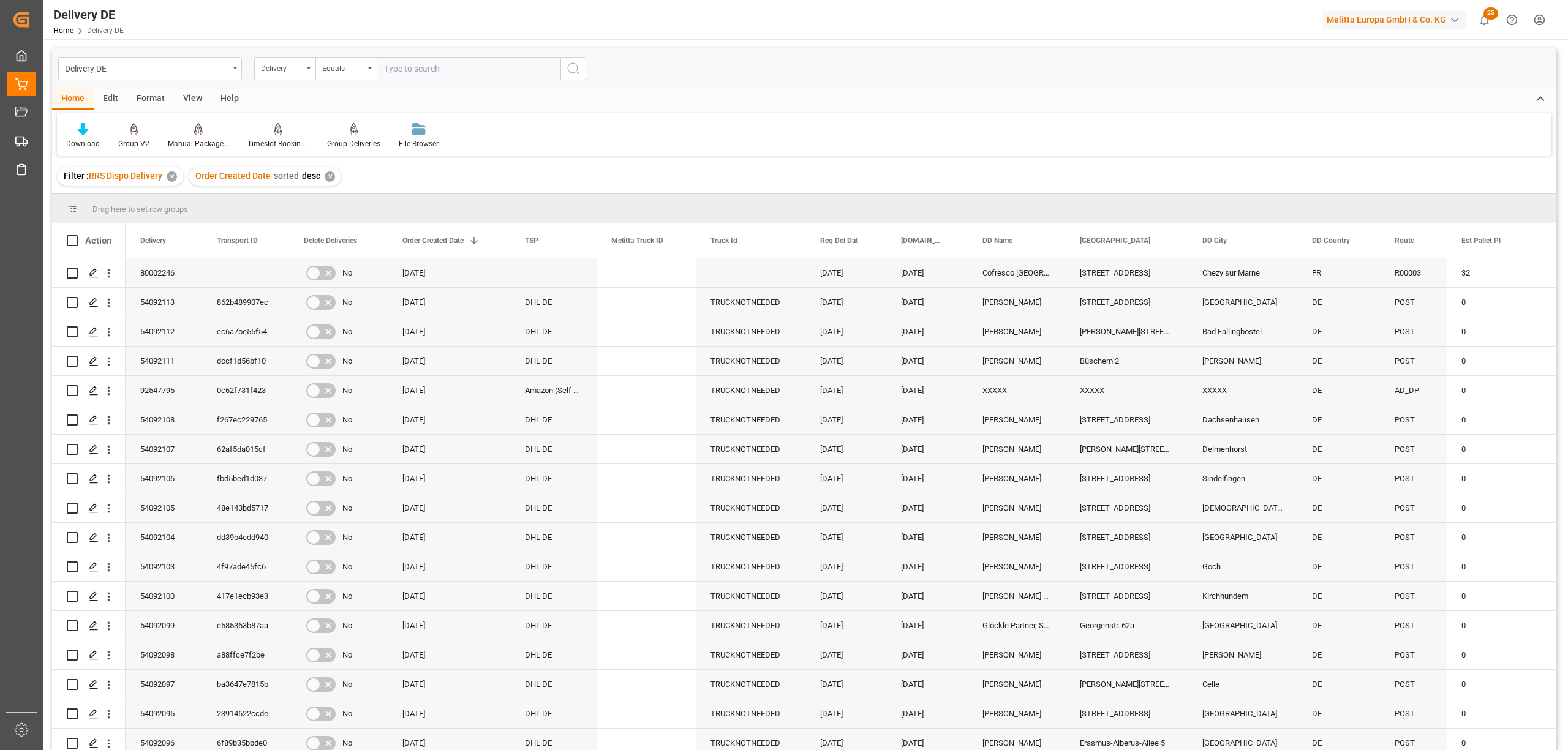
click at [393, 66] on input "text" at bounding box center [468, 69] width 184 height 24
type input "92547762"
click at [579, 71] on icon "search button" at bounding box center [573, 68] width 15 height 15
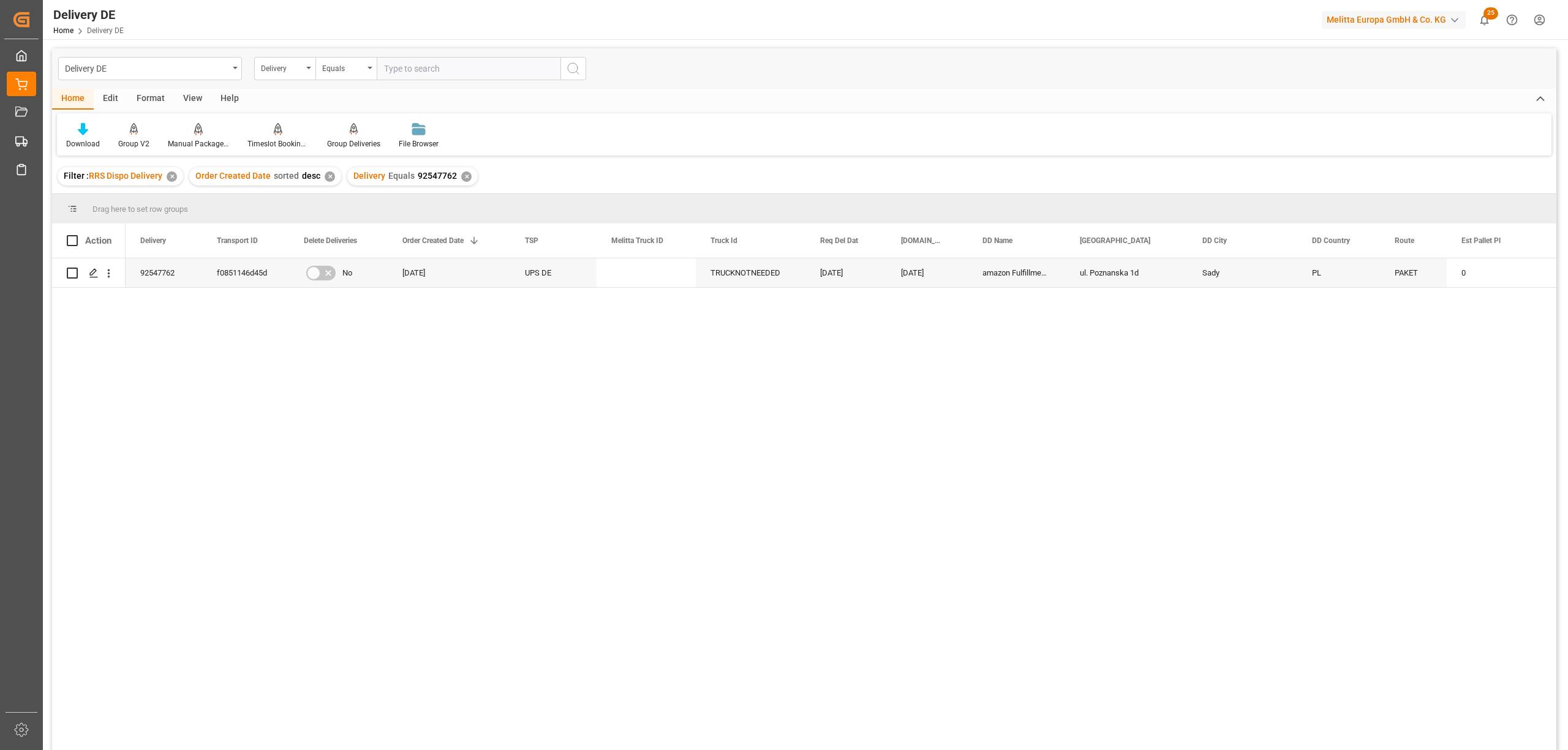
click at [461, 177] on div "✕" at bounding box center [466, 176] width 10 height 10
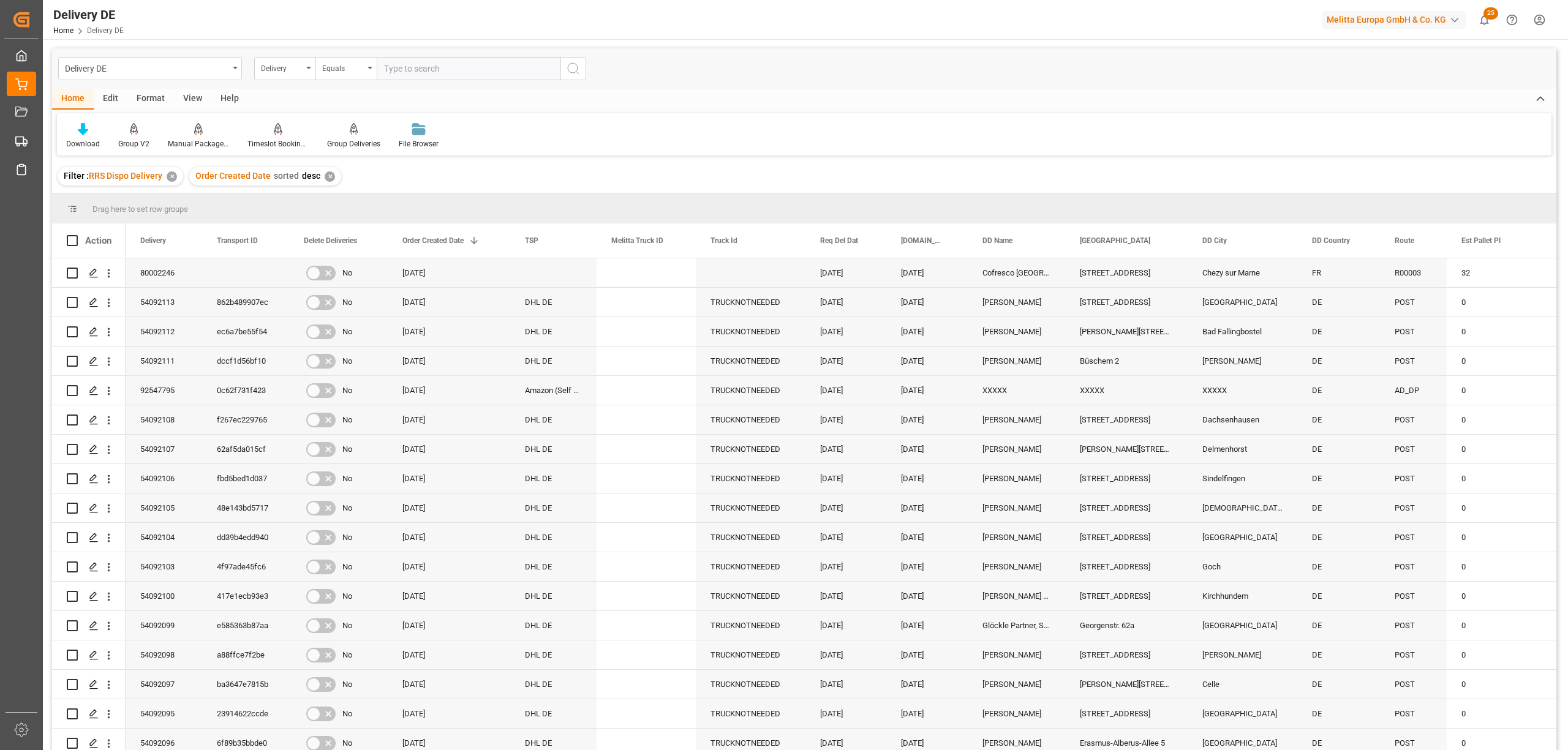
click at [389, 64] on input "text" at bounding box center [468, 69] width 184 height 24
type input "92547747"
click at [579, 72] on icon "search button" at bounding box center [573, 68] width 15 height 15
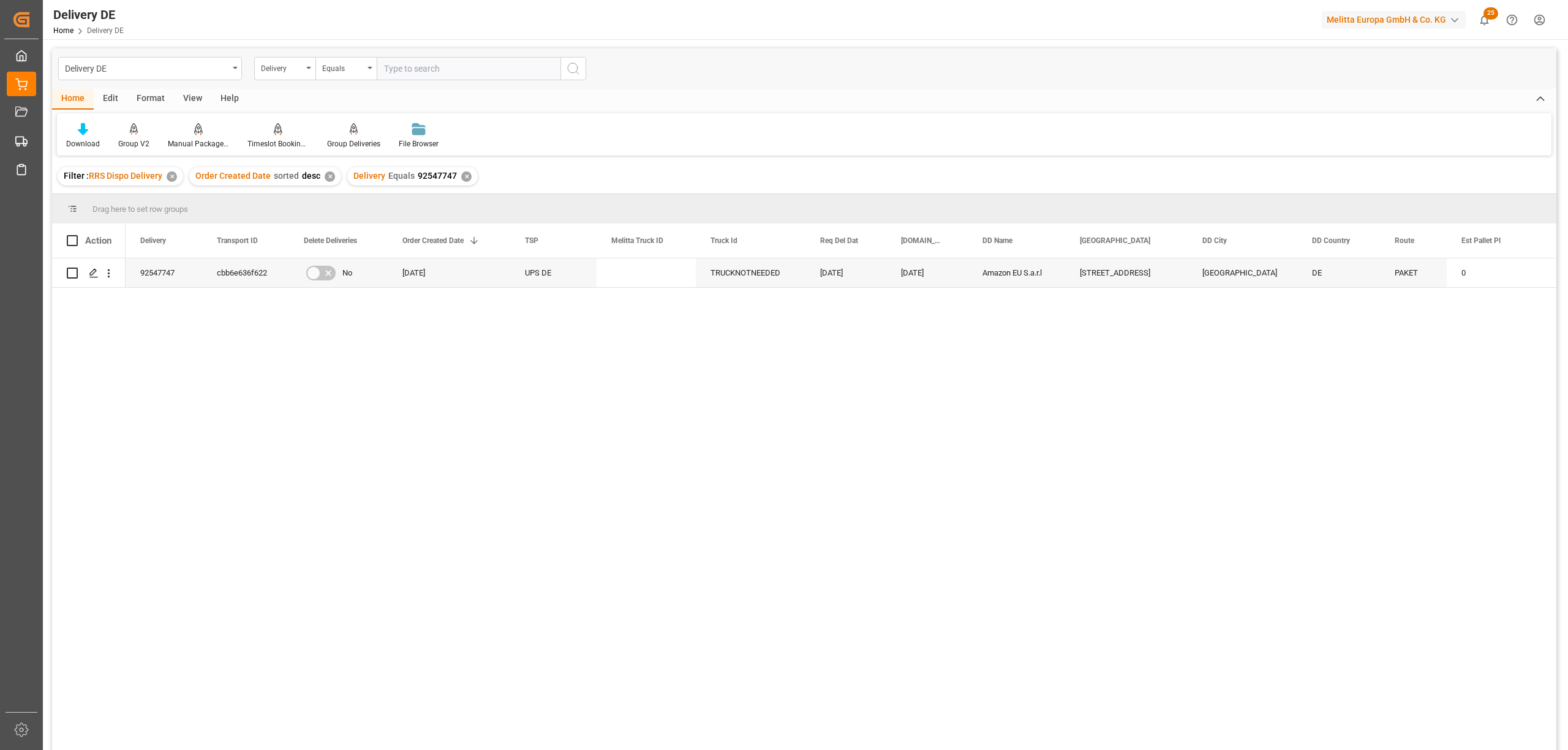
click at [469, 175] on div "Delivery Equals 92547747 ✕" at bounding box center [413, 176] width 130 height 18
click at [461, 175] on div "✕" at bounding box center [466, 176] width 10 height 10
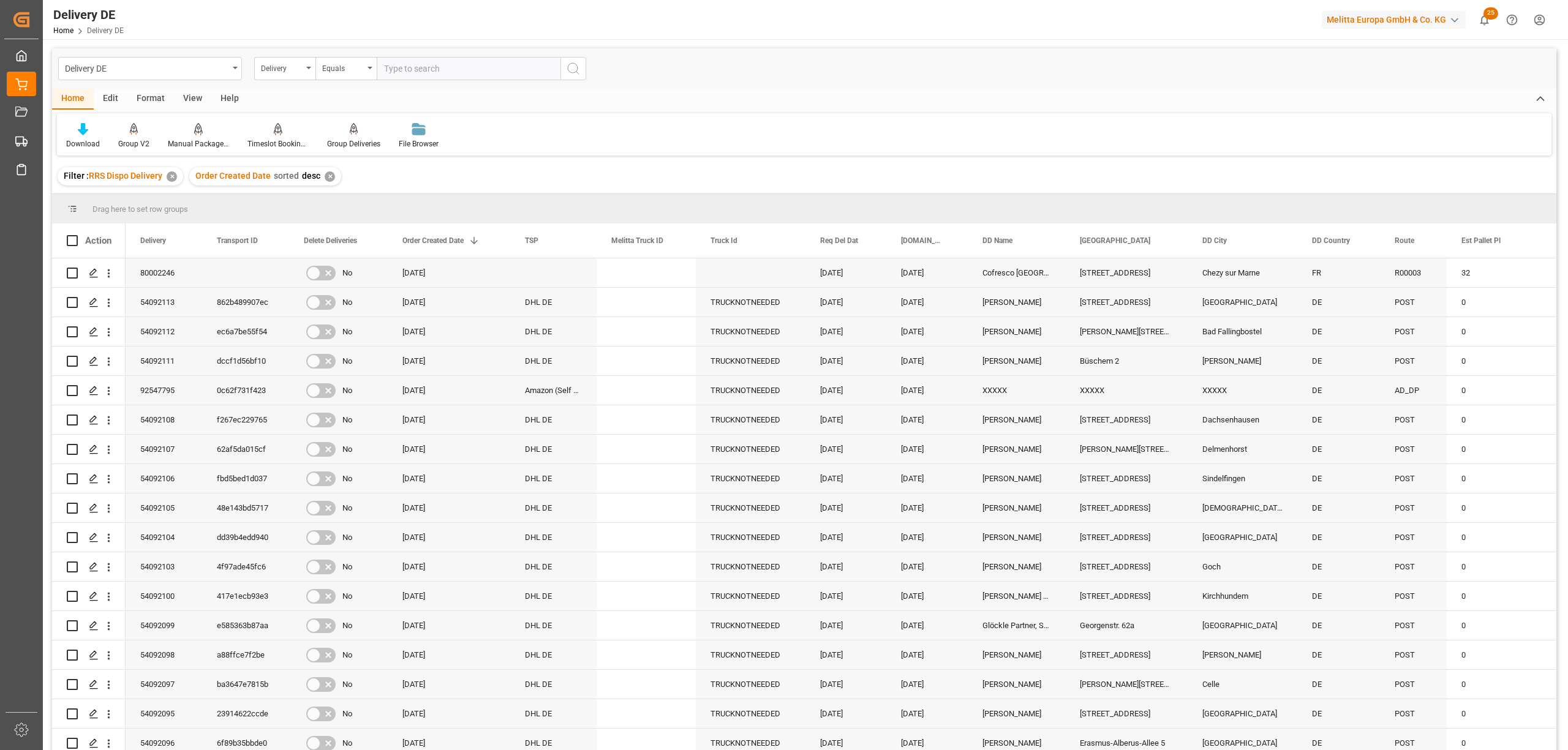
click at [402, 70] on input "text" at bounding box center [468, 69] width 184 height 24
type input "92547746"
click at [577, 71] on line "search button" at bounding box center [578, 73] width 3 height 3
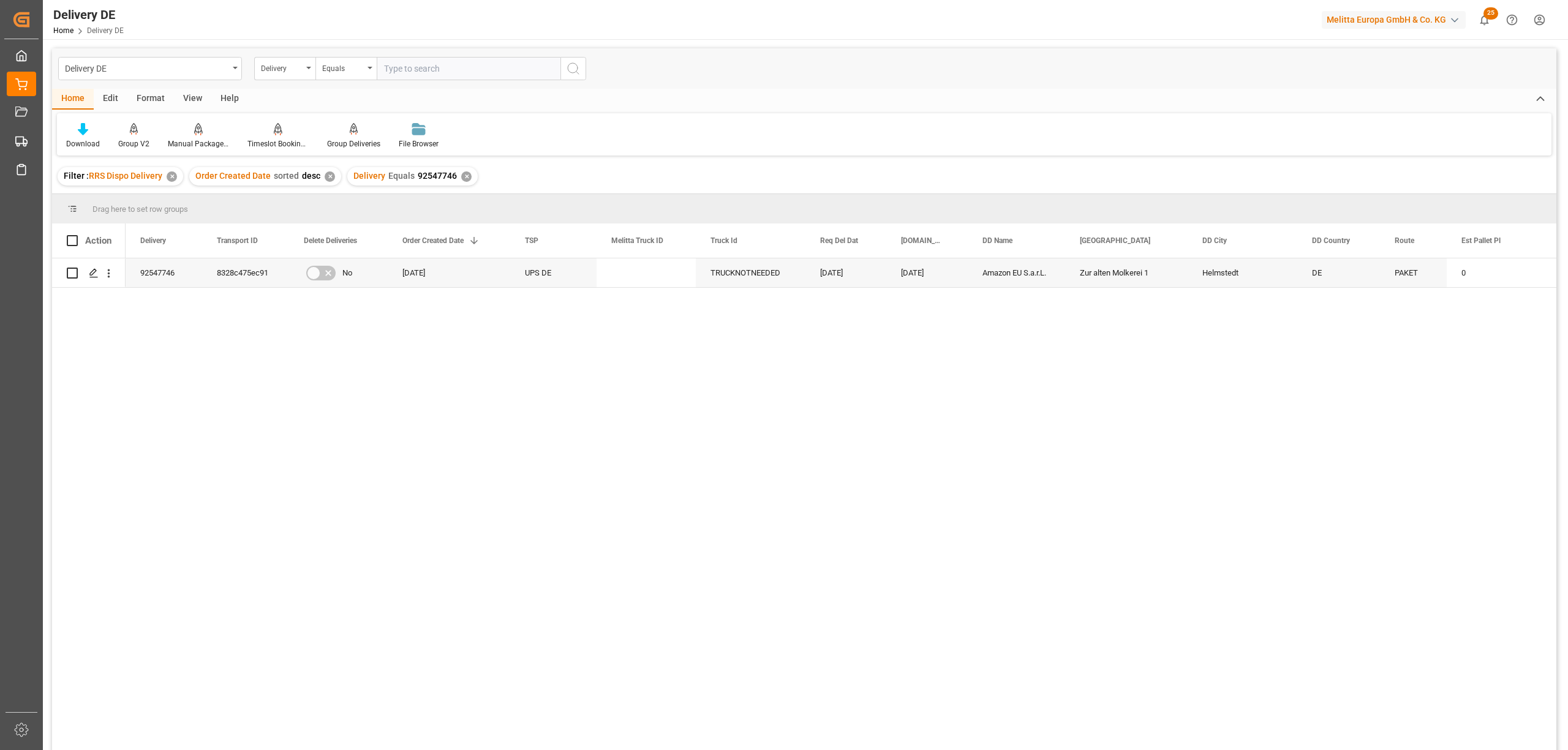
click at [461, 174] on div "✕" at bounding box center [466, 176] width 10 height 10
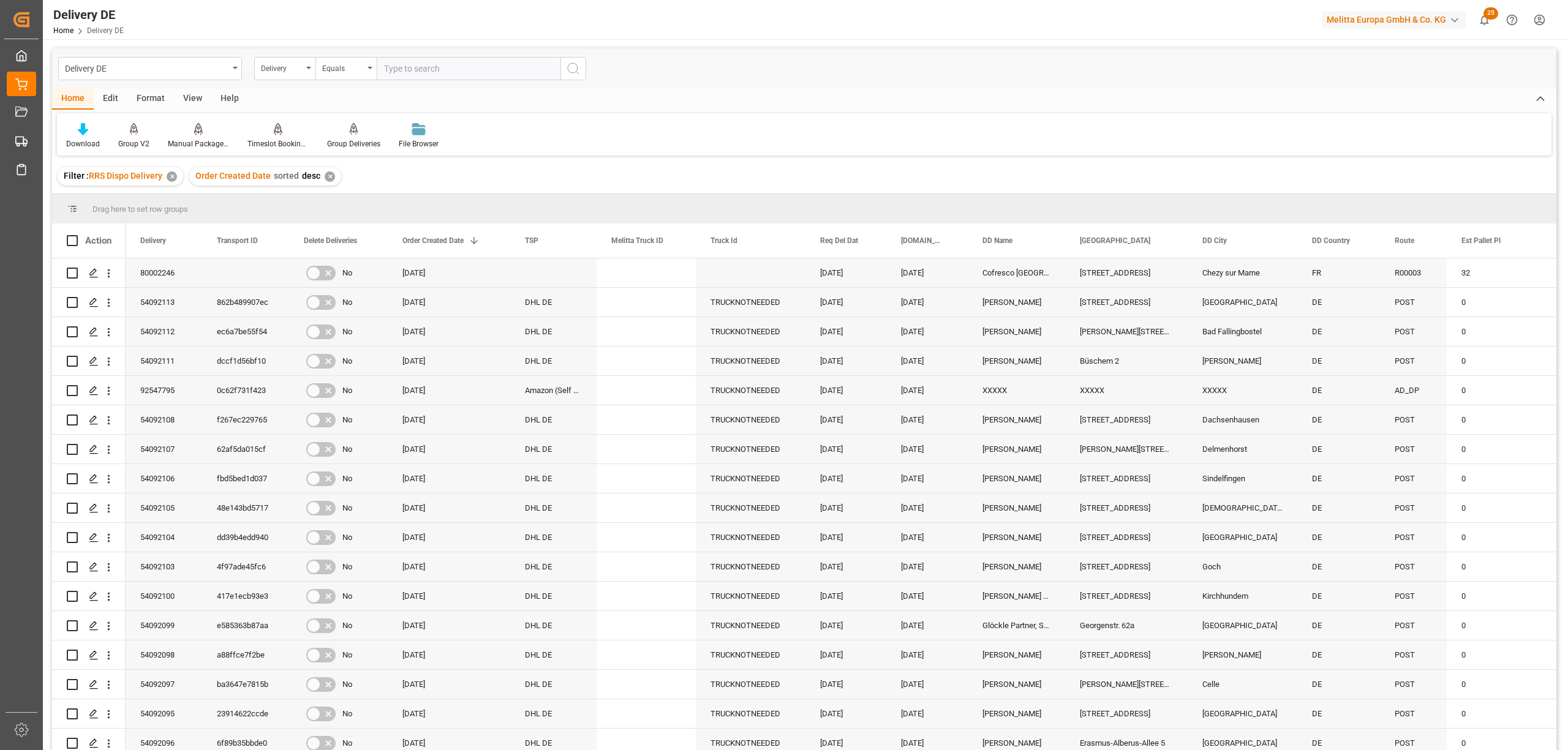
click at [392, 72] on input "text" at bounding box center [468, 69] width 184 height 24
type input "92547753"
click at [578, 71] on icon "search button" at bounding box center [573, 68] width 15 height 15
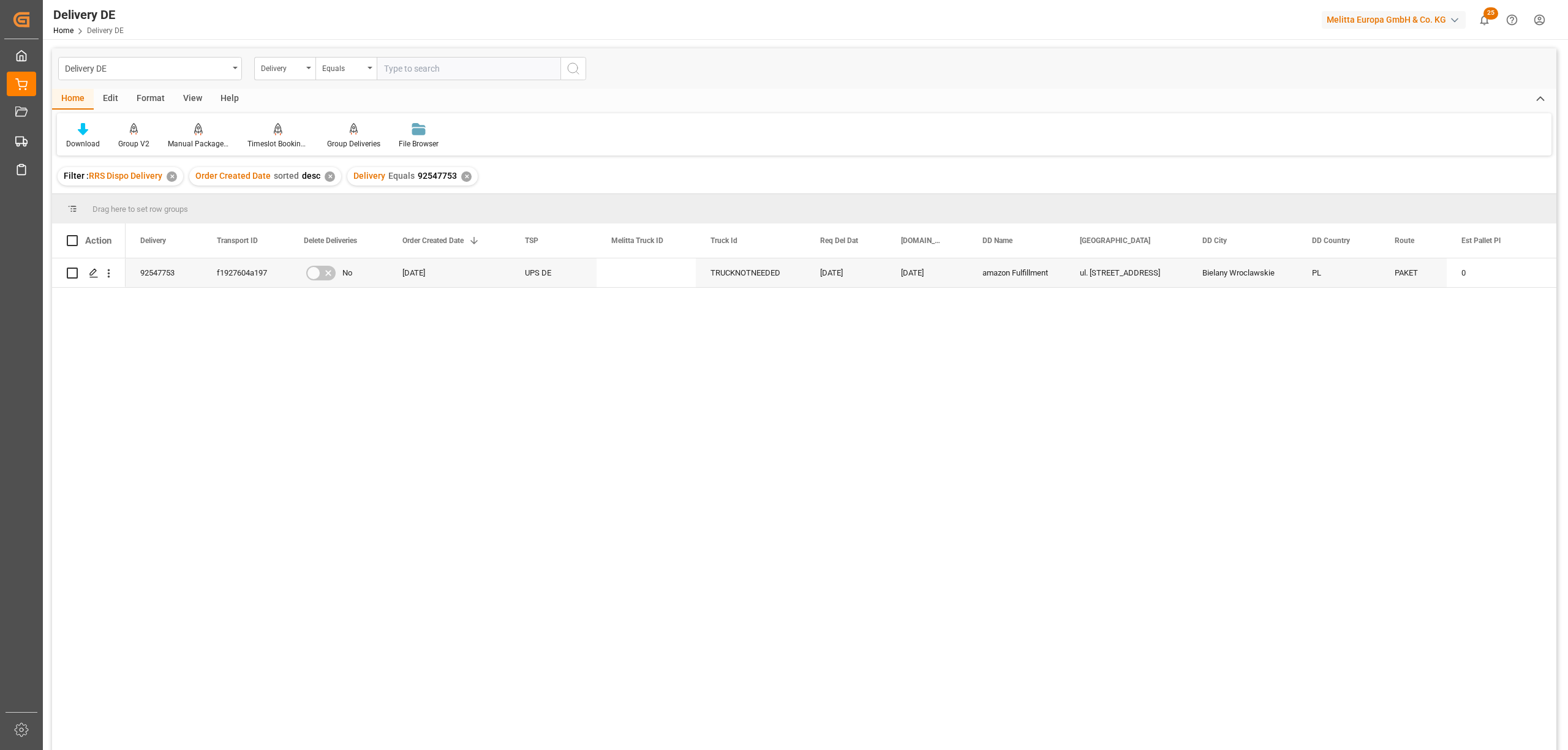
click at [462, 173] on div "✕" at bounding box center [466, 176] width 10 height 10
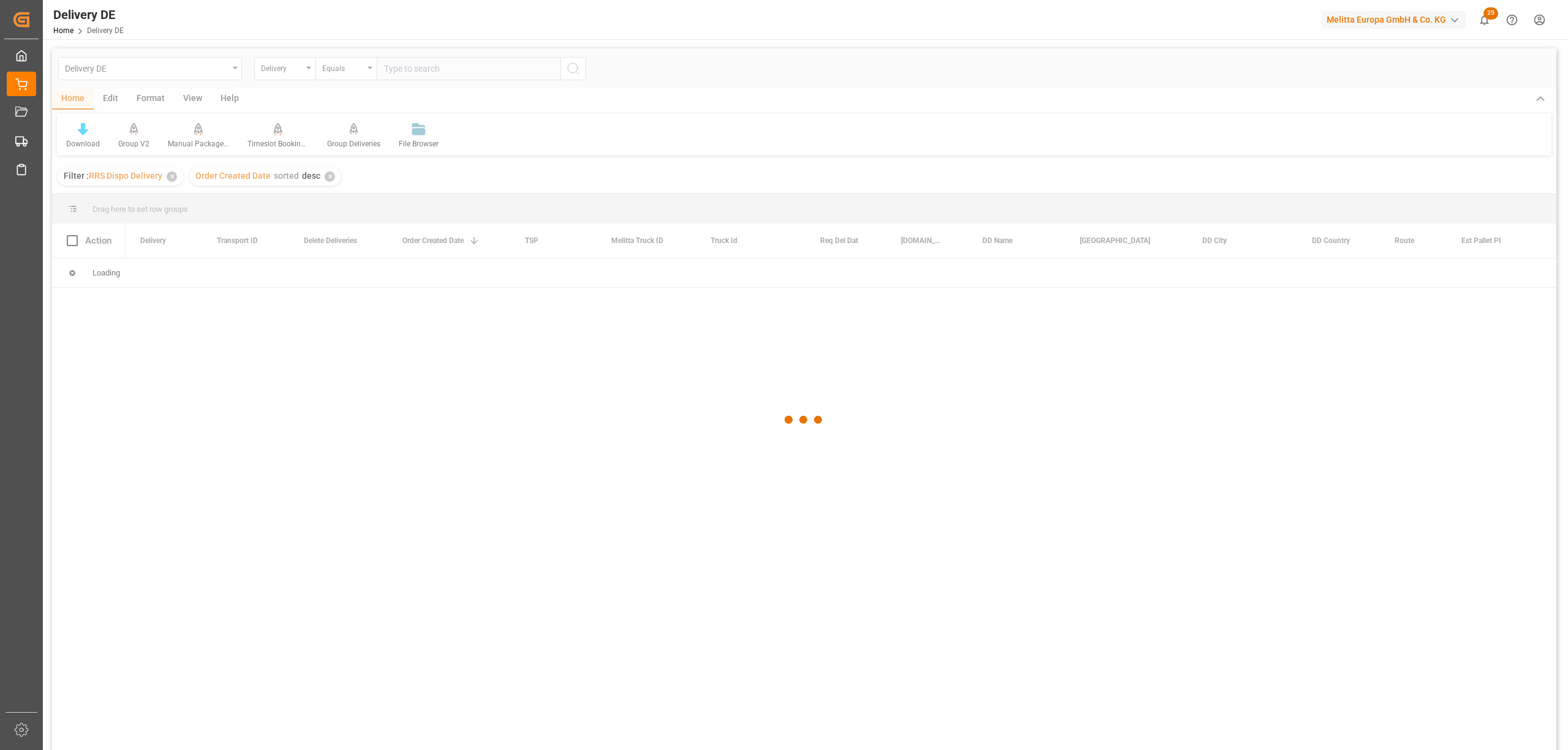
click at [407, 74] on div at bounding box center [804, 420] width 1504 height 743
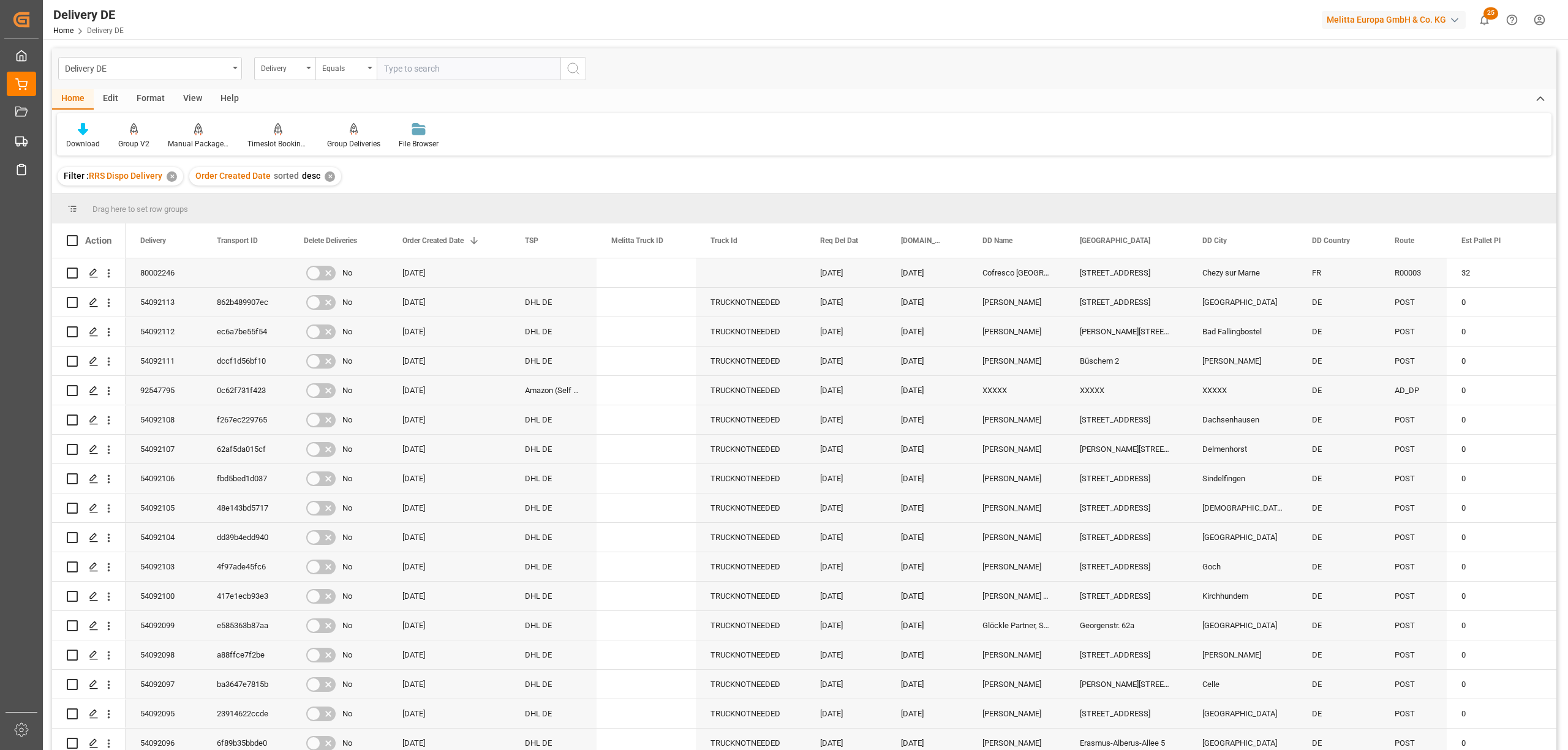
click at [408, 76] on input "text" at bounding box center [468, 69] width 184 height 24
type input "92547744"
click at [571, 70] on icon "search button" at bounding box center [573, 68] width 15 height 15
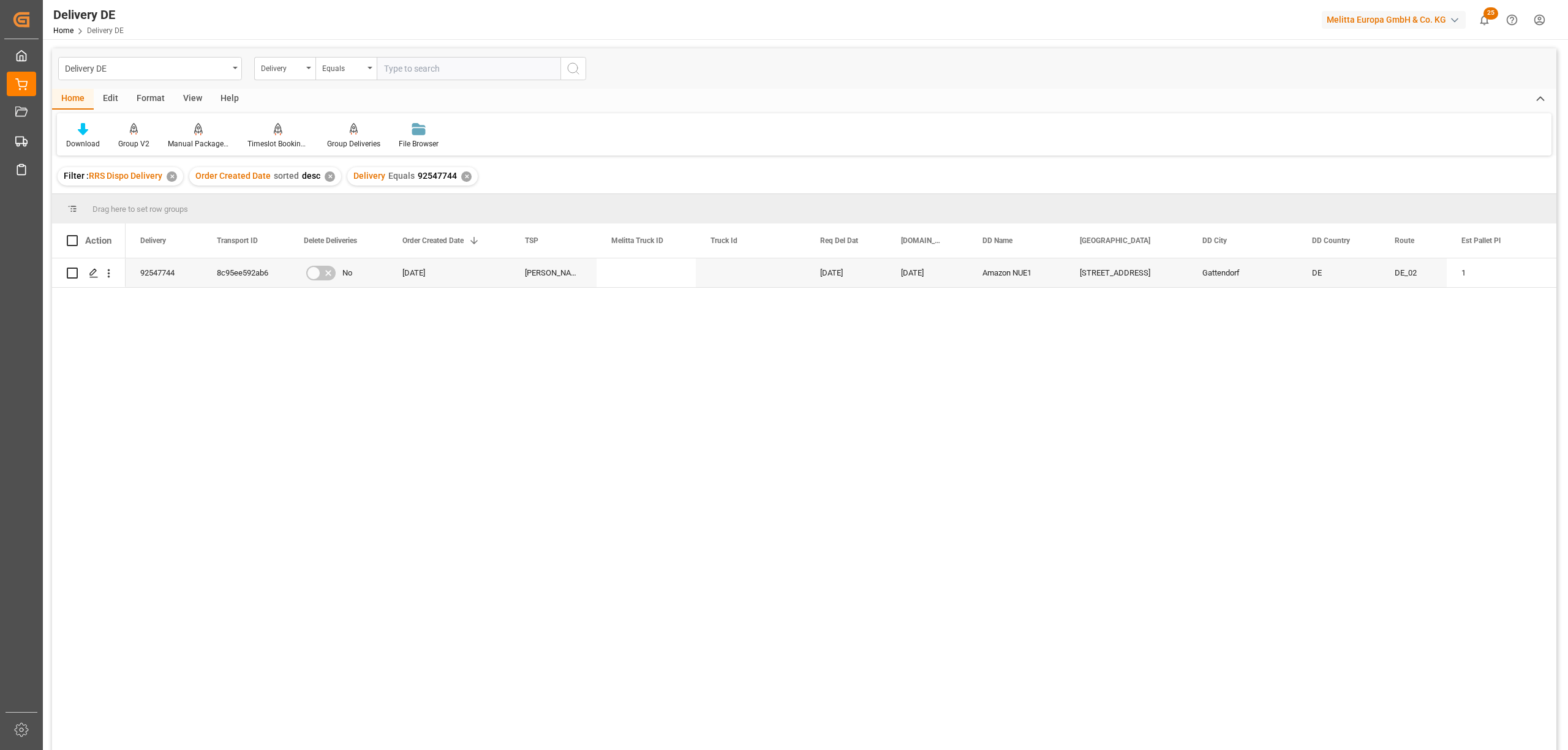
click at [466, 175] on div "✕" at bounding box center [466, 176] width 10 height 10
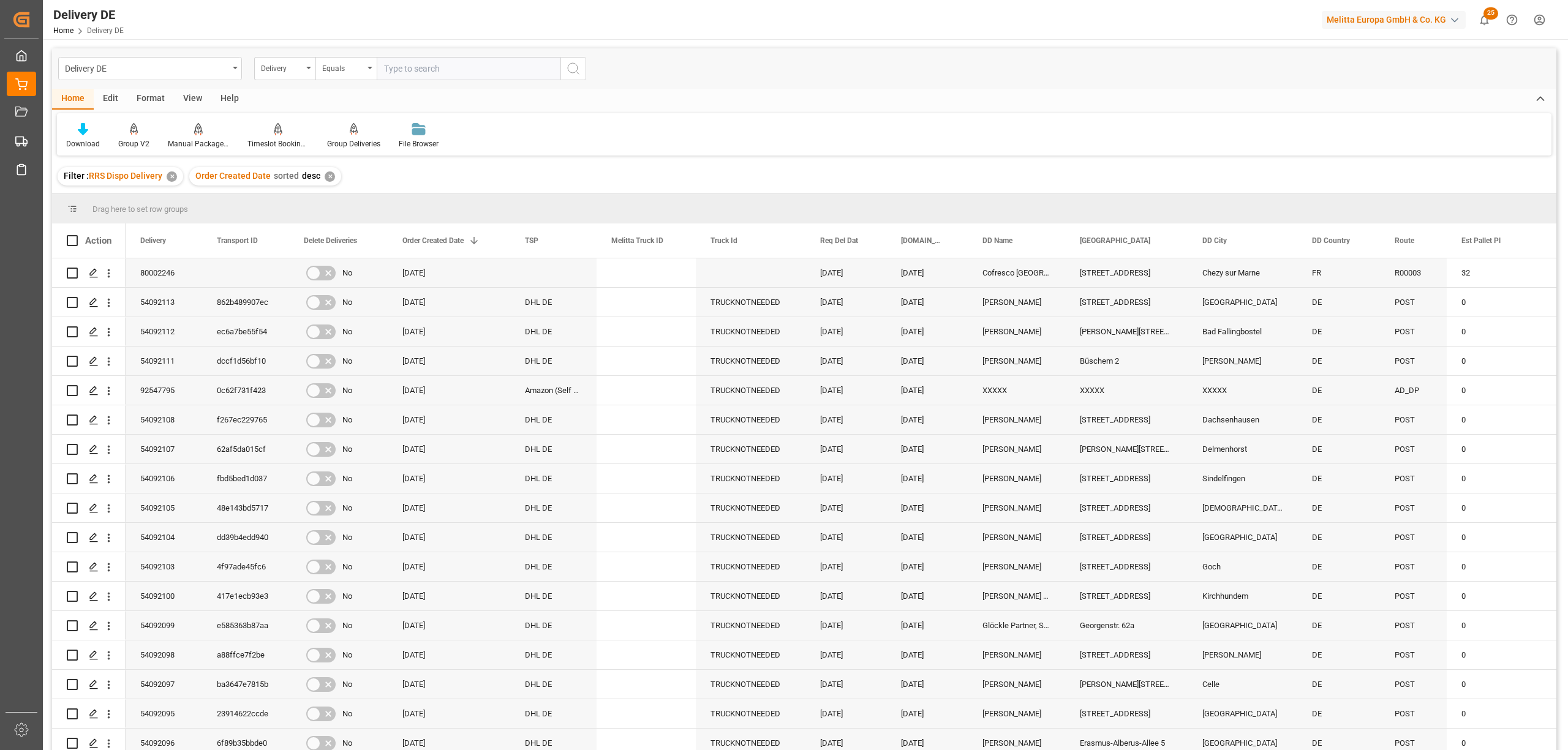
click at [389, 71] on input "text" at bounding box center [468, 69] width 184 height 24
type input "92547748"
click at [576, 66] on icon "search button" at bounding box center [573, 68] width 15 height 15
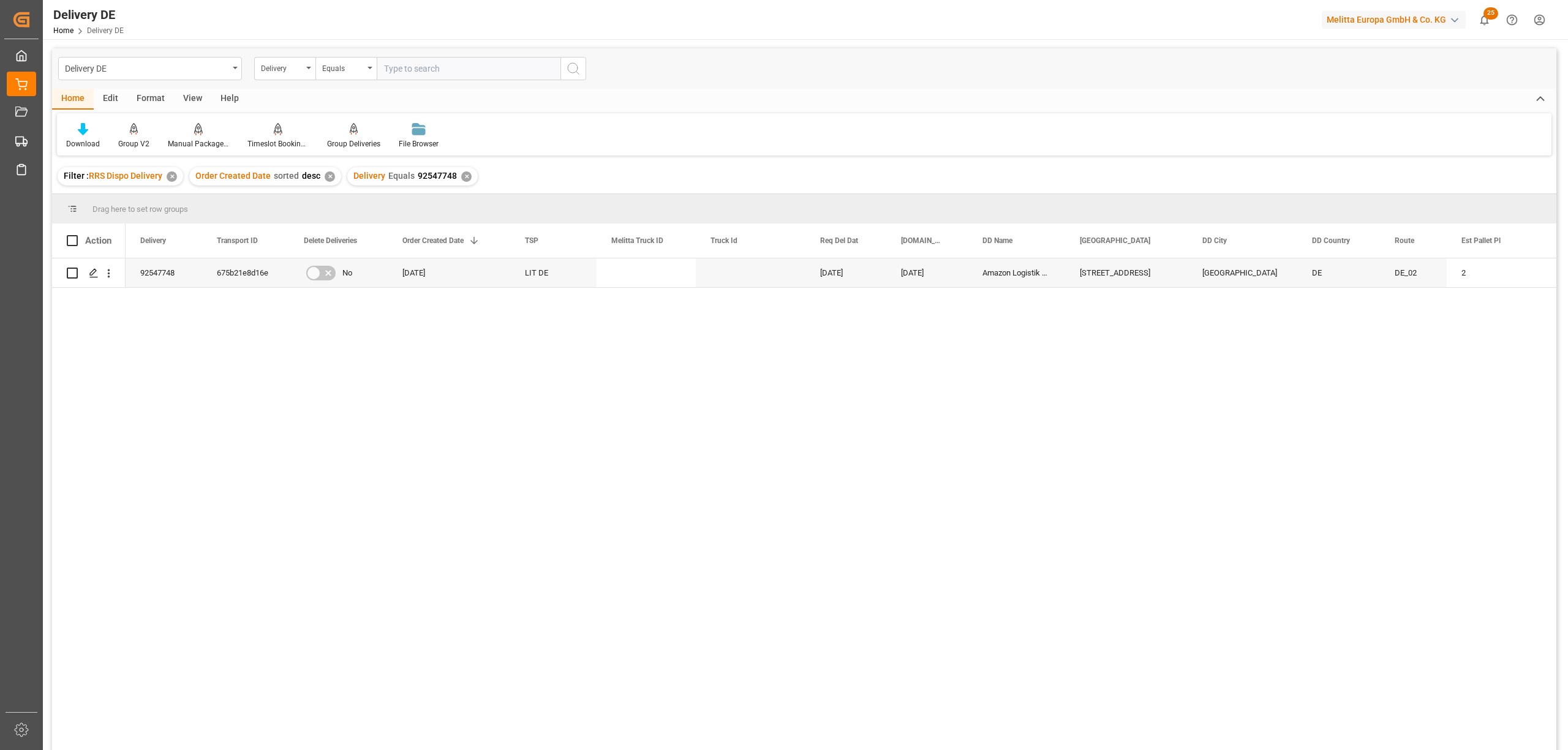
click at [461, 175] on div "✕" at bounding box center [466, 176] width 10 height 10
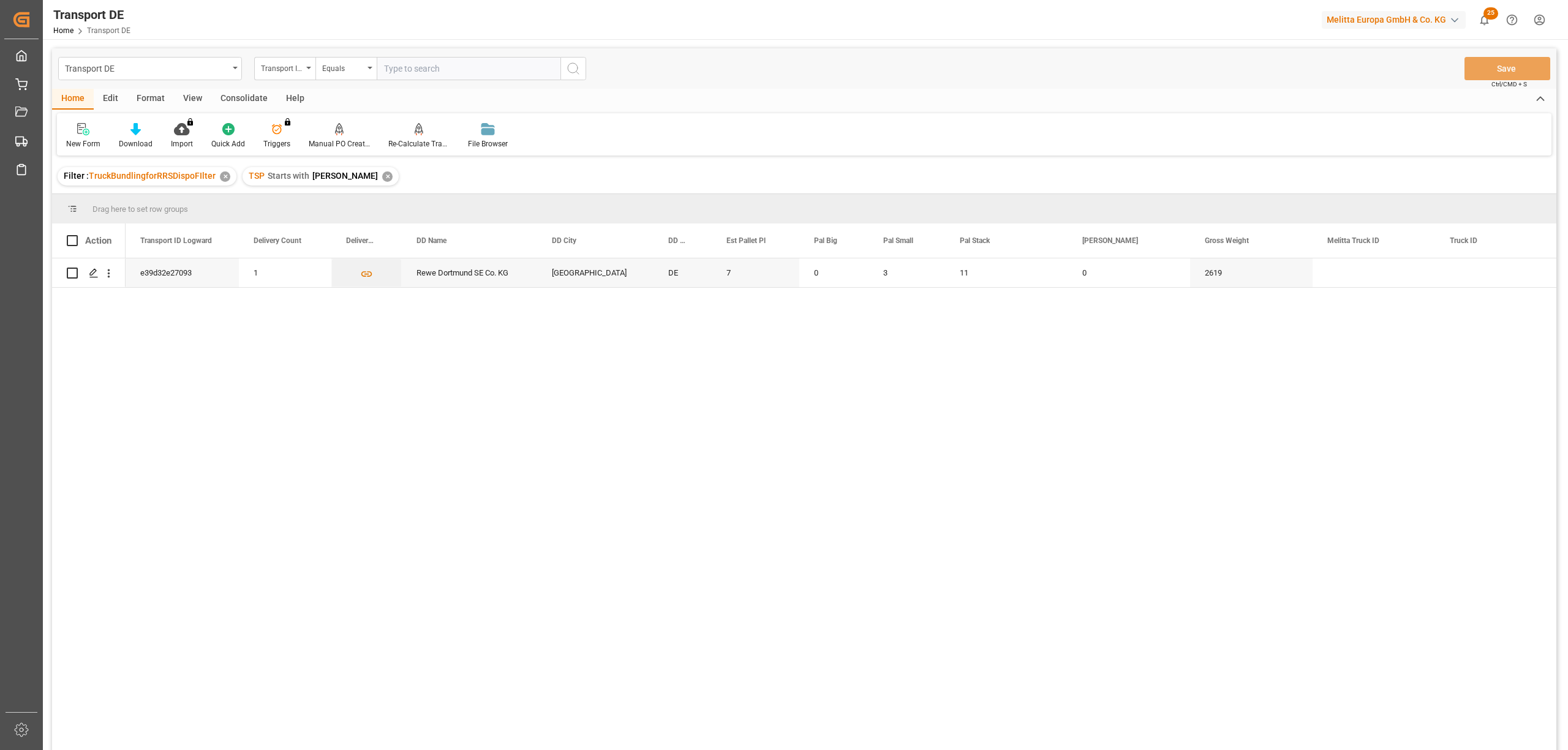
click at [382, 171] on div "✕" at bounding box center [387, 176] width 10 height 10
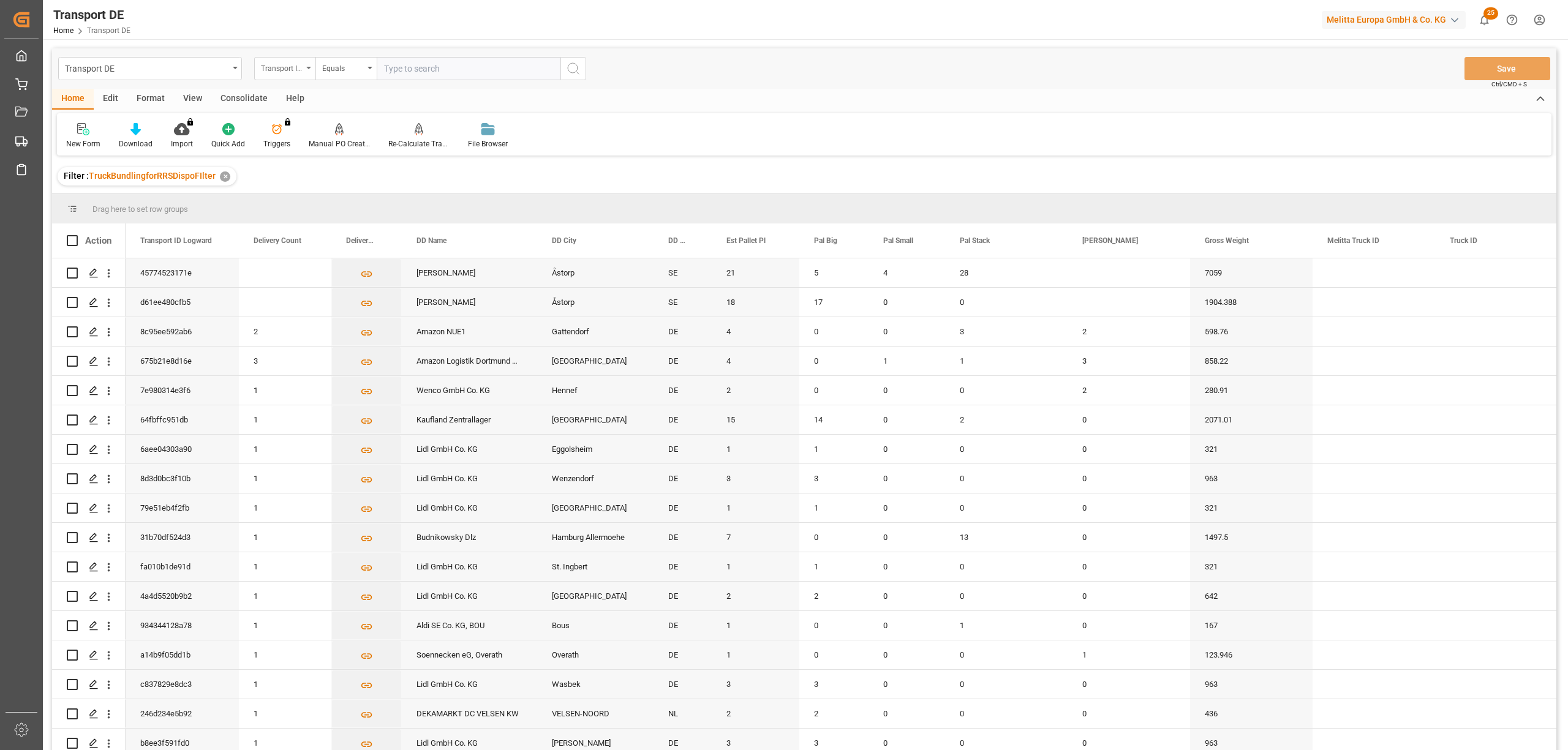
click at [280, 71] on div "Transport ID Logward" at bounding box center [282, 67] width 42 height 14
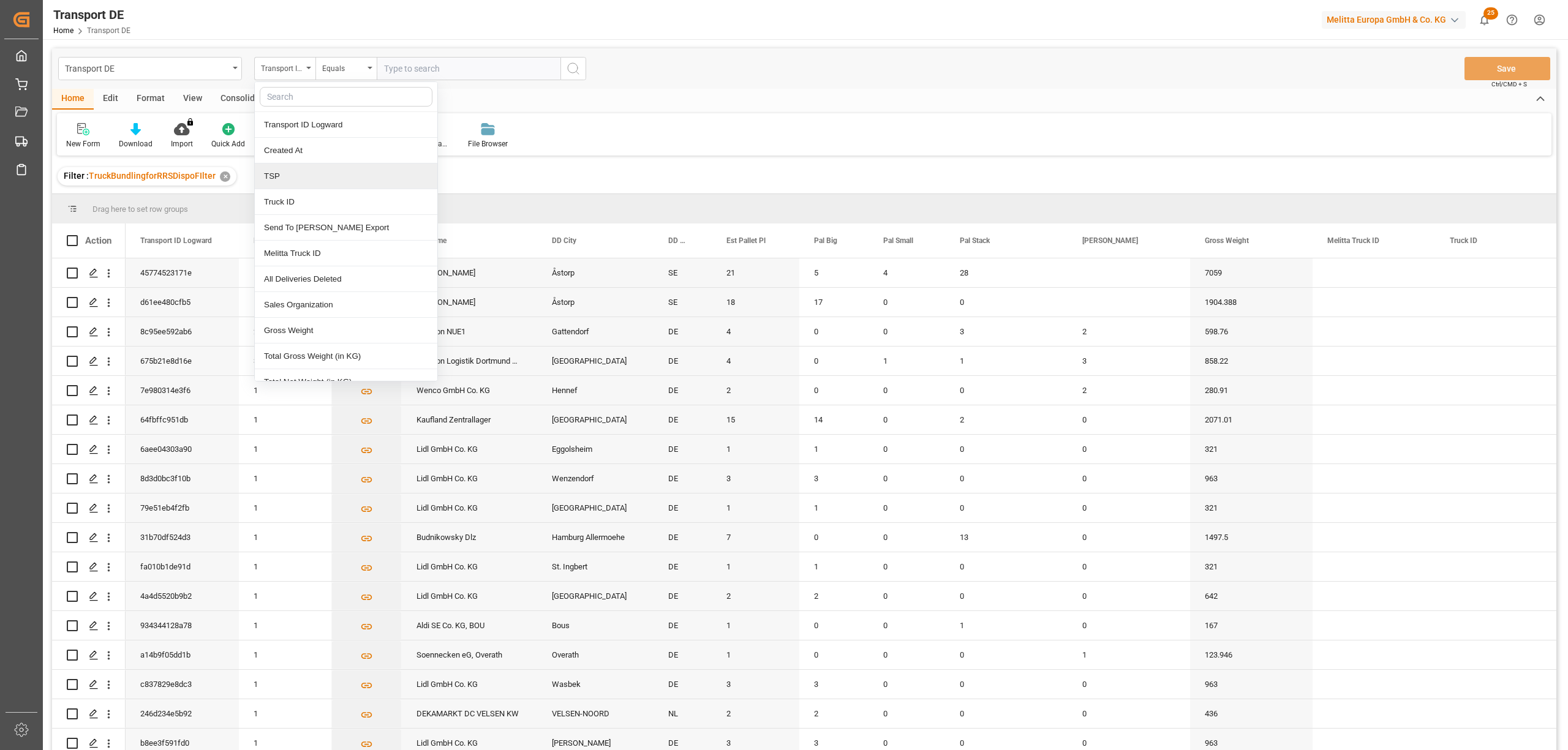
click at [290, 180] on div "TSP" at bounding box center [346, 176] width 182 height 26
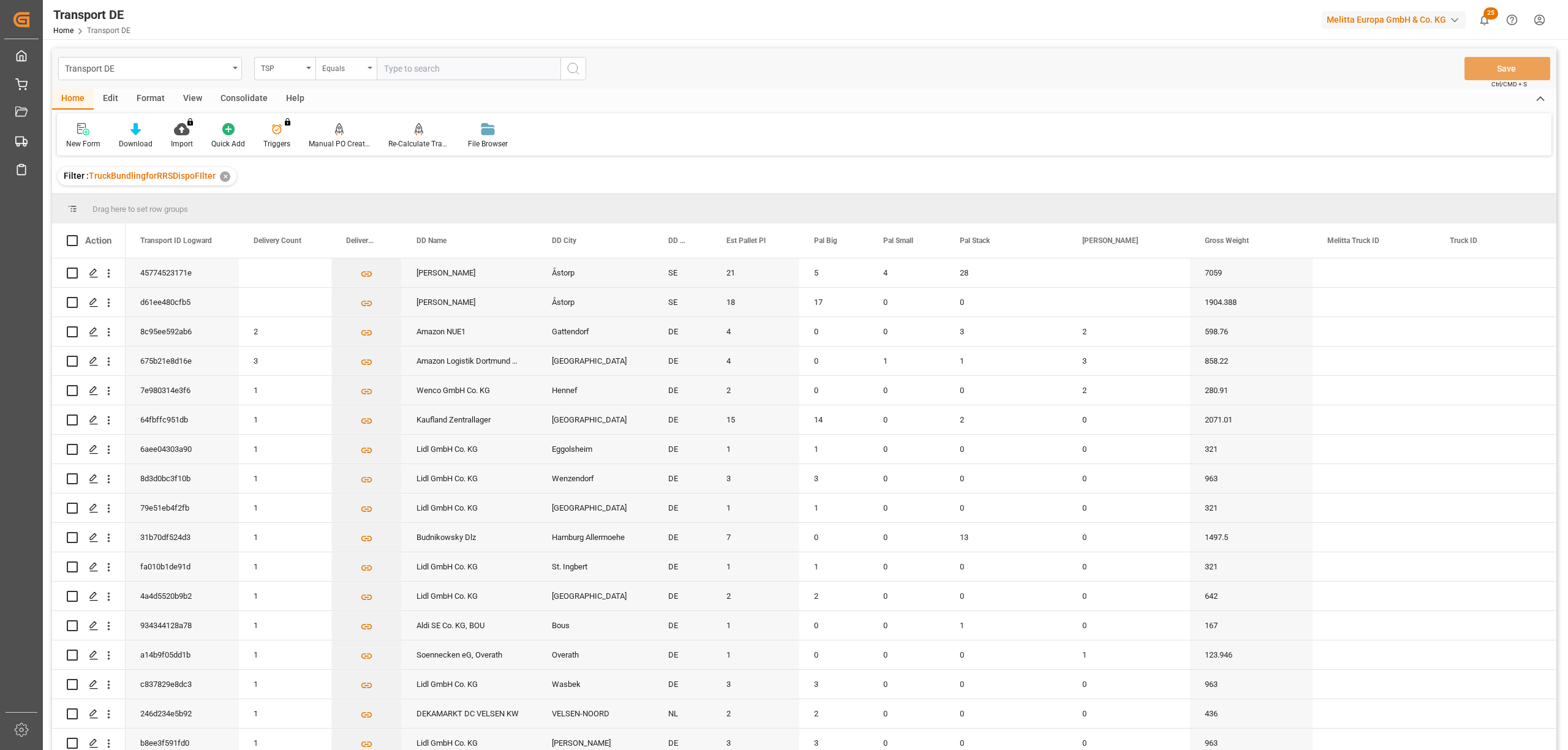
click at [334, 67] on div "Equals" at bounding box center [343, 67] width 42 height 14
click at [352, 200] on div "Starts with" at bounding box center [407, 202] width 182 height 26
type input "LIT DE"
click at [569, 62] on icon "search button" at bounding box center [573, 68] width 15 height 15
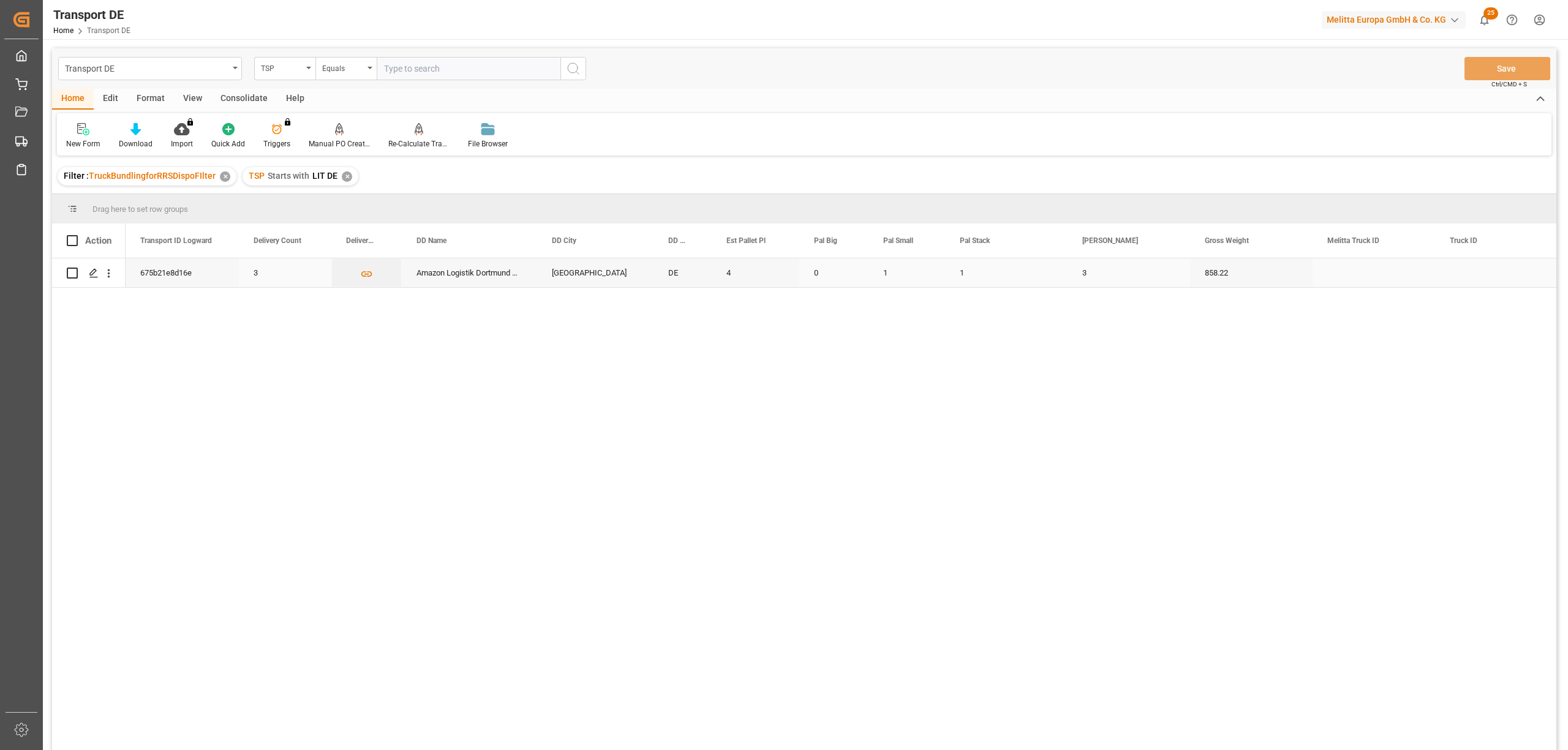
click at [71, 275] on input "Press Space to toggle row selection (unchecked)" at bounding box center [72, 273] width 11 height 11
click at [71, 273] on input "Press Space to toggle row selection (checked)" at bounding box center [72, 273] width 11 height 11
checkbox input "false"
click at [234, 93] on div "Consolidate" at bounding box center [244, 99] width 65 height 21
click at [83, 136] on div "Consolidation List" at bounding box center [96, 136] width 78 height 27
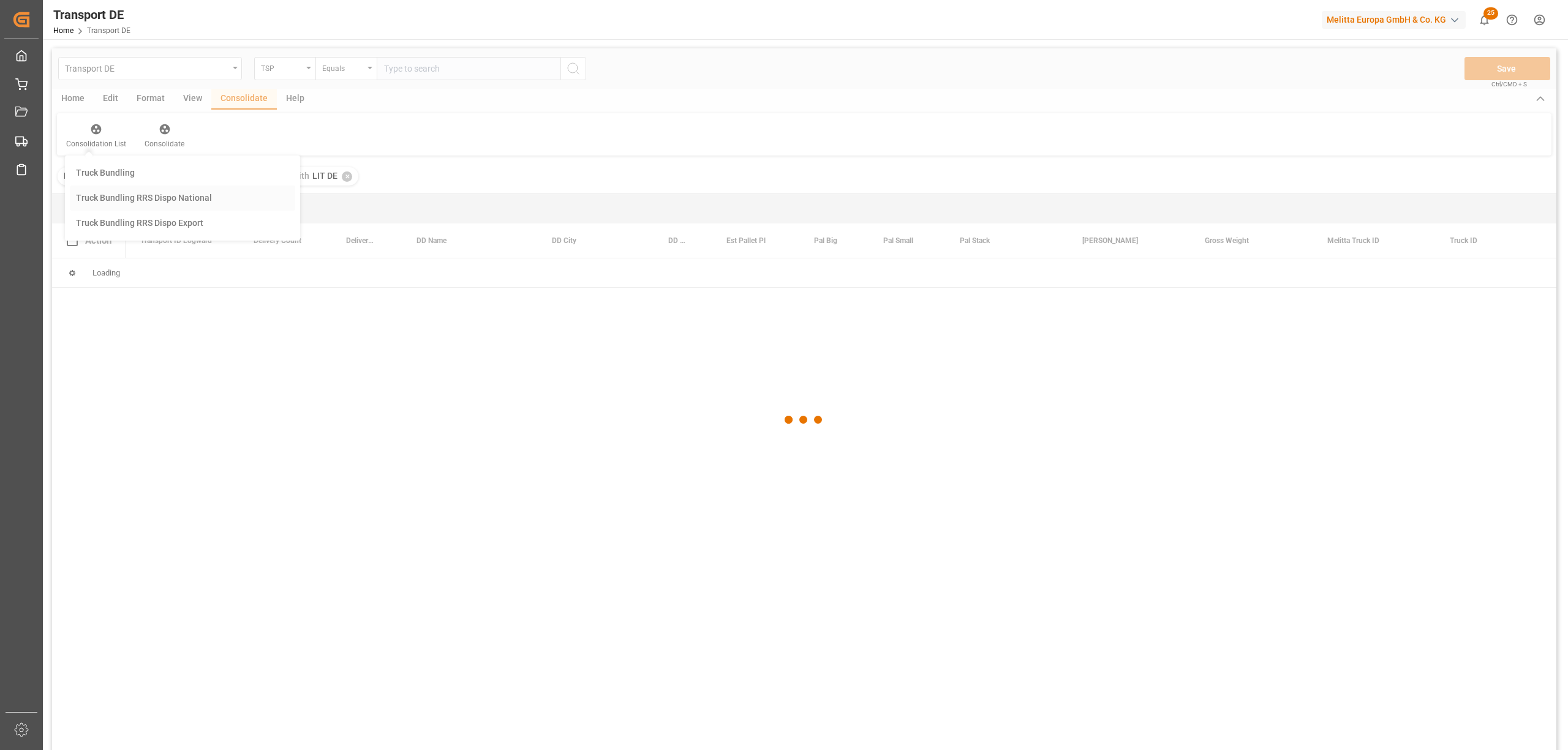
click at [141, 199] on div "Transport DE TSP Equals Save Ctrl/CMD + S Home Edit Format View Consolidate Hel…" at bounding box center [804, 416] width 1504 height 735
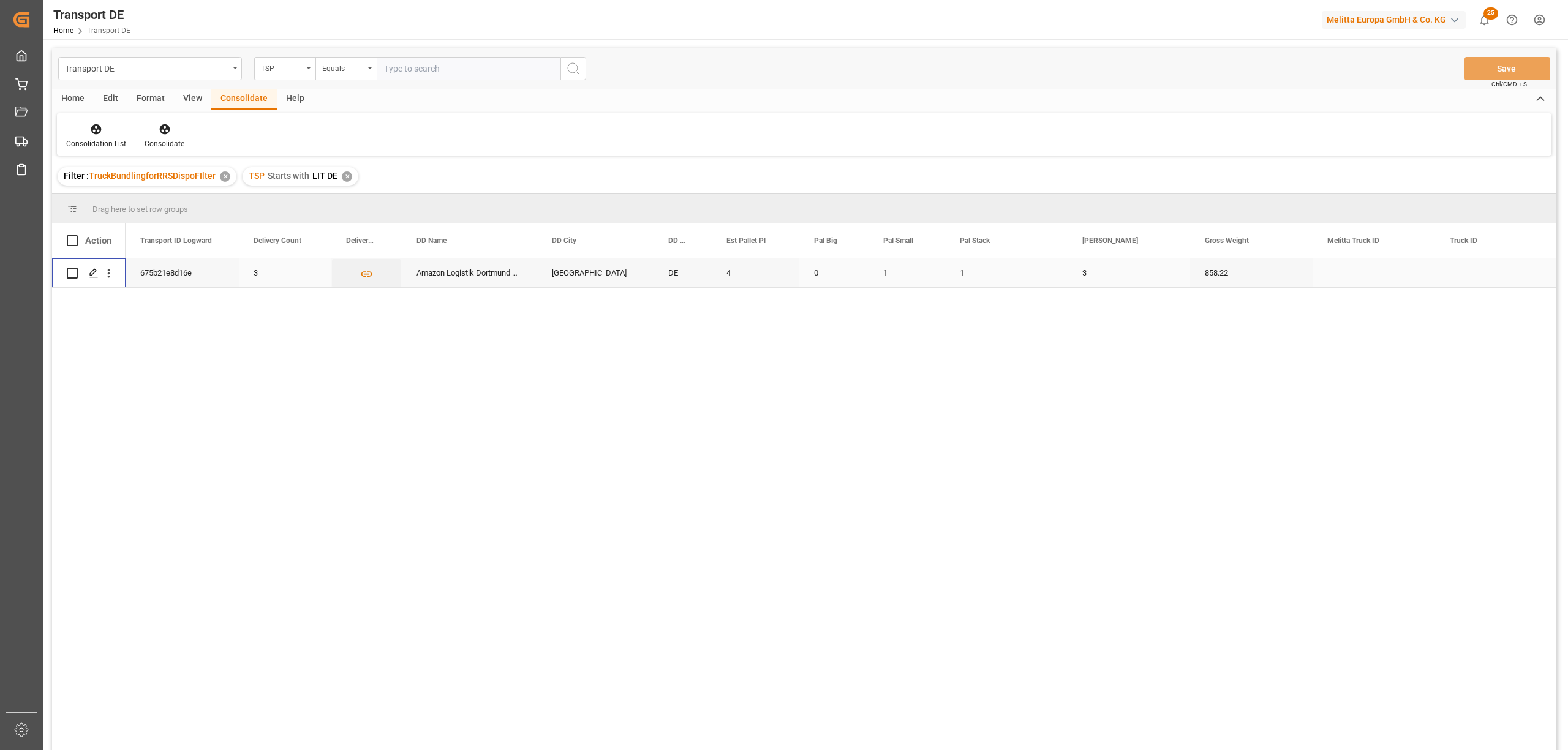
click at [70, 273] on input "Press Space to toggle row selection (unchecked)" at bounding box center [72, 273] width 11 height 11
checkbox input "true"
click at [164, 135] on icon at bounding box center [165, 129] width 12 height 12
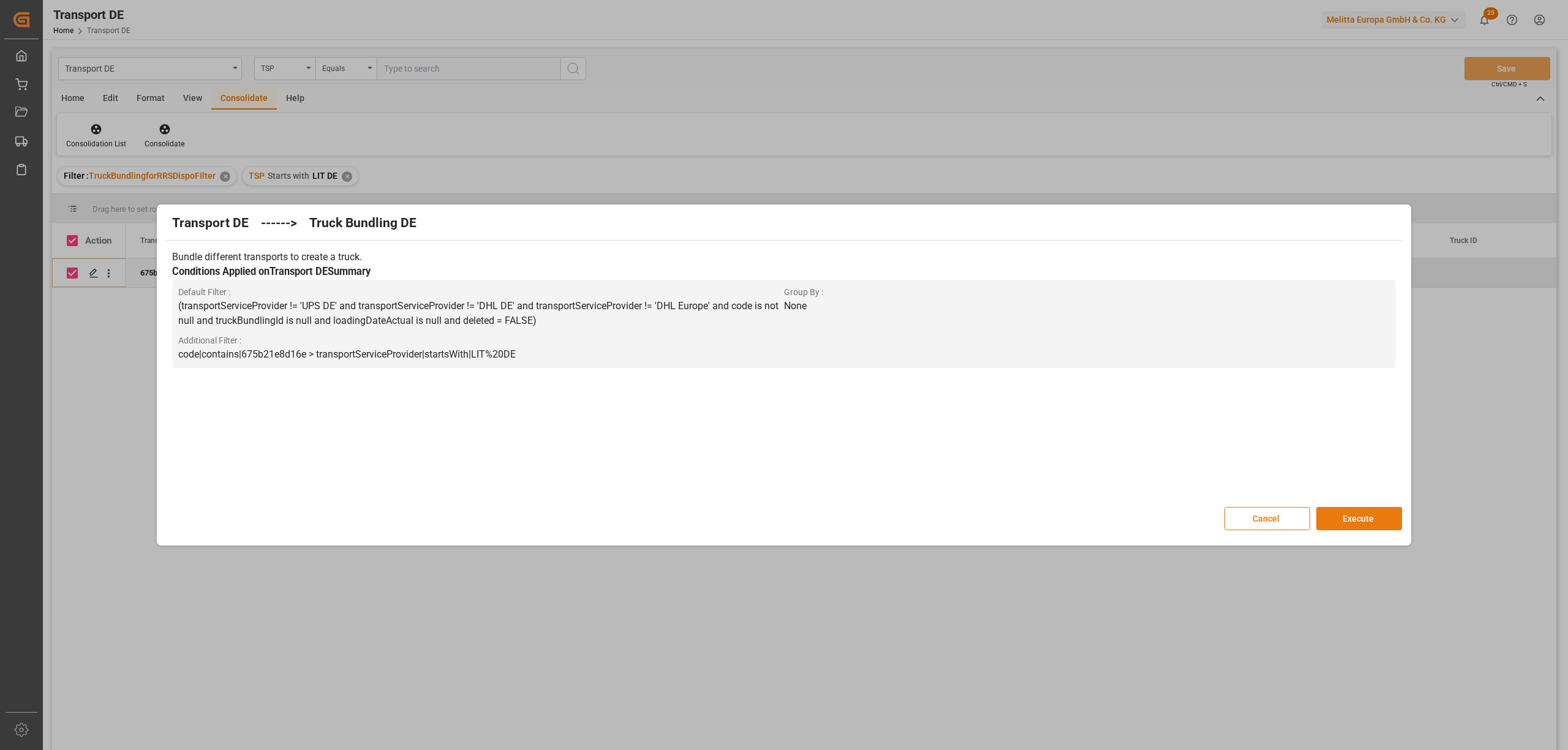
click at [1361, 518] on button "Execute" at bounding box center [1359, 519] width 86 height 24
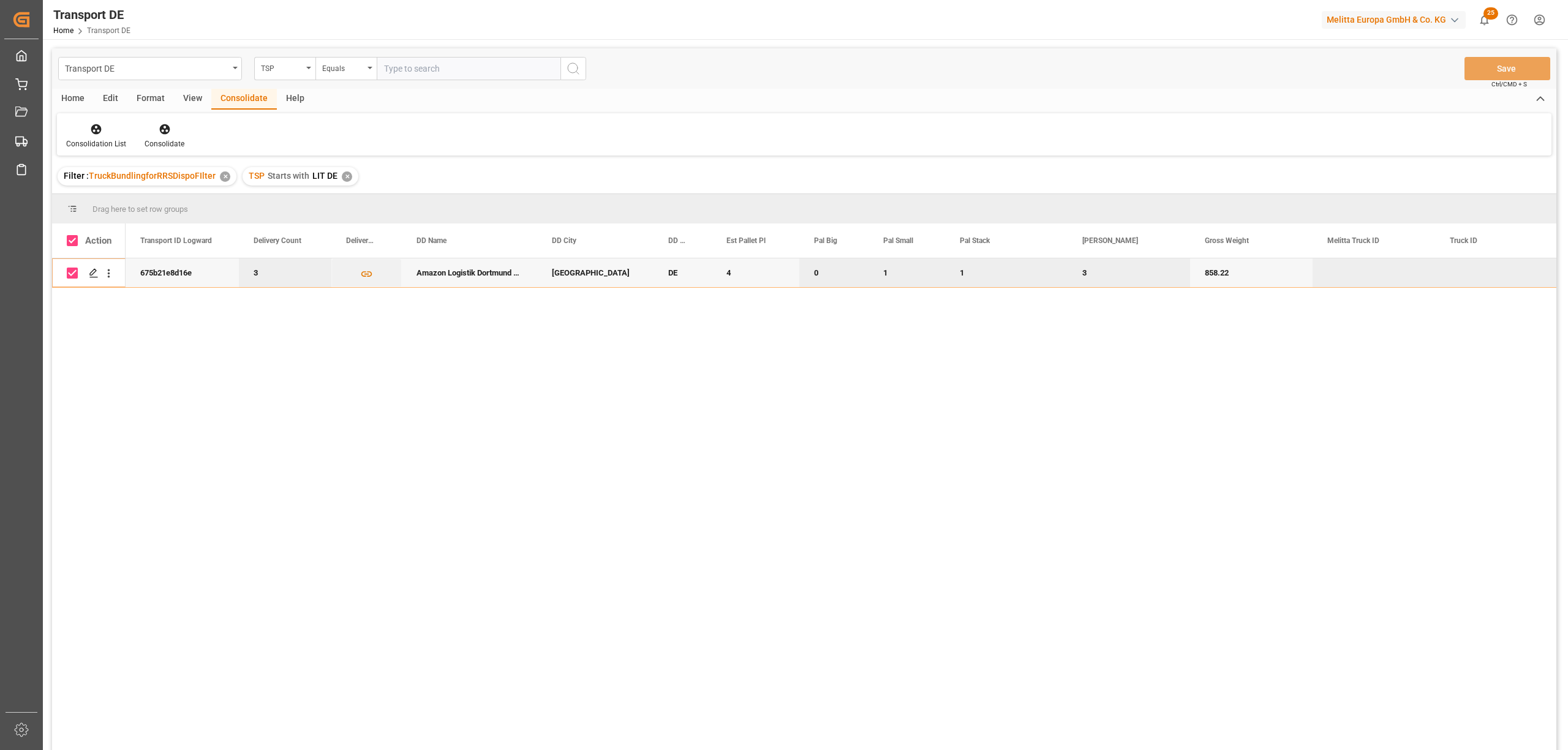
click at [349, 176] on div "TSP Starts with LIT DE ✕" at bounding box center [300, 176] width 116 height 18
click at [339, 70] on div "Equals" at bounding box center [343, 67] width 42 height 14
click at [343, 203] on div "Starts with" at bounding box center [407, 202] width 182 height 26
type input "Hartmann"
click at [342, 176] on div "✕" at bounding box center [347, 176] width 10 height 10
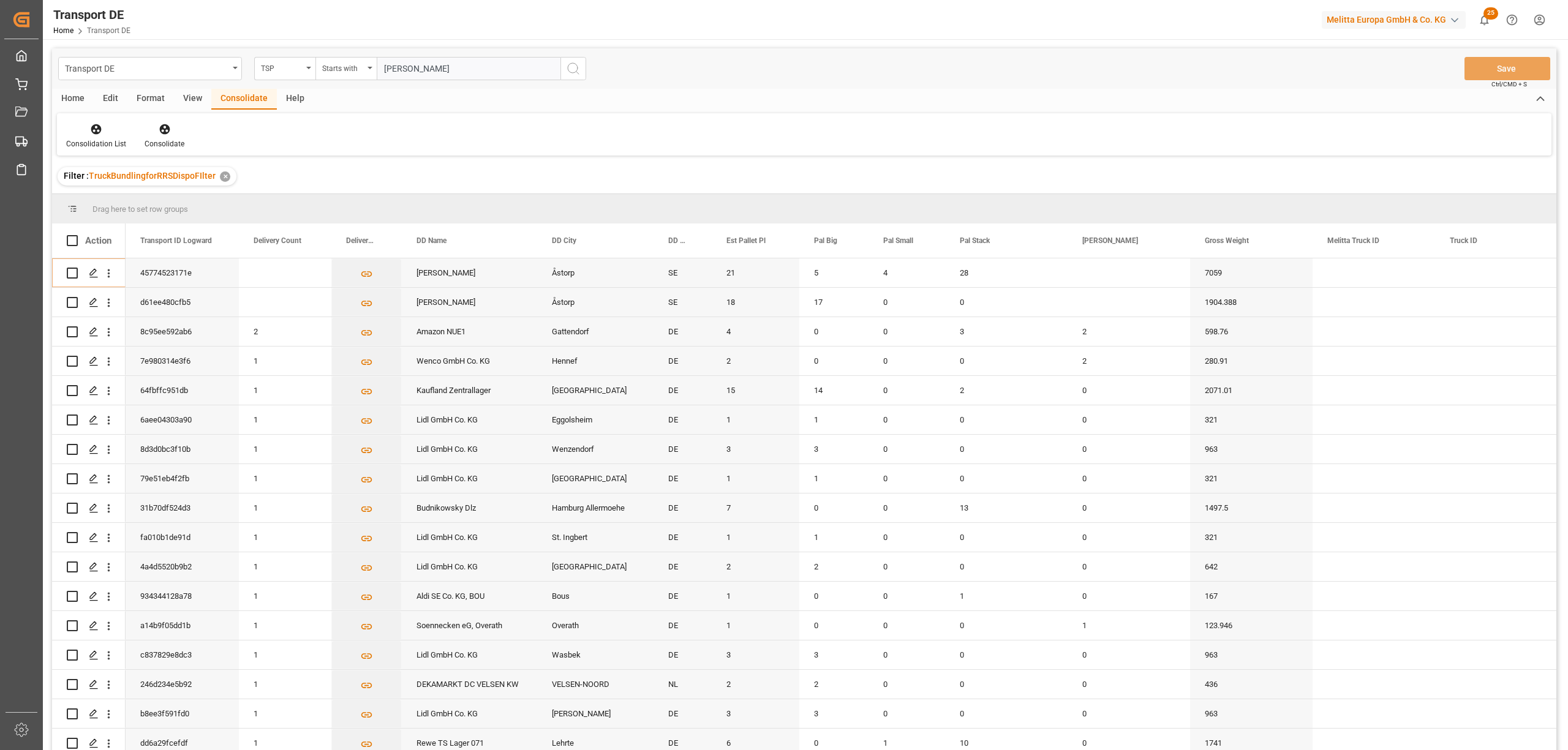
click at [576, 65] on icon "search button" at bounding box center [573, 68] width 15 height 15
click at [91, 136] on div "Consolidation List" at bounding box center [96, 136] width 78 height 27
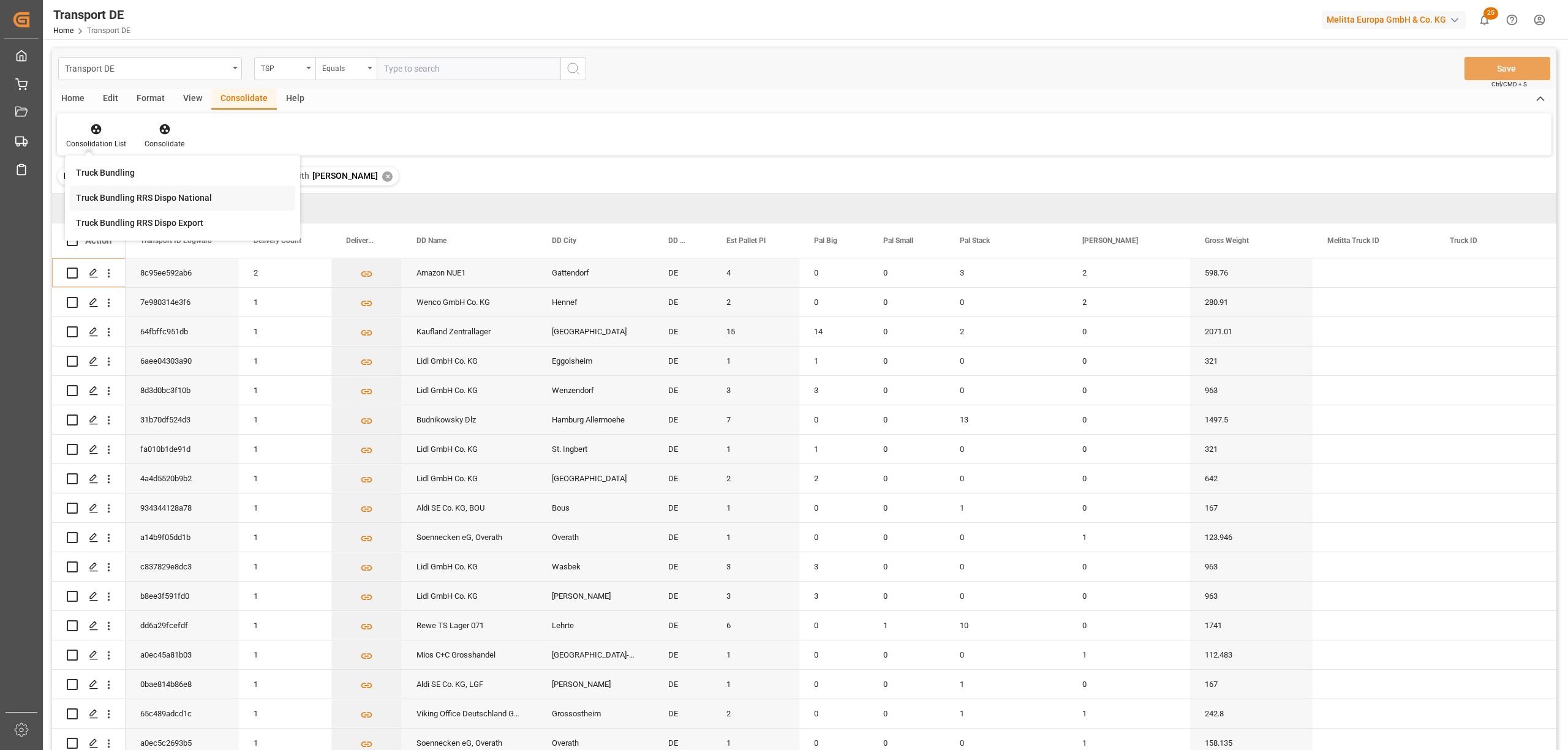
click at [131, 202] on div "Transport DE TSP Equals Save Ctrl/CMD + S Home Edit Format View Consolidate Hel…" at bounding box center [804, 416] width 1504 height 735
click at [368, 275] on icon "Press SPACE to select this row." at bounding box center [366, 274] width 13 height 13
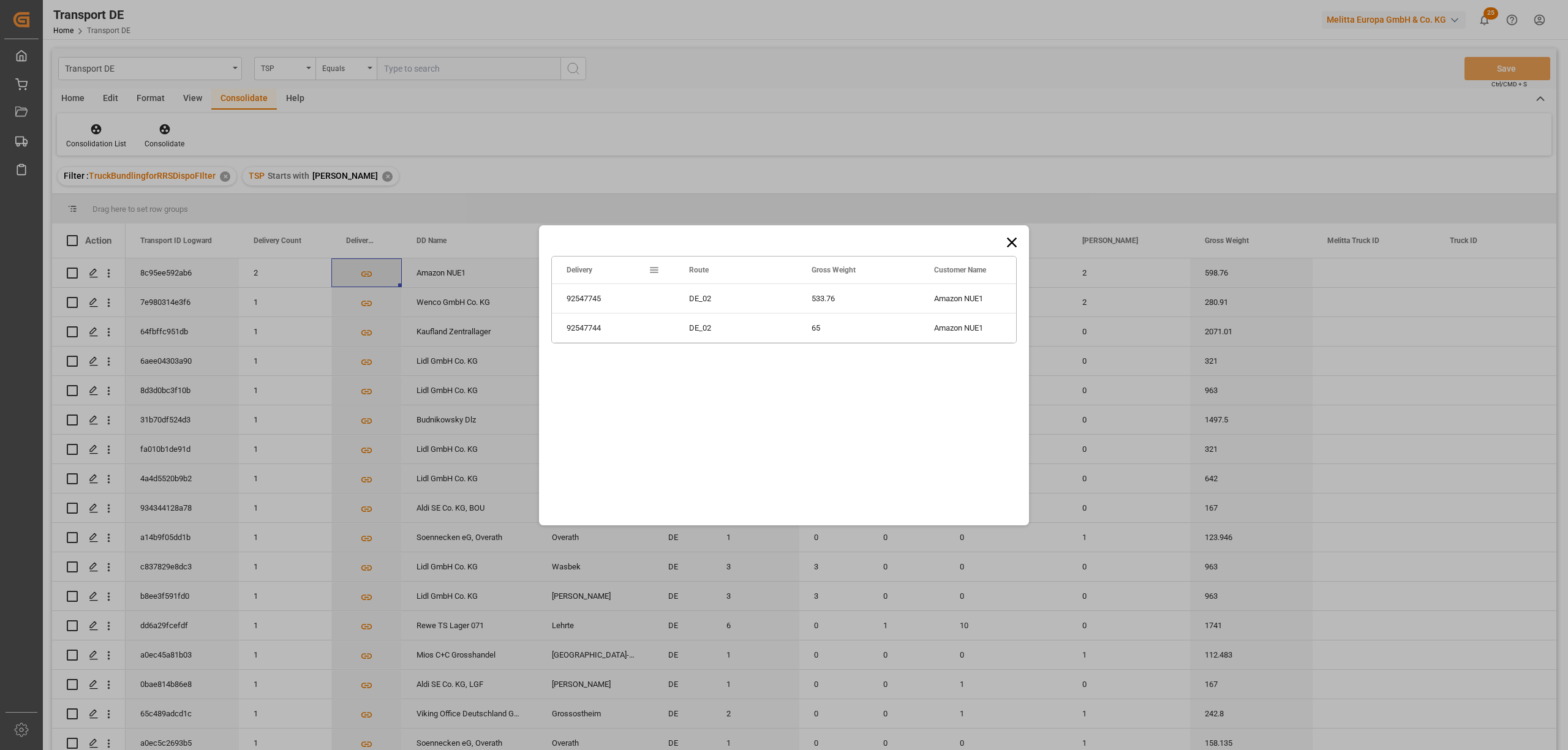
click at [368, 275] on div "Drag here to set row groups Drag here to set column labels Delivery Route Gross…" at bounding box center [784, 375] width 1568 height 750
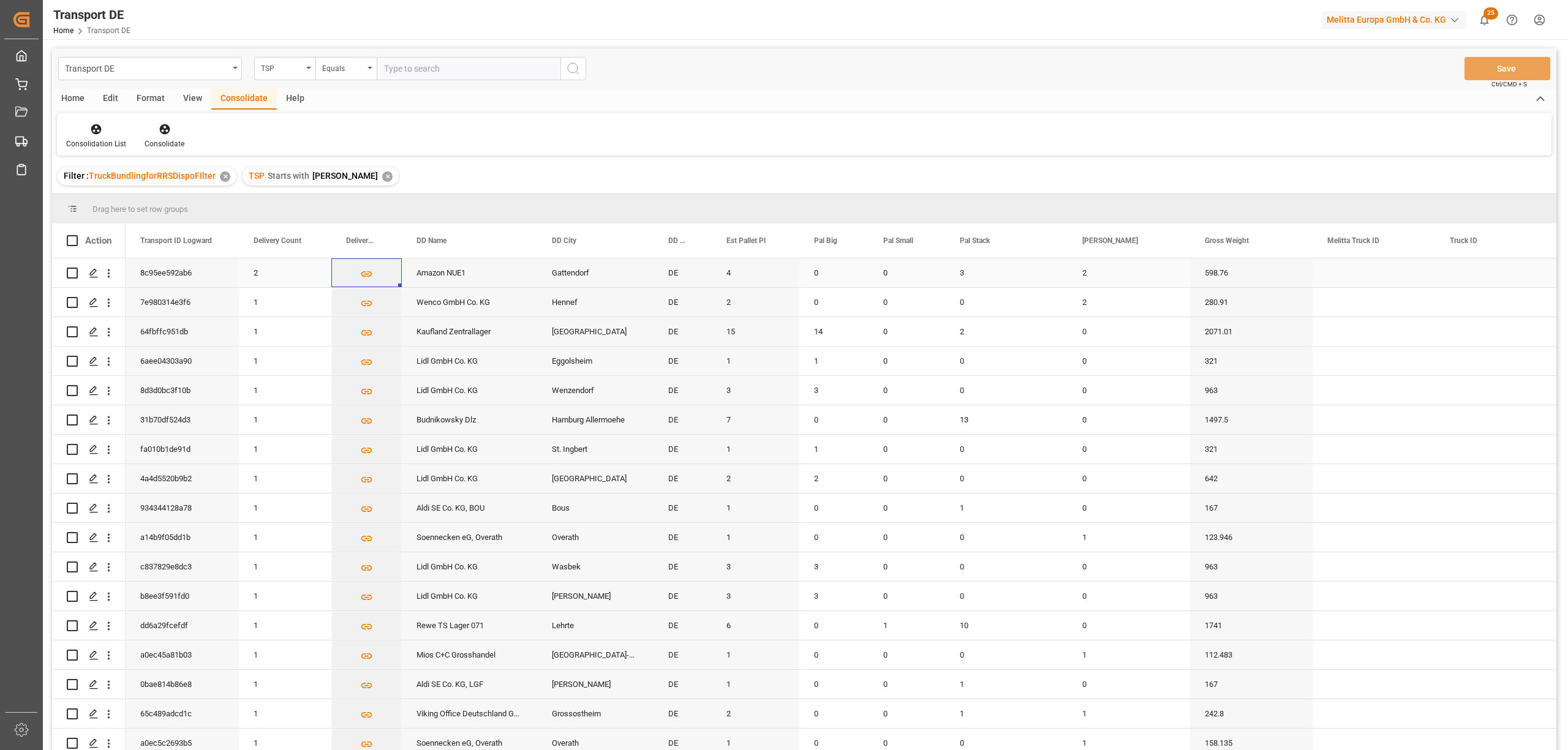
click at [69, 272] on input "Press Space to toggle row selection (unchecked)" at bounding box center [72, 273] width 11 height 11
checkbox input "true"
click at [162, 131] on icon at bounding box center [164, 129] width 10 height 10
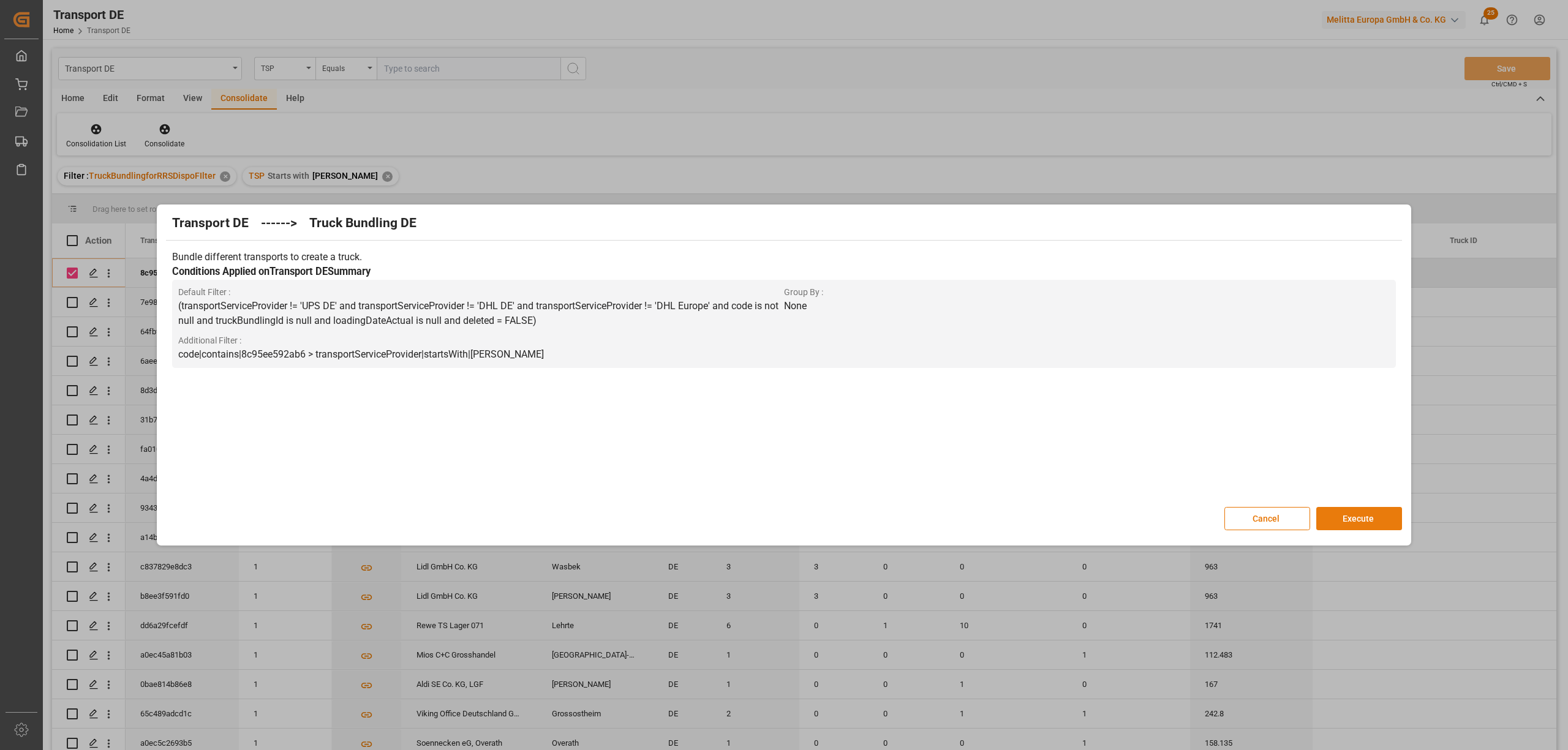
click at [1363, 522] on button "Execute" at bounding box center [1359, 519] width 86 height 24
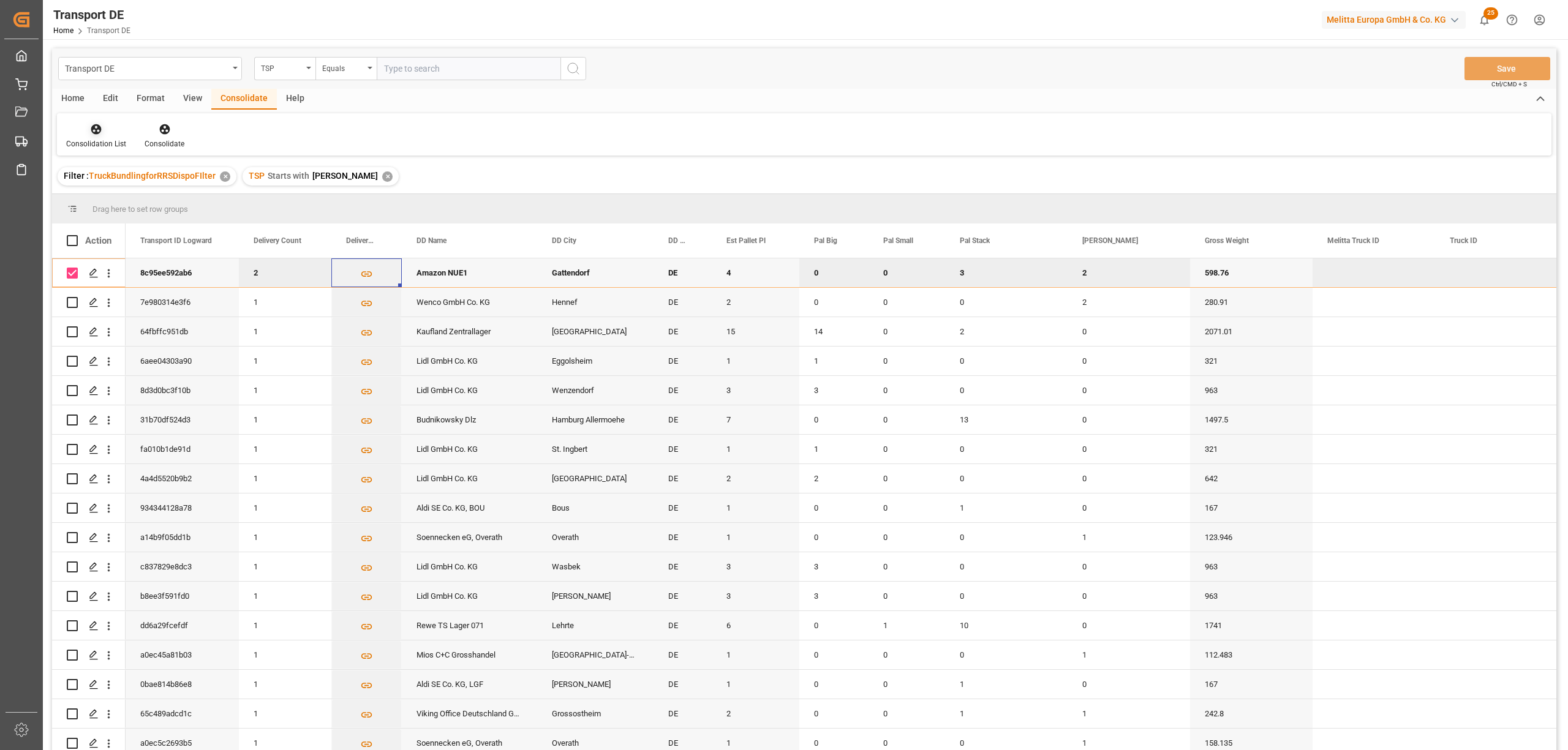
click at [99, 135] on div "Consolidation List" at bounding box center [96, 136] width 78 height 27
click at [118, 194] on div "Transport DE TSP Equals Save Ctrl/CMD + S Home Edit Format View Consolidate Hel…" at bounding box center [804, 416] width 1504 height 735
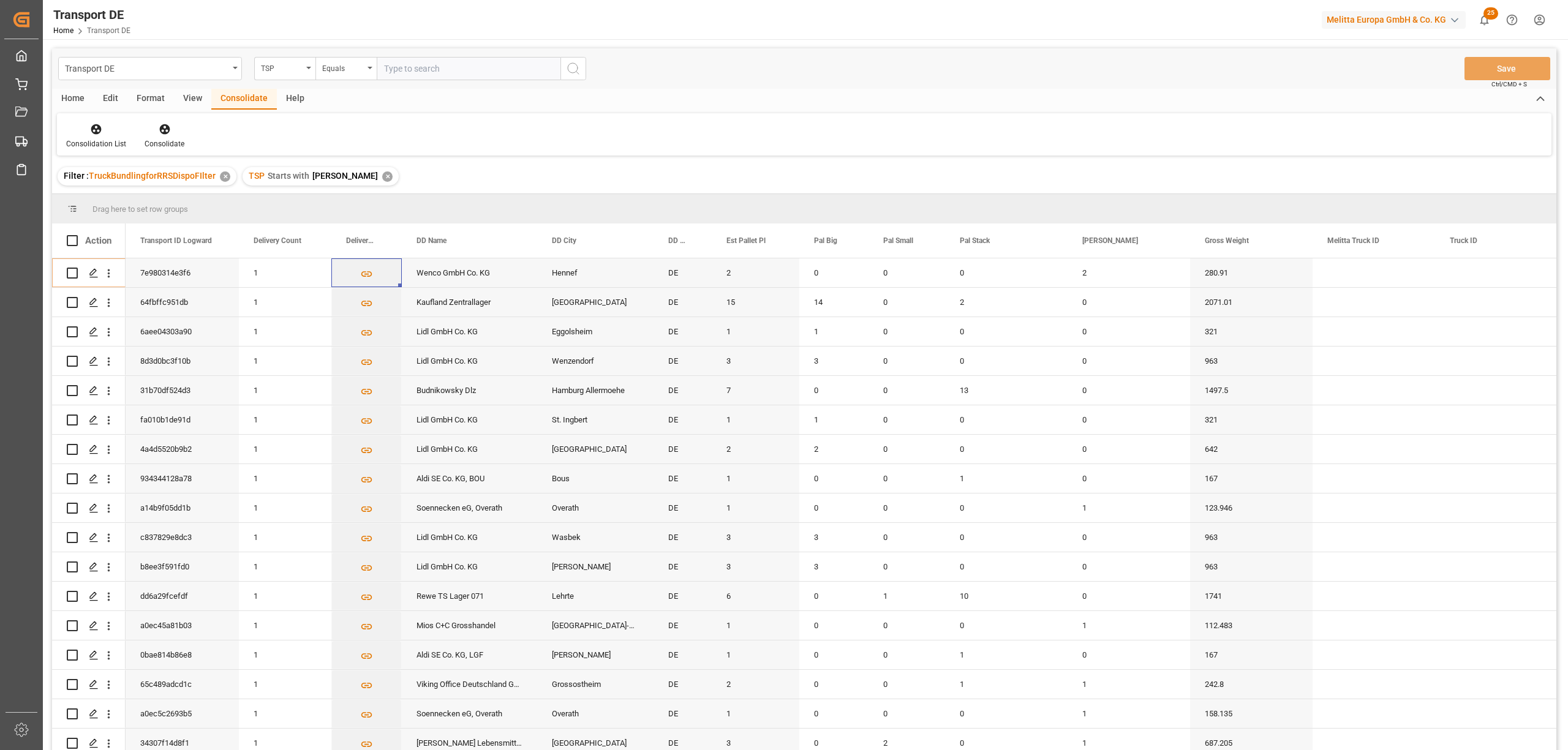
click at [382, 174] on div "✕" at bounding box center [387, 176] width 10 height 10
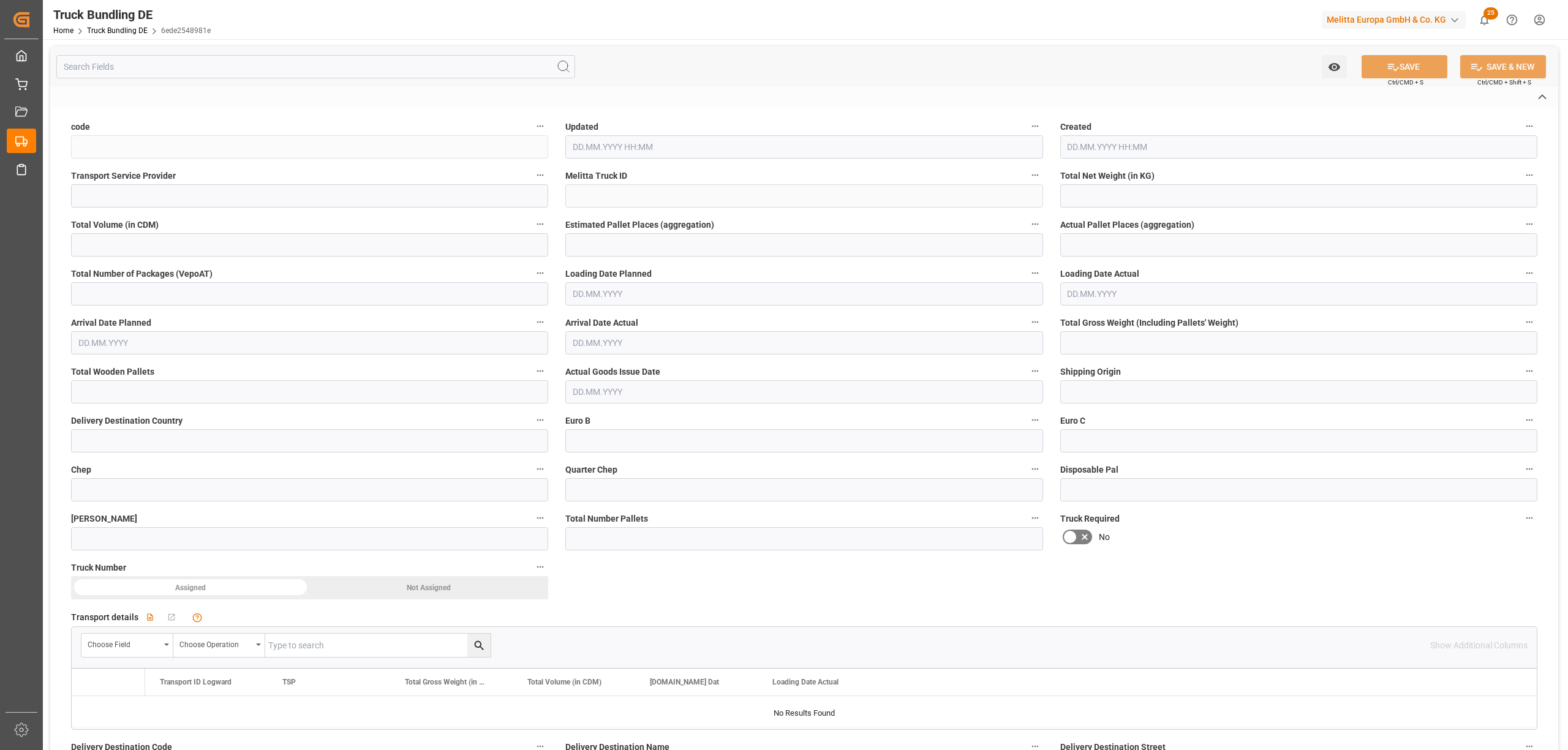
type input "6ede2548981e"
type input "[PERSON_NAME]"
type input "600001573"
type input "DE-32423"
type input "PL"
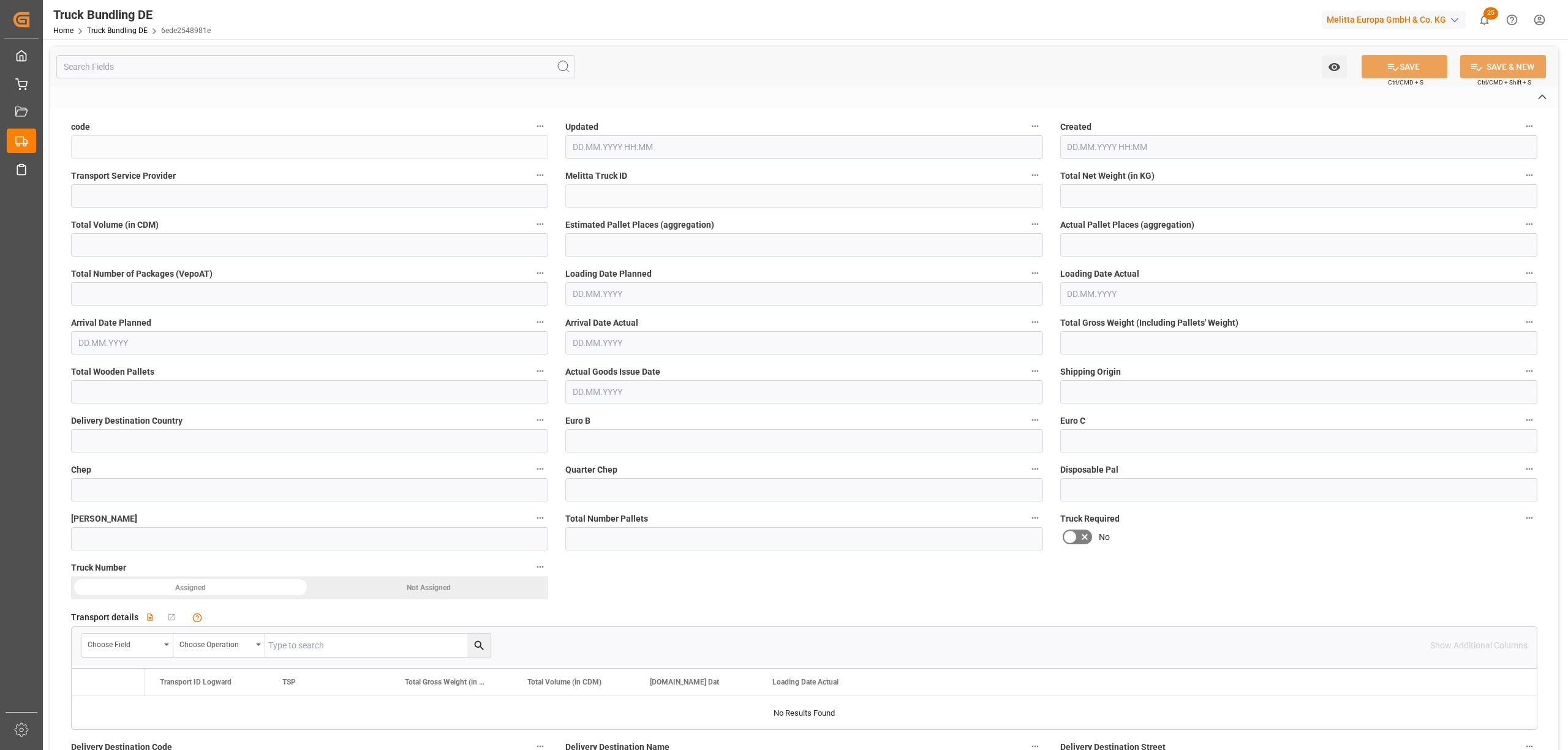
type textarea "0000000665"
type textarea "ID Logistics [GEOGRAPHIC_DATA]"
type textarea "Ul. [STREET_ADDRESS]"
type textarea "66-340"
type textarea "Przytoczna"
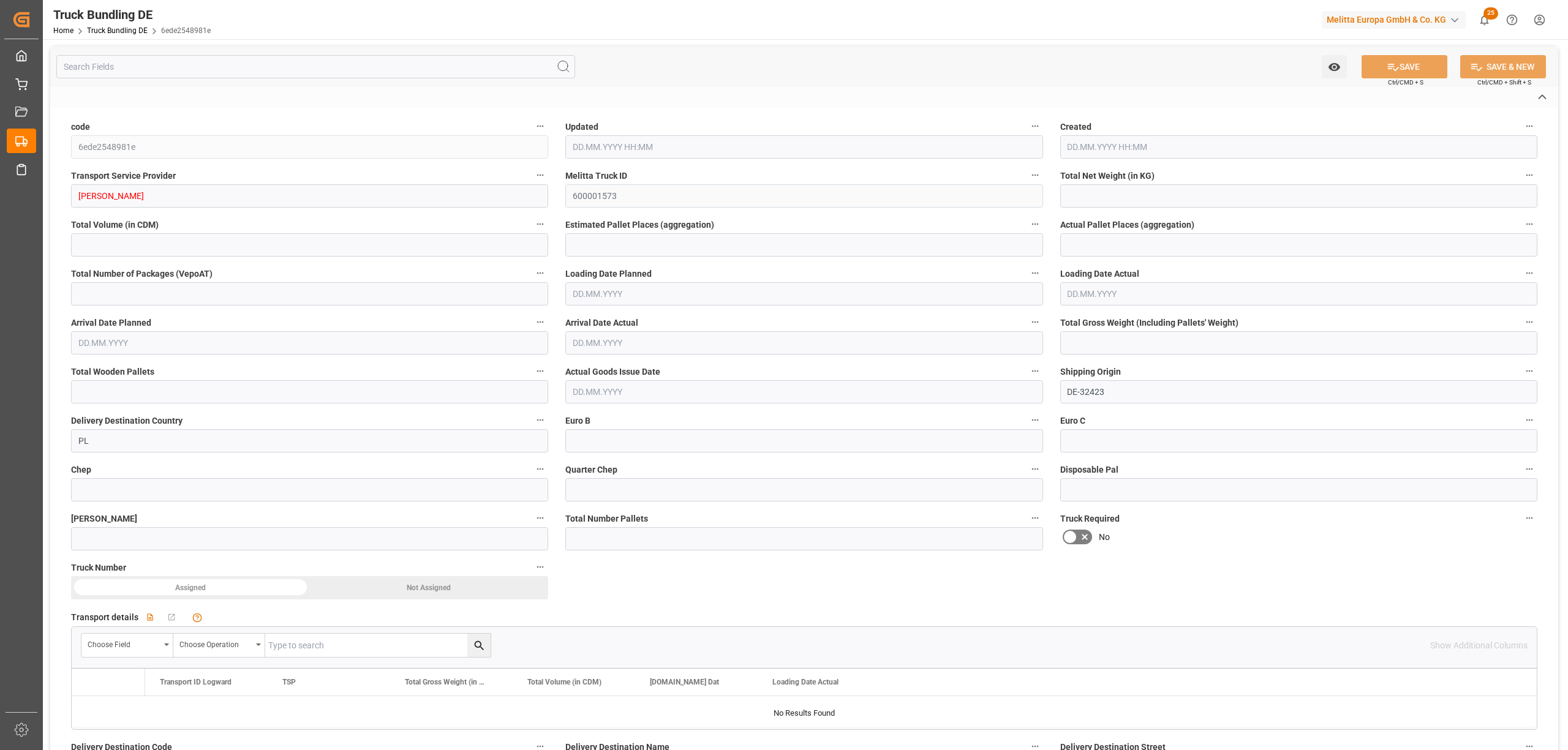
type textarea "66"
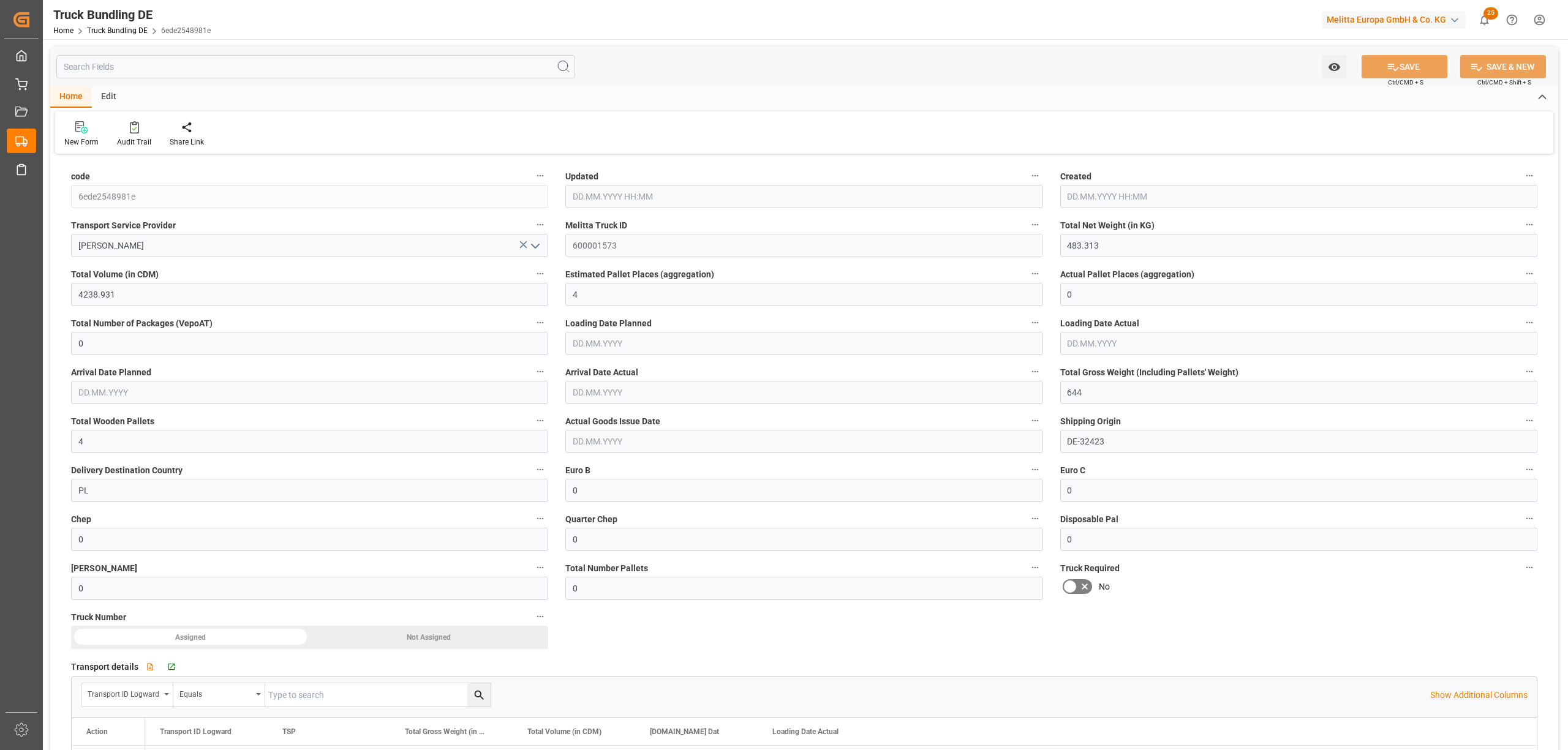
type input "483.313"
type input "4238.931"
type input "4"
type input "0"
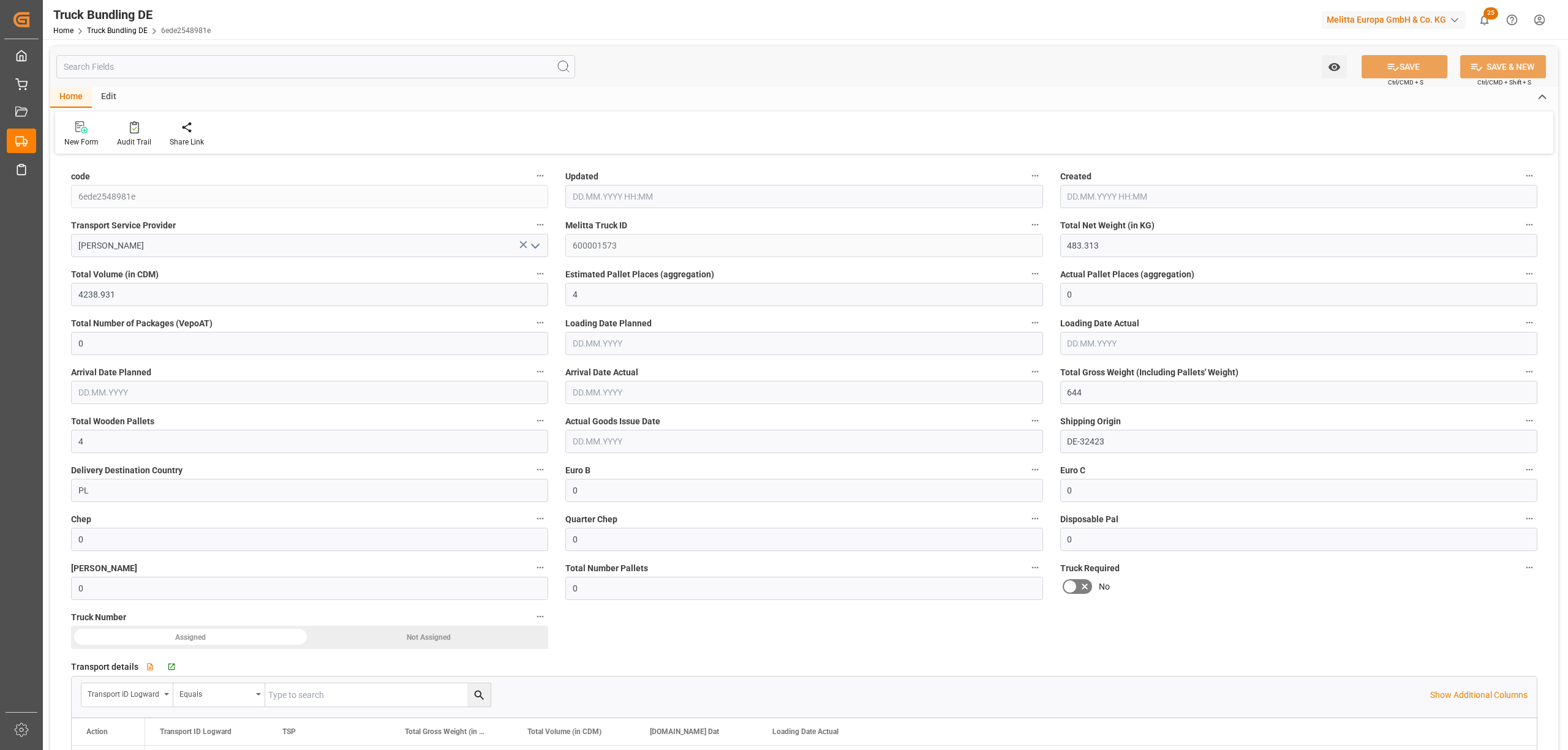
type input "644"
type input "4"
type input "0"
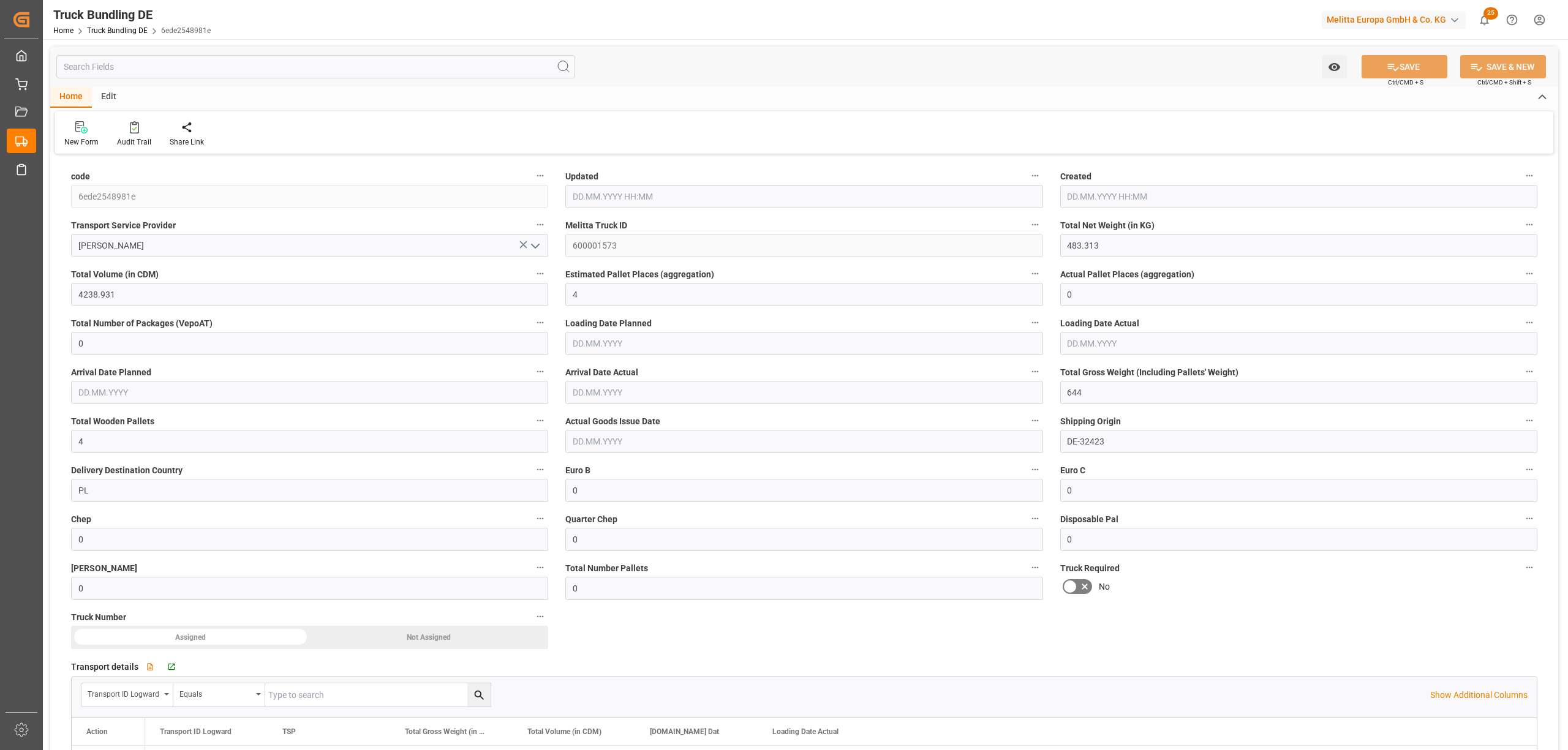
type input "0"
type input "[DATE] 11:17"
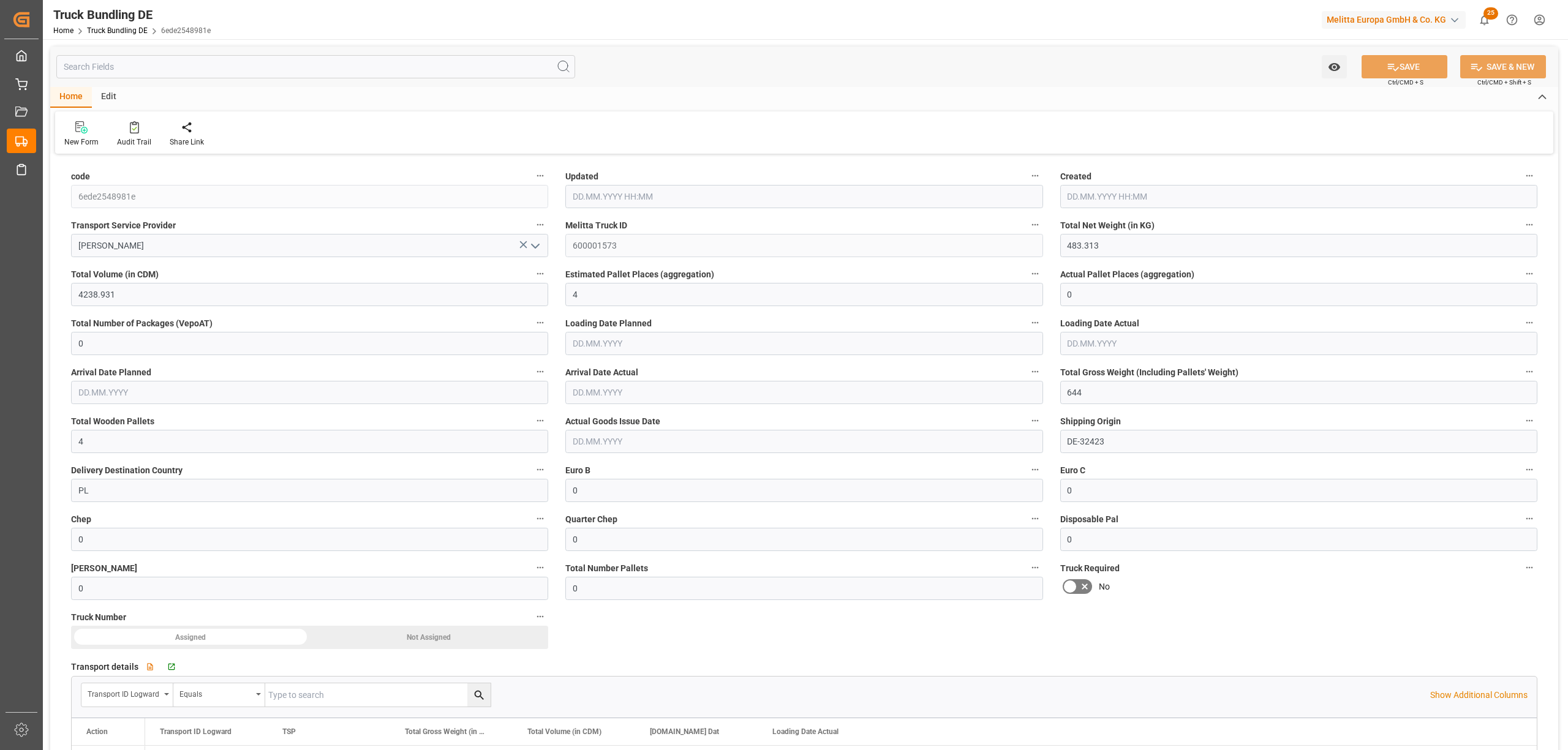
type input "[DATE] 11:17"
type input "[DATE]"
type input "[DATE] 11:22"
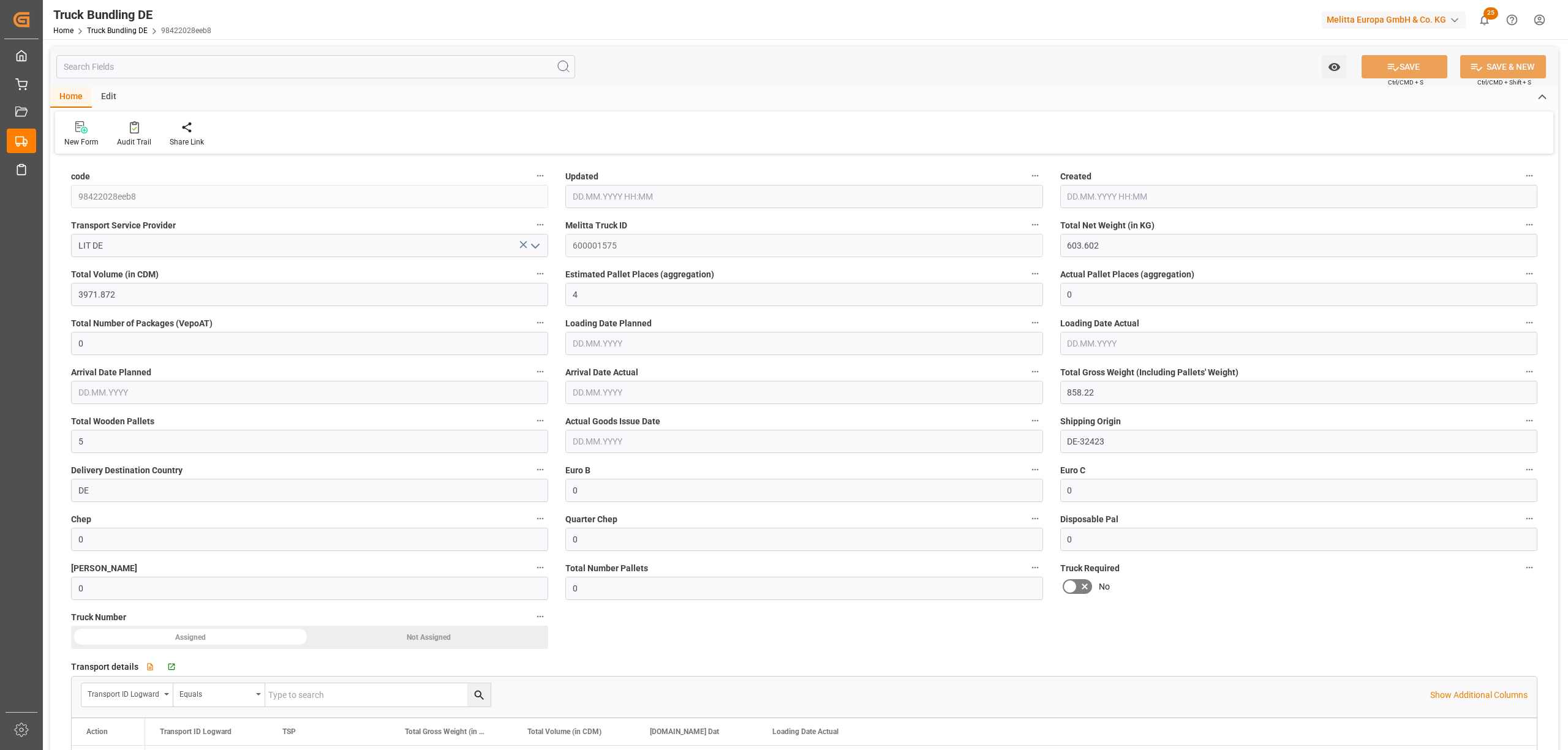
type input "[DATE] 11:22"
type input "[DATE]"
type input "375.374"
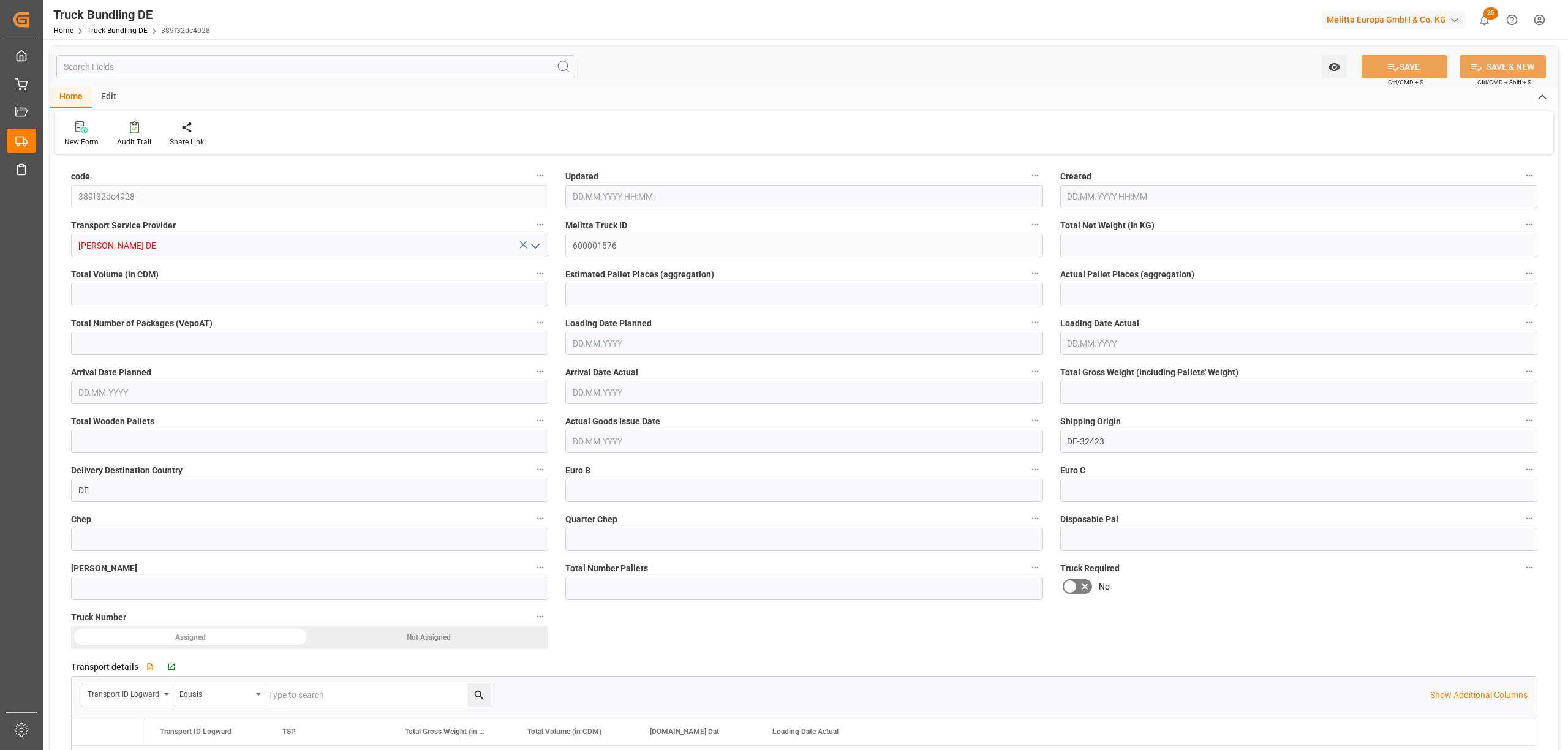
type input "4170.412"
type input "4"
type input "0"
type input "598.76"
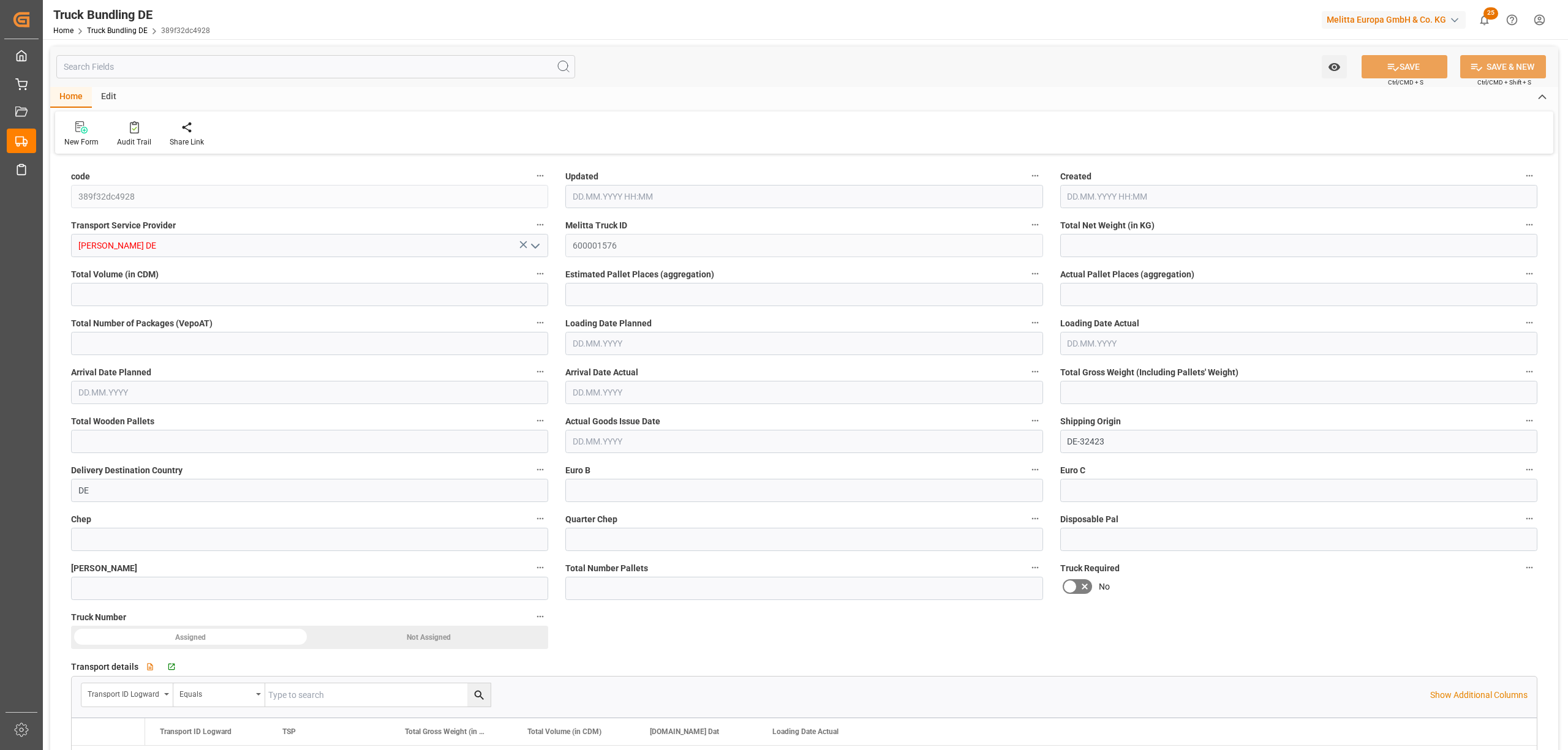
type input "5"
type input "0"
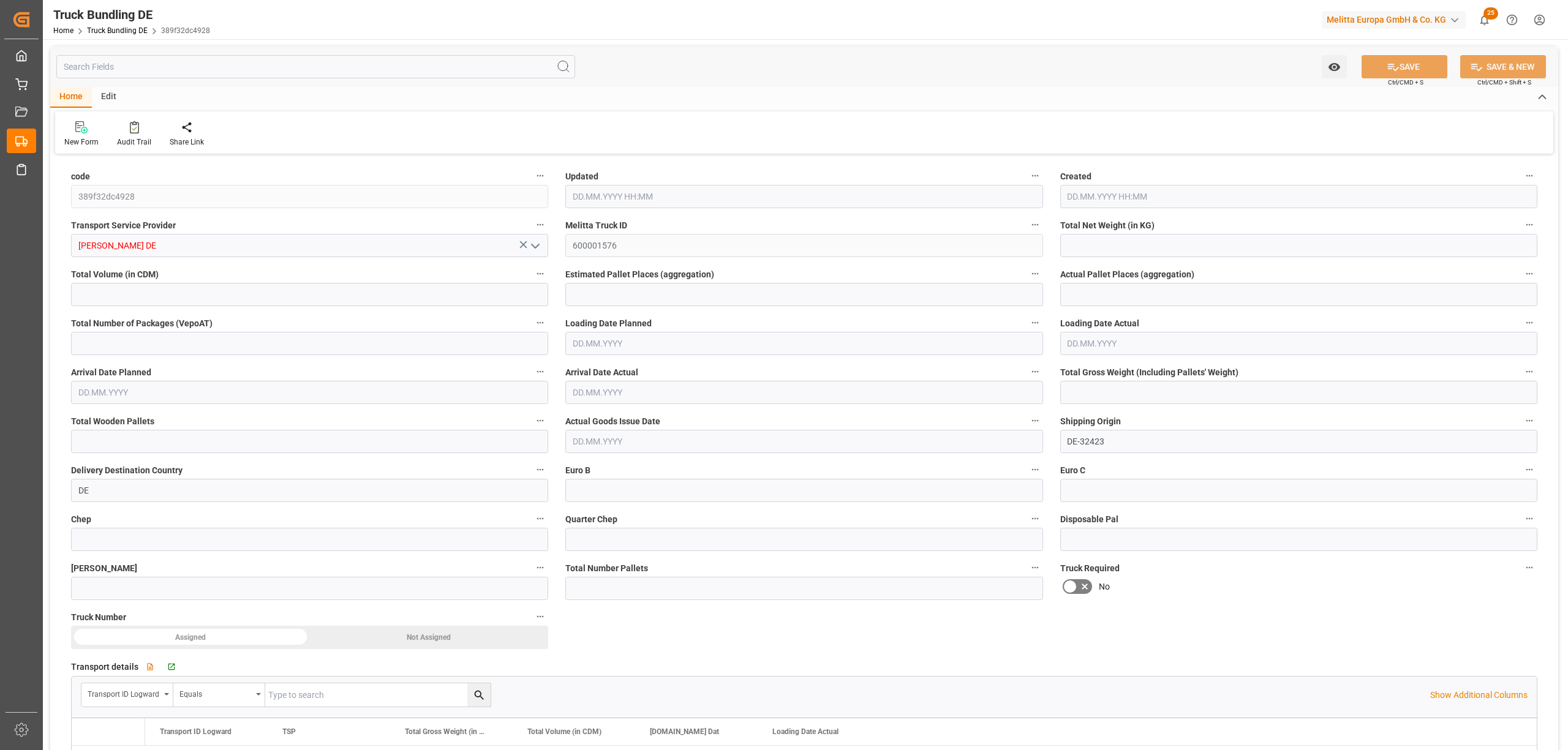
type input "0"
type input "[DATE] 11:22"
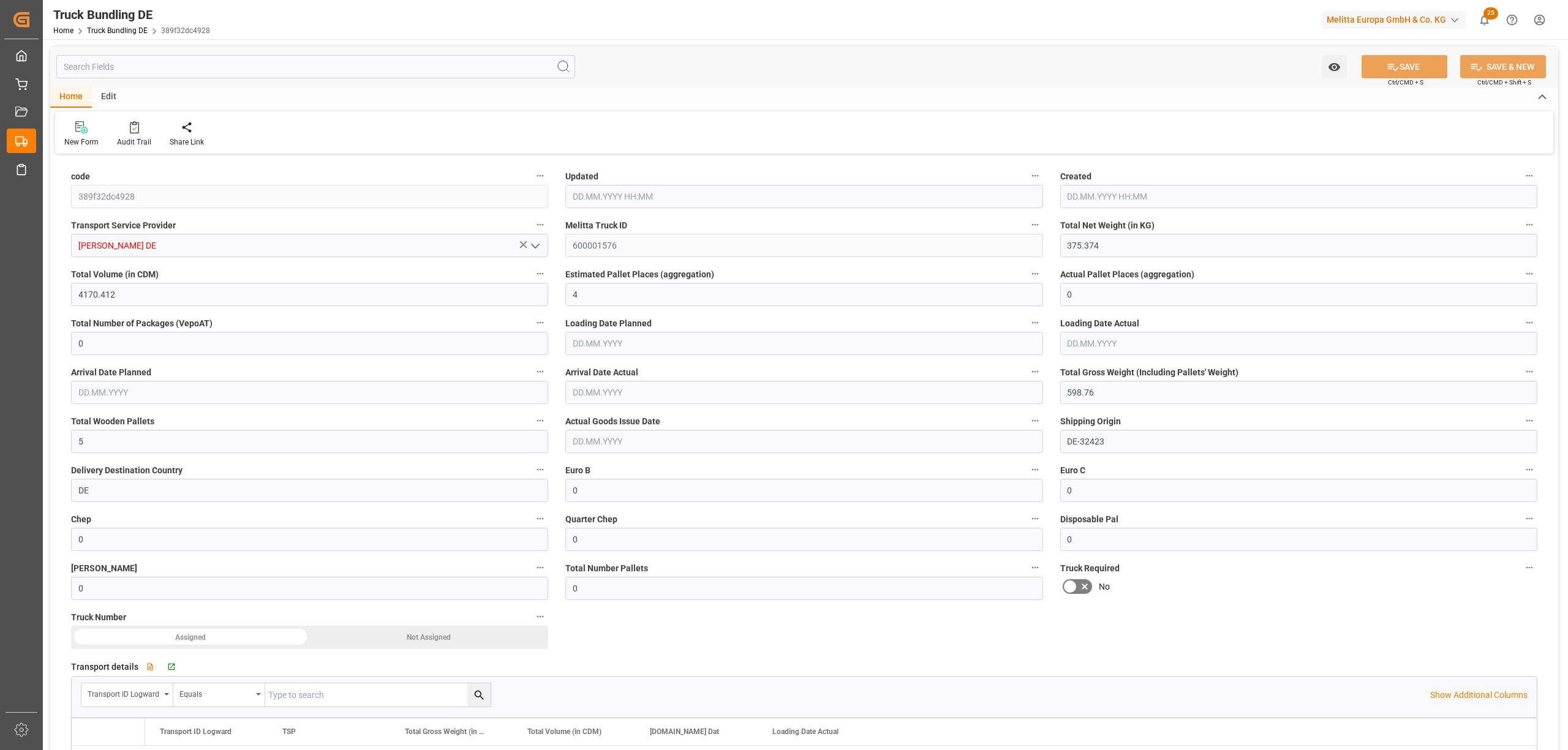
type input "[DATE]"
